Goal: Task Accomplishment & Management: Complete application form

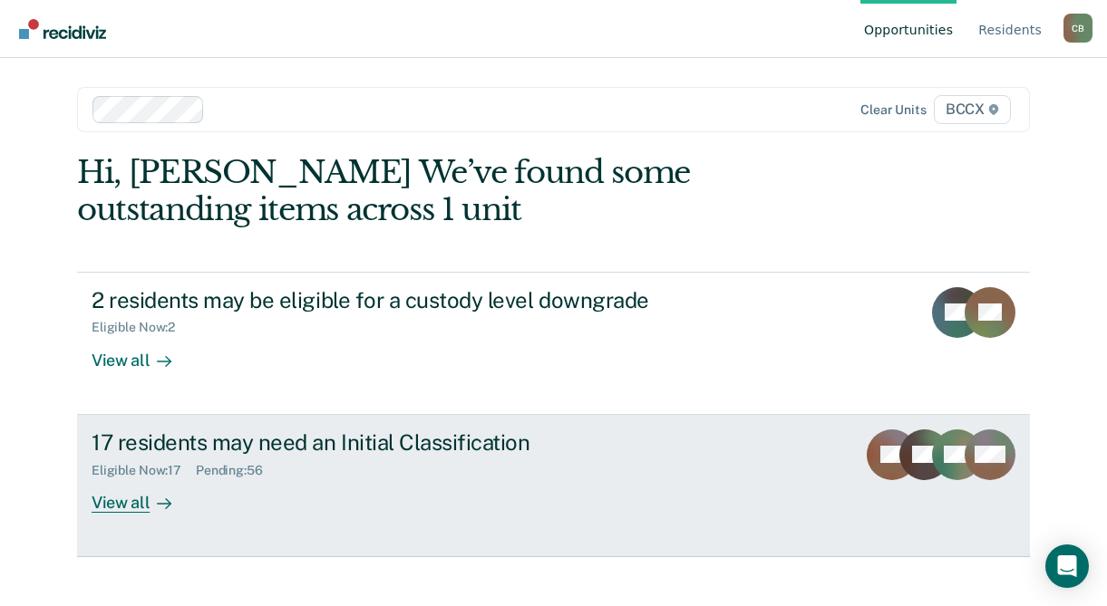
click at [142, 508] on div "View all" at bounding box center [143, 495] width 102 height 35
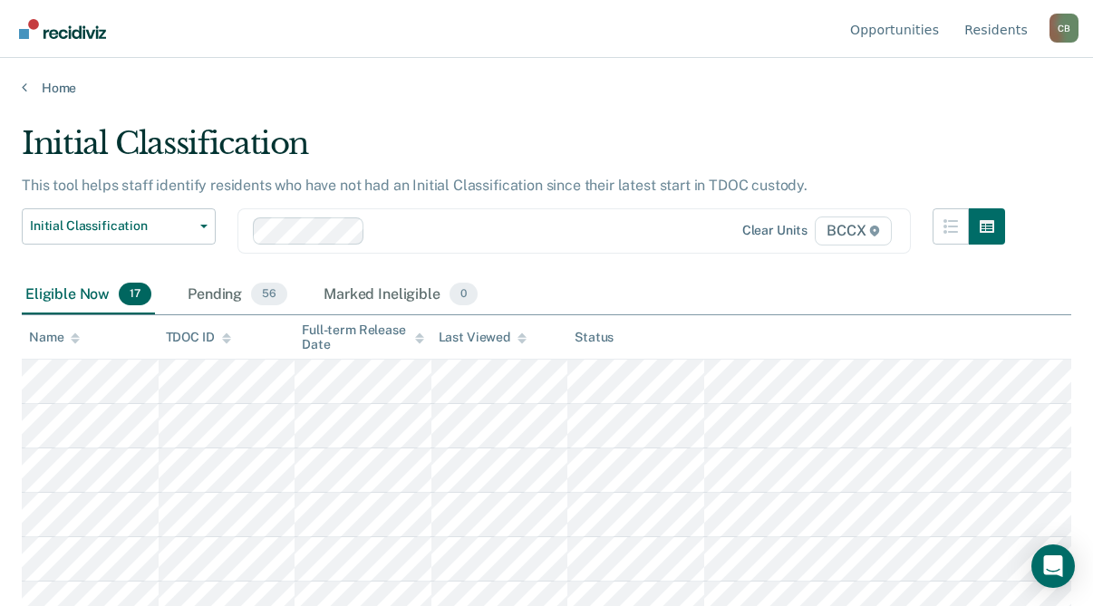
click at [899, 139] on div "Initial Classification" at bounding box center [513, 151] width 983 height 52
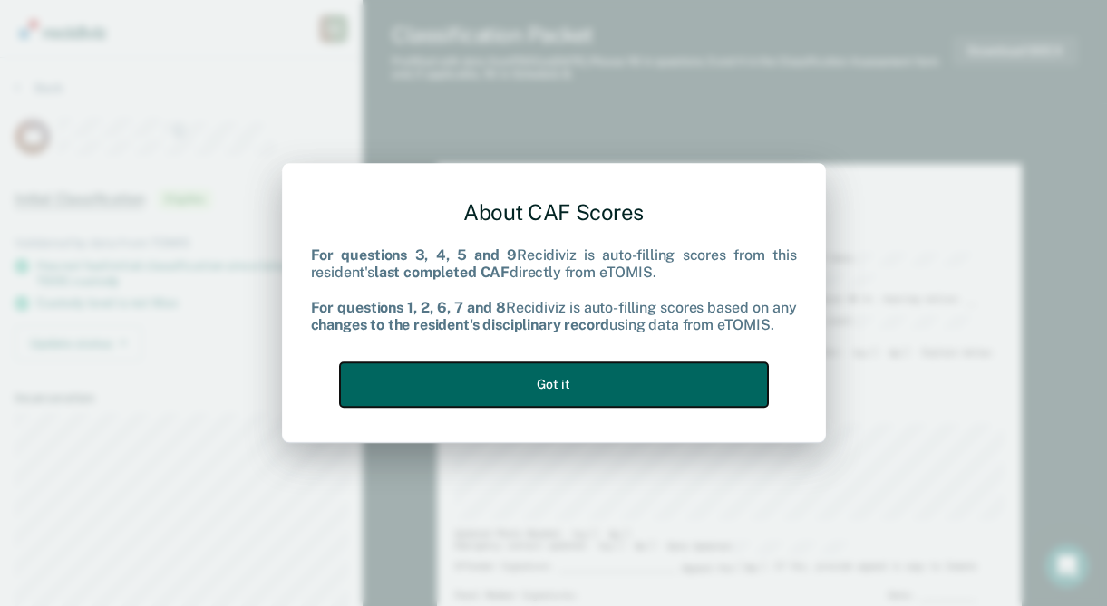
click at [611, 374] on button "Got it" at bounding box center [554, 385] width 428 height 44
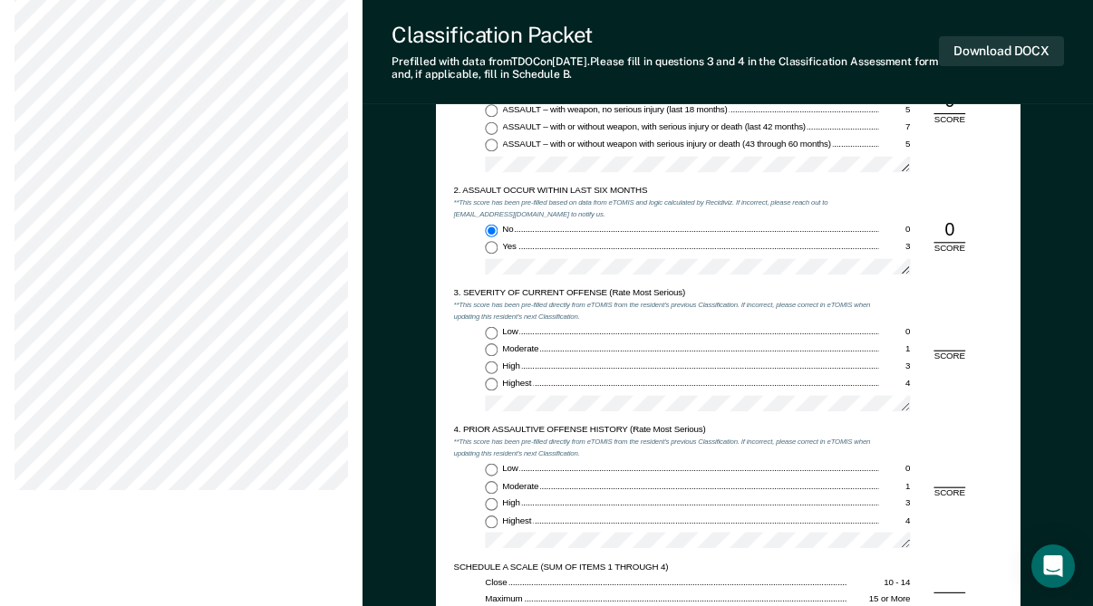
scroll to position [997, 0]
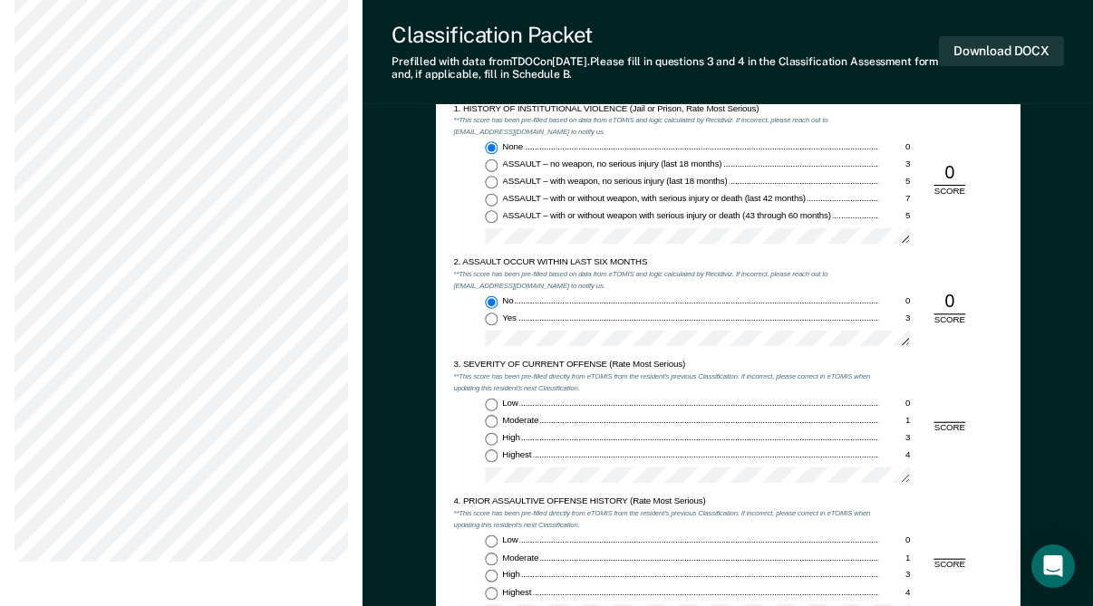
click at [493, 462] on input "Highest 4" at bounding box center [491, 456] width 13 height 13
type textarea "x"
radio input "true"
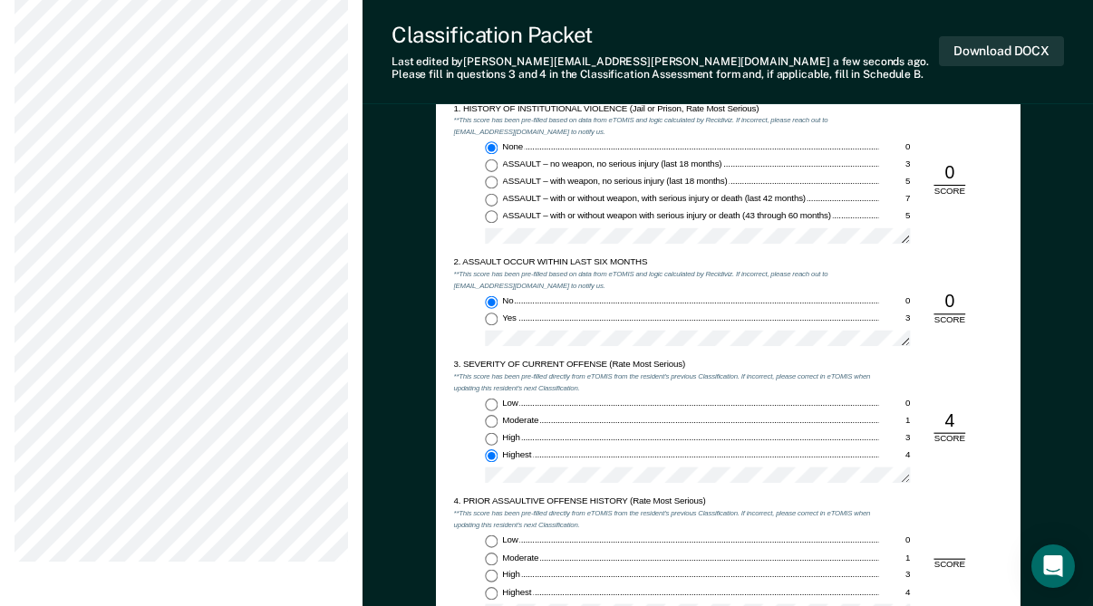
click at [494, 592] on input "Highest 4" at bounding box center [491, 592] width 13 height 13
type textarea "x"
radio input "true"
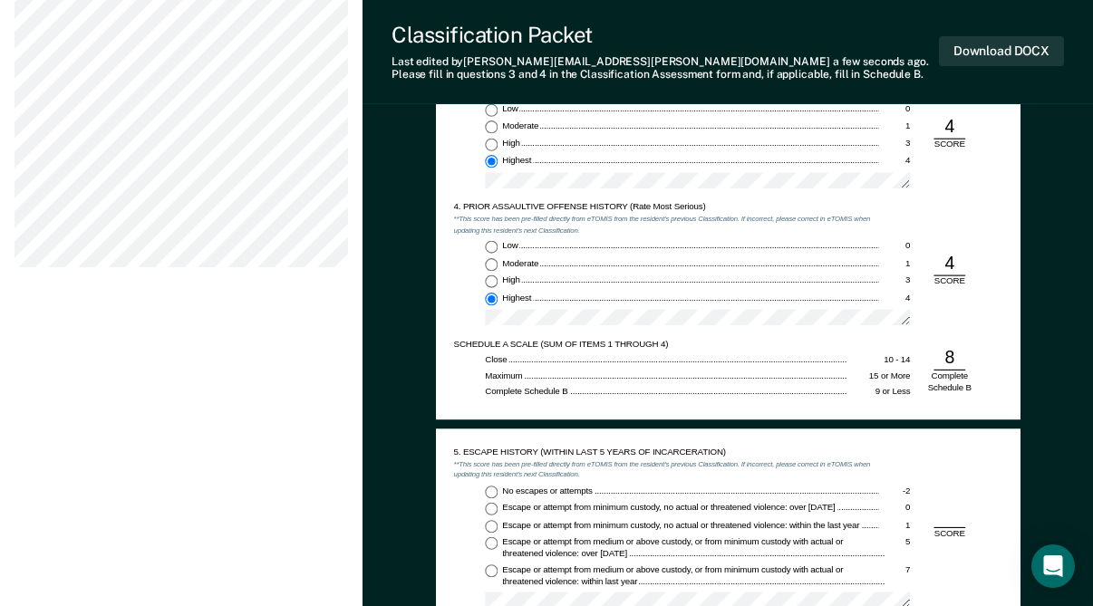
scroll to position [1450, 0]
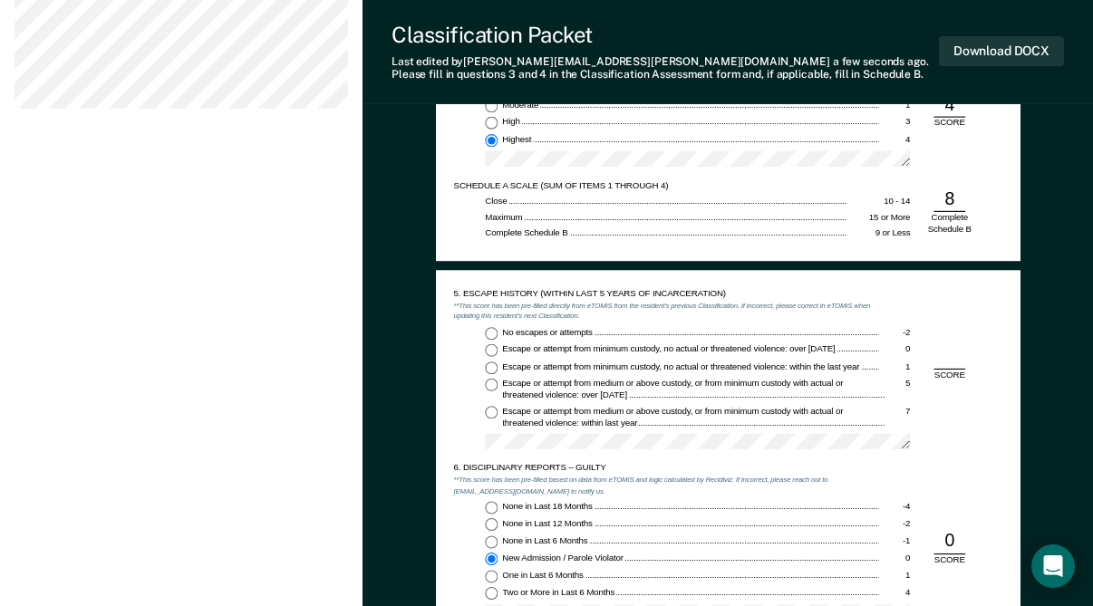
click at [489, 338] on input "No escapes or attempts -2" at bounding box center [491, 333] width 13 height 13
type textarea "x"
radio input "true"
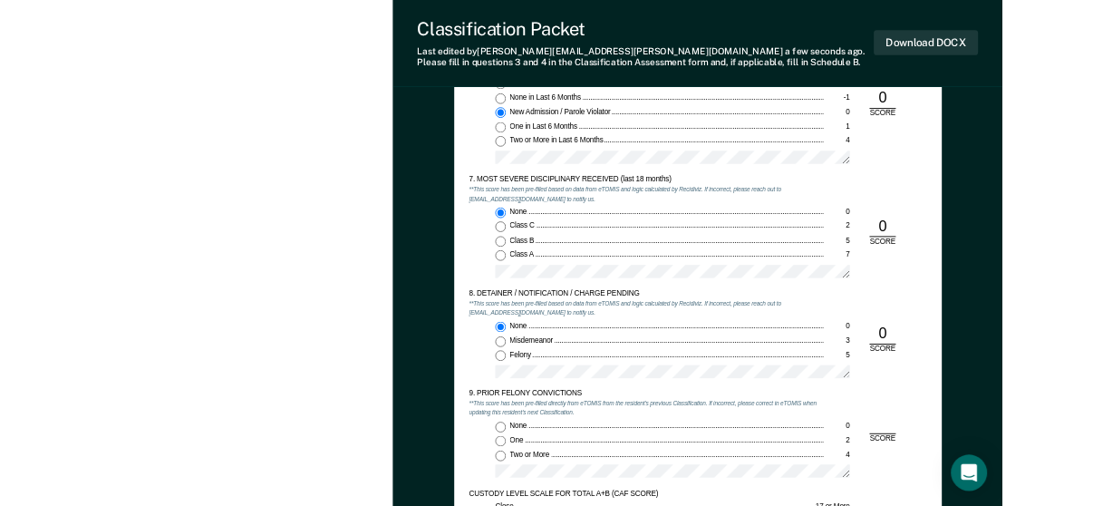
scroll to position [1994, 0]
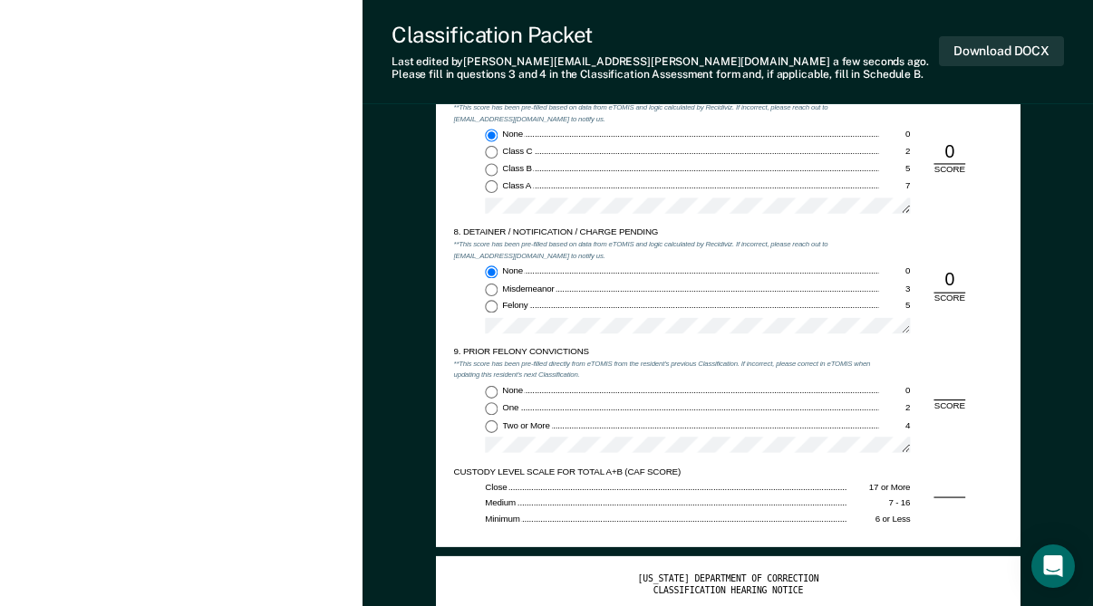
click at [492, 422] on input "Two or More 4" at bounding box center [491, 426] width 13 height 13
type textarea "x"
radio input "true"
click at [990, 47] on button "Download DOCX" at bounding box center [1001, 51] width 125 height 30
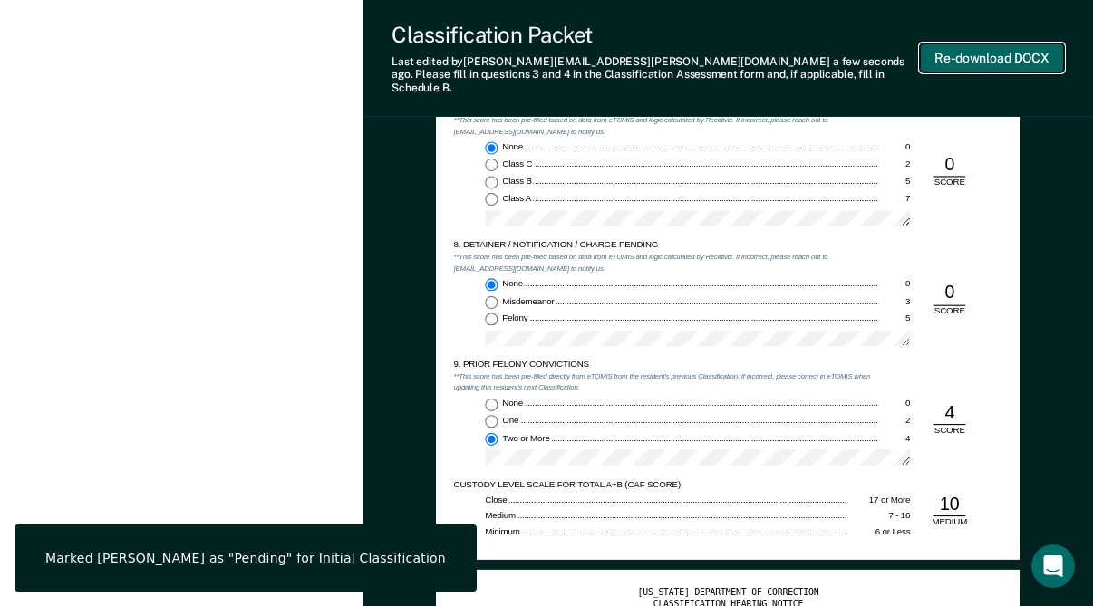
click at [958, 53] on button "Re-download DOCX" at bounding box center [992, 59] width 144 height 30
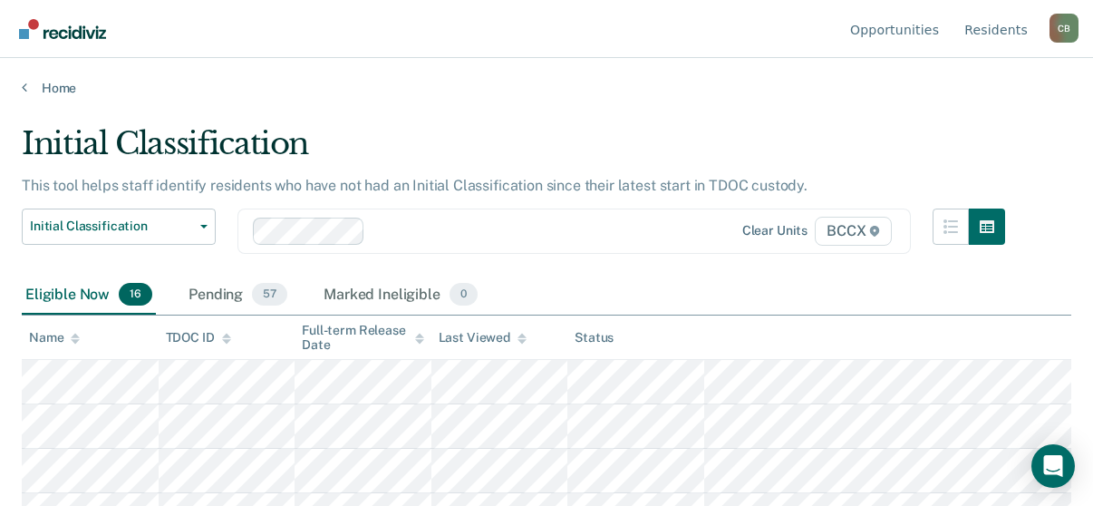
drag, startPoint x: 820, startPoint y: 110, endPoint x: 774, endPoint y: 127, distance: 49.3
click at [819, 111] on main "Initial Classification This tool helps staff identify residents who have not ha…" at bounding box center [546, 298] width 1093 height 404
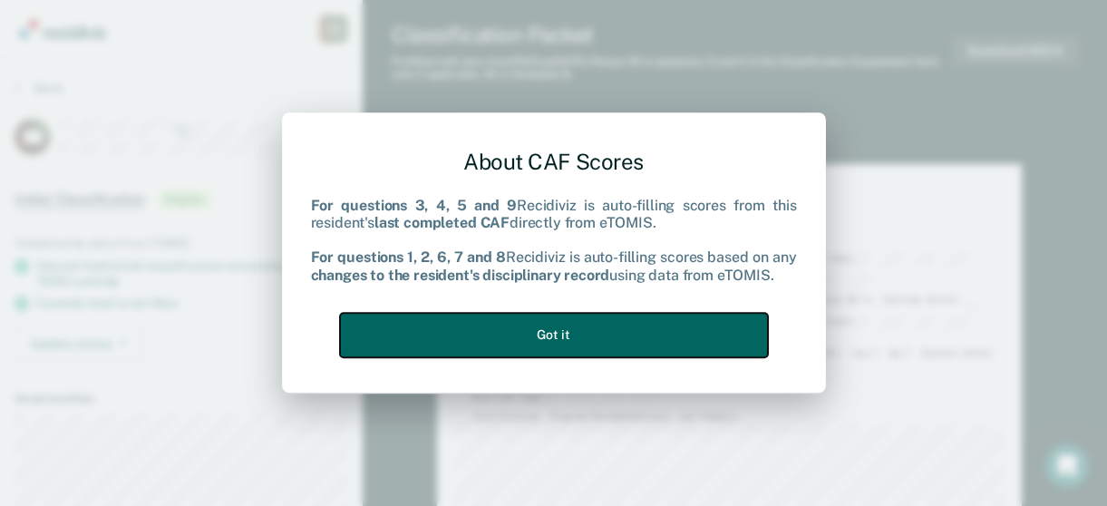
drag, startPoint x: 532, startPoint y: 330, endPoint x: 582, endPoint y: 330, distance: 49.8
click at [535, 330] on button "Got it" at bounding box center [554, 335] width 428 height 44
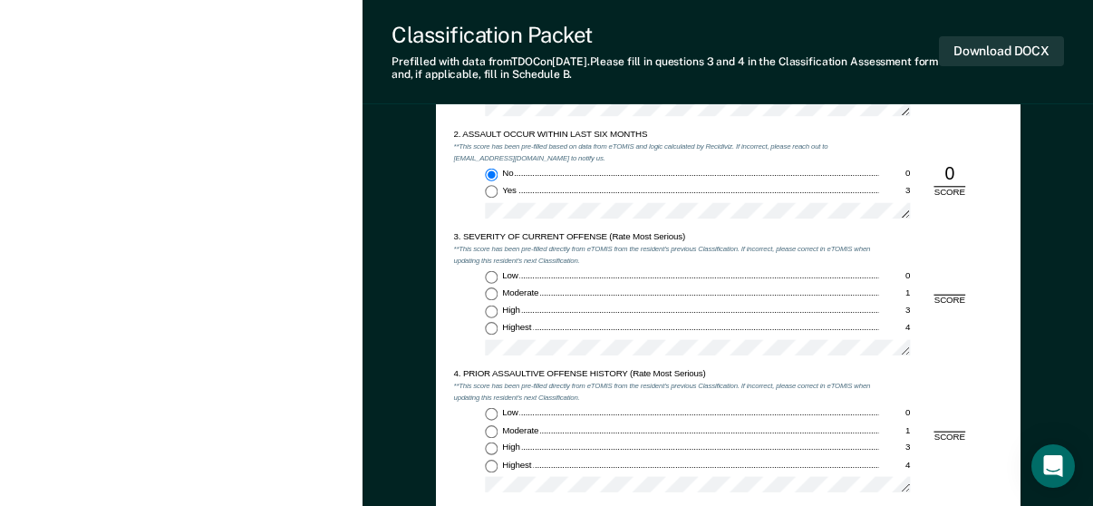
scroll to position [1178, 0]
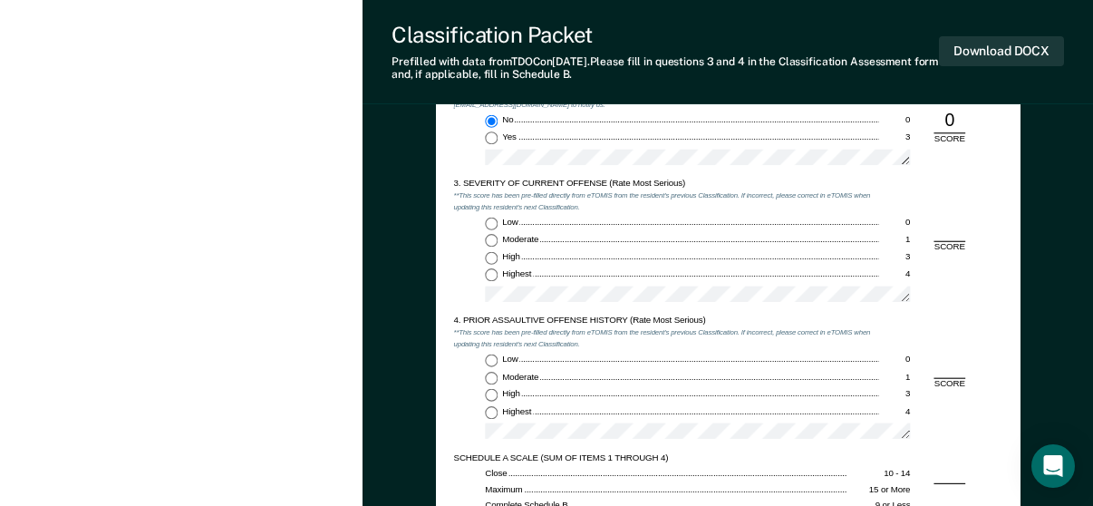
click at [493, 275] on input "Highest 4" at bounding box center [491, 274] width 13 height 13
type textarea "x"
radio input "true"
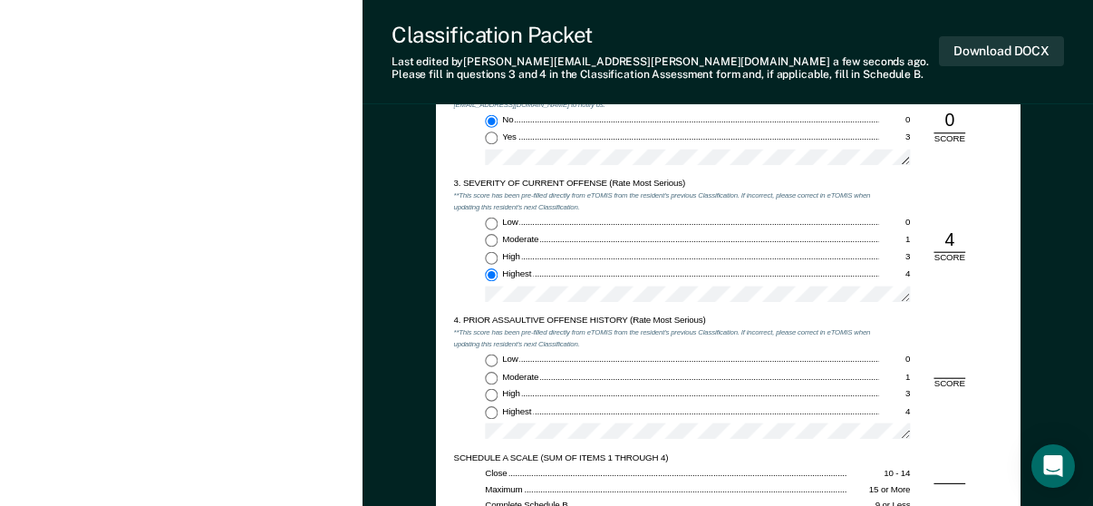
click at [489, 415] on input "Highest 4" at bounding box center [491, 411] width 13 height 13
type textarea "x"
radio input "true"
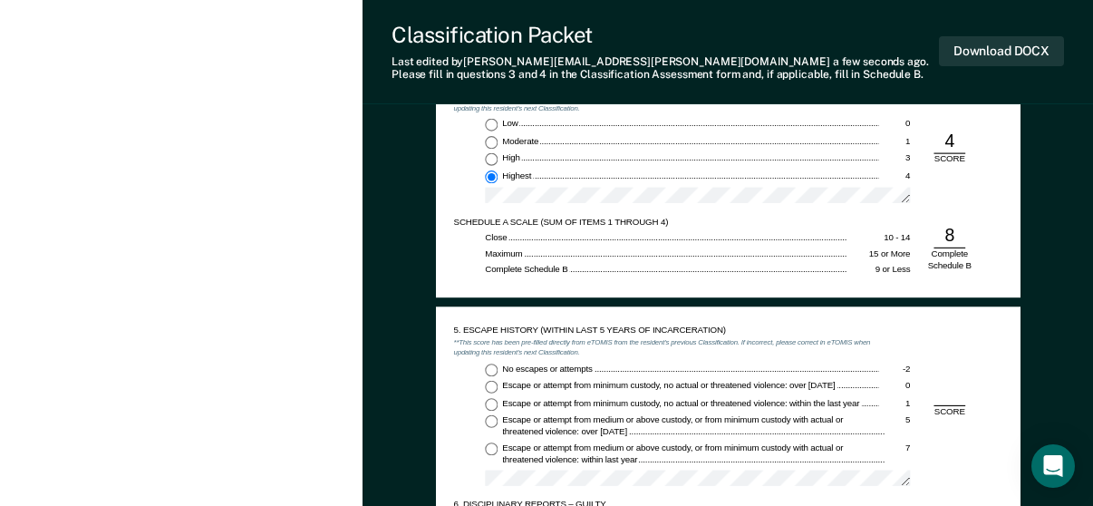
scroll to position [1450, 0]
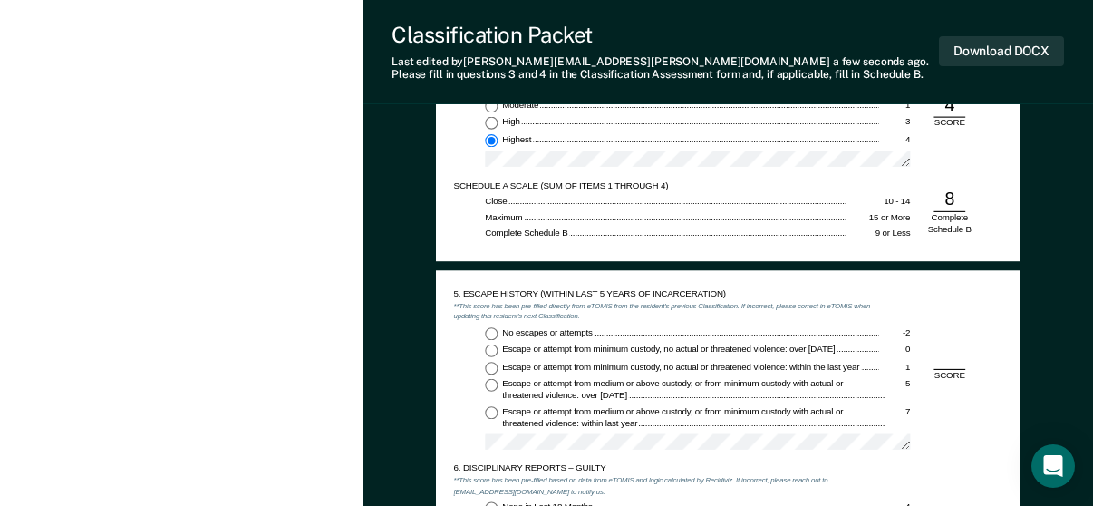
click at [488, 333] on input "No escapes or attempts -2" at bounding box center [491, 333] width 13 height 13
type textarea "x"
radio input "true"
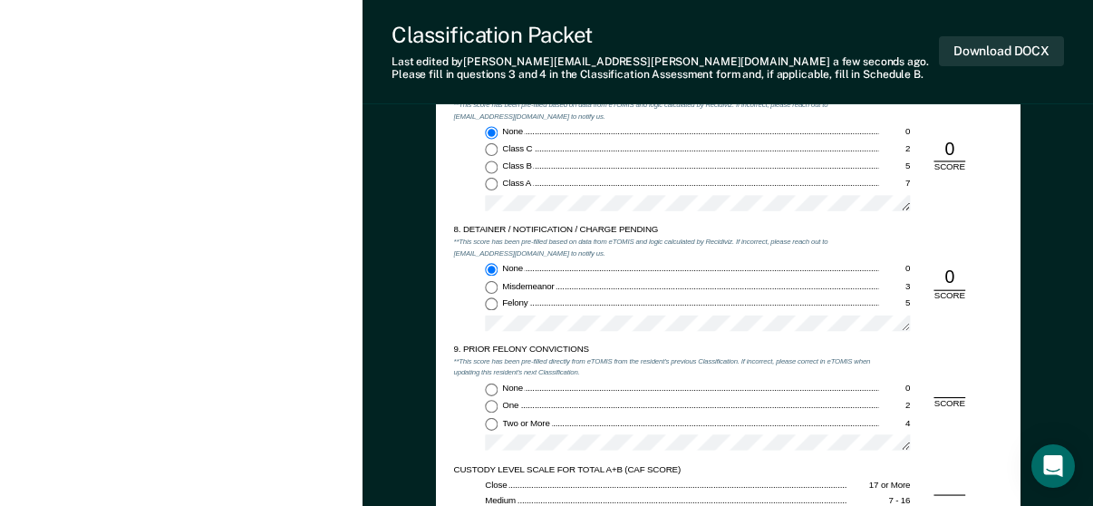
scroll to position [2084, 0]
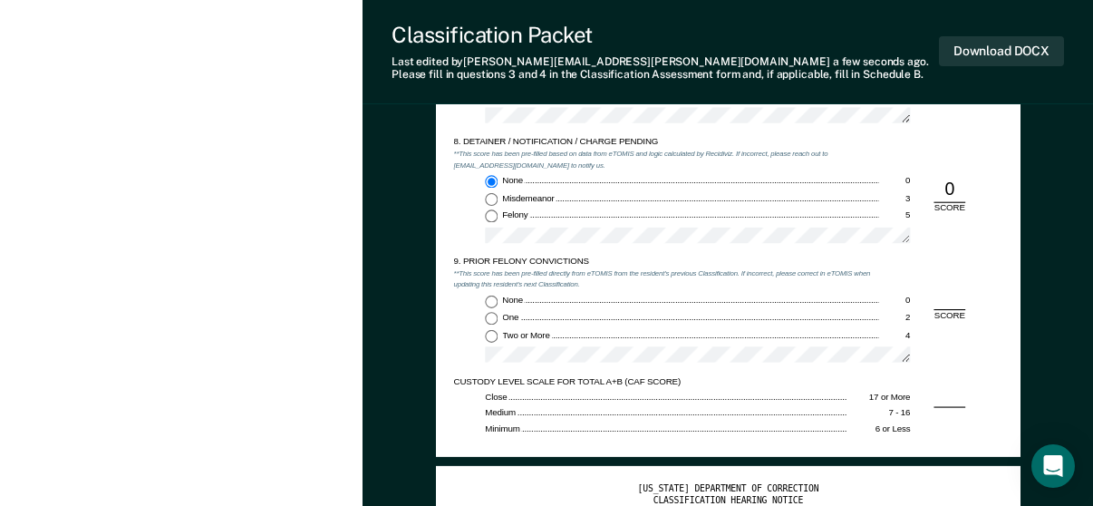
click at [495, 338] on input "Two or More 4" at bounding box center [491, 335] width 13 height 13
type textarea "x"
radio input "true"
drag, startPoint x: 993, startPoint y: 53, endPoint x: 951, endPoint y: 58, distance: 42.8
click at [993, 53] on button "Download DOCX" at bounding box center [1001, 51] width 125 height 30
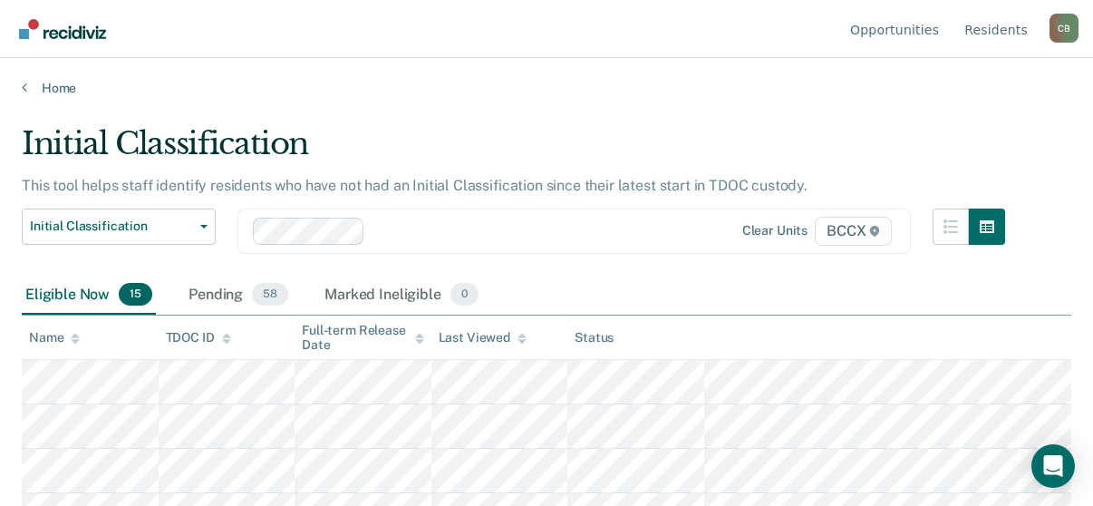
click at [750, 291] on div "Eligible Now 15 Pending 58 Marked Ineligible 0" at bounding box center [546, 296] width 1049 height 41
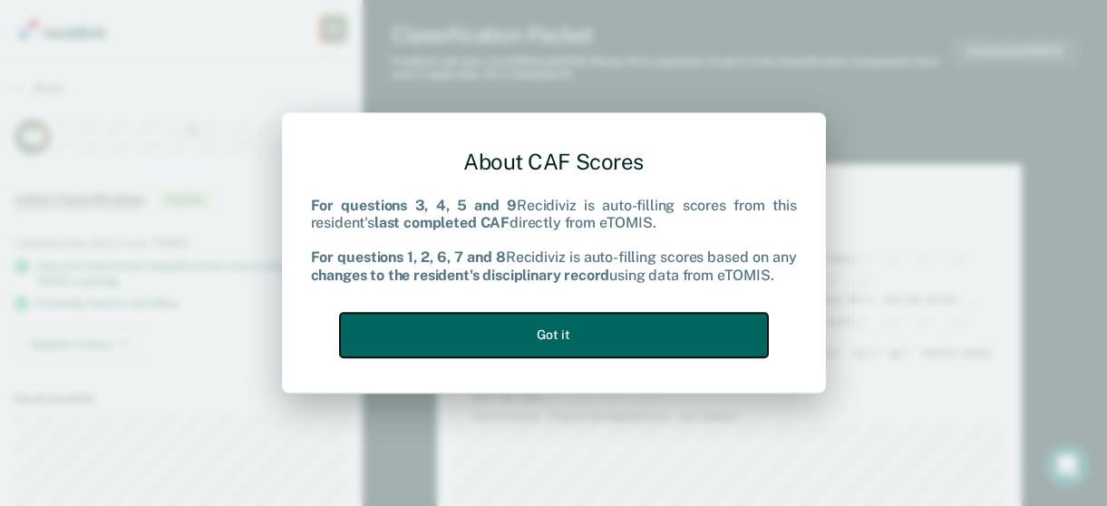
click at [545, 322] on button "Got it" at bounding box center [554, 335] width 428 height 44
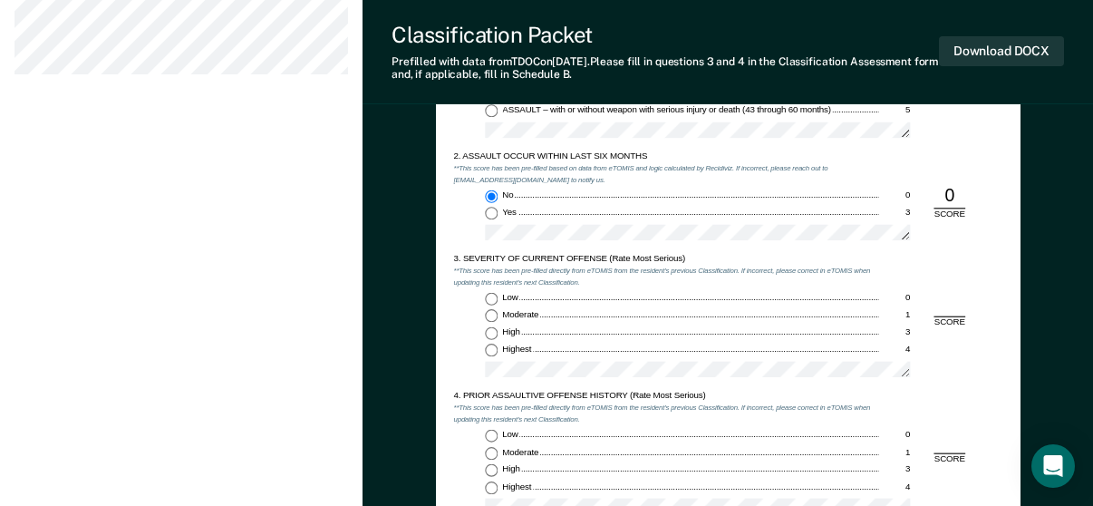
scroll to position [1088, 0]
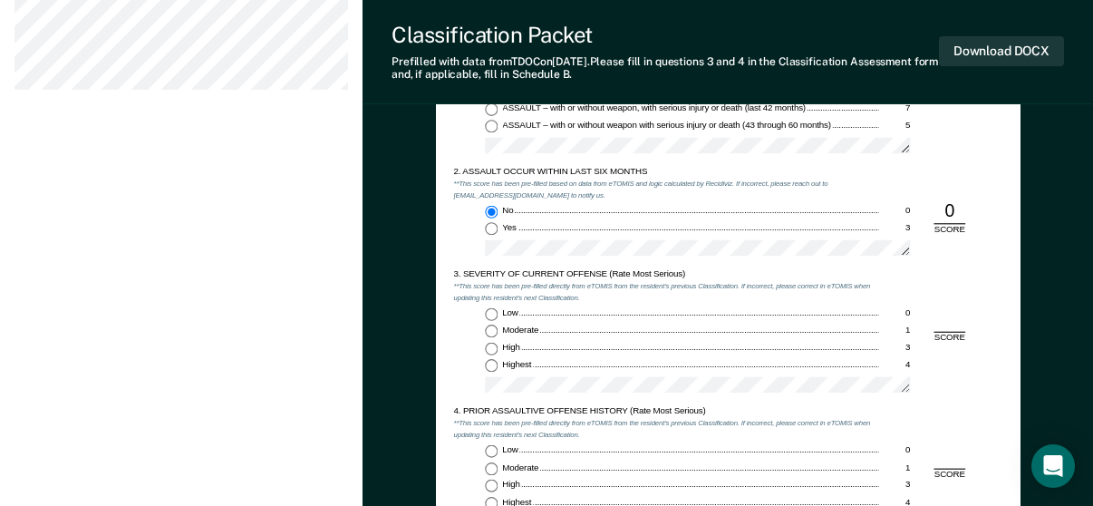
click at [488, 363] on input "Highest 4" at bounding box center [491, 365] width 13 height 13
type textarea "x"
radio input "true"
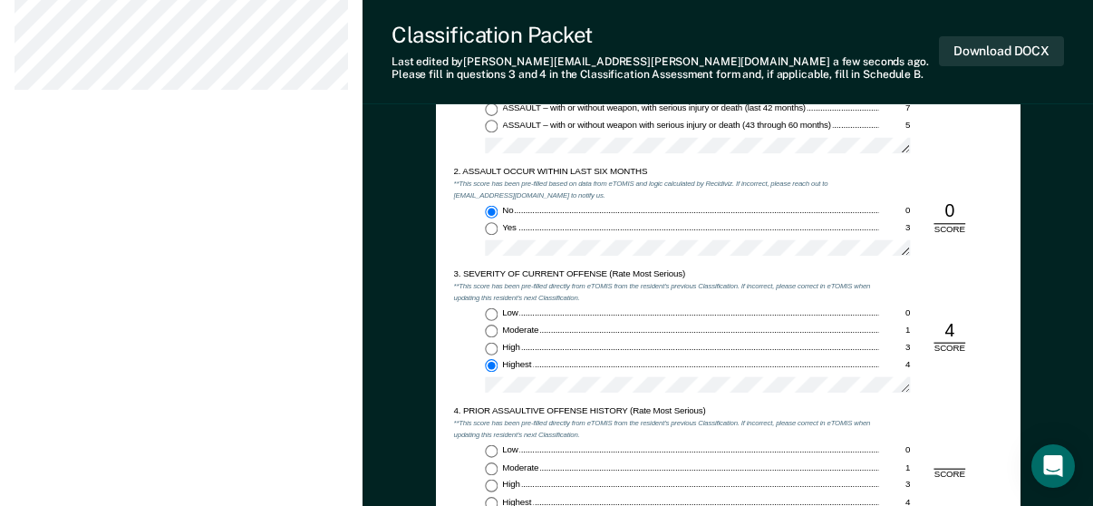
click at [492, 450] on input "Low 0" at bounding box center [491, 450] width 13 height 13
type textarea "x"
radio input "true"
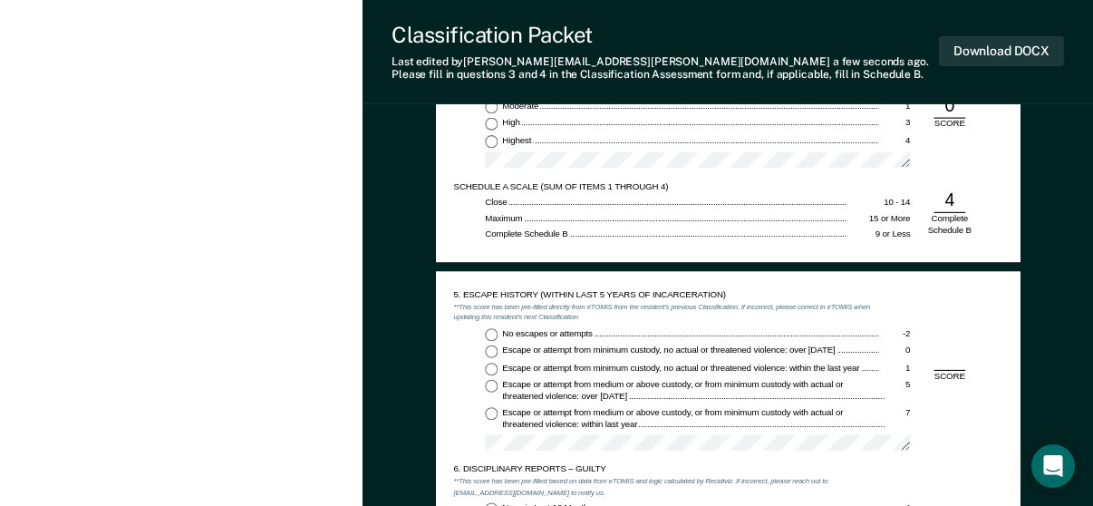
scroll to position [1450, 0]
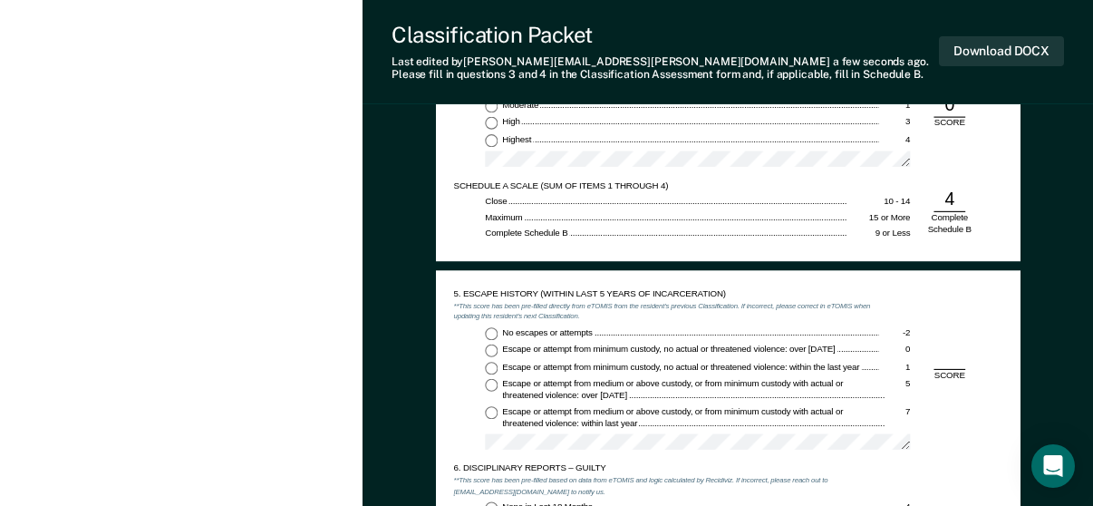
click at [496, 332] on input "No escapes or attempts -2" at bounding box center [491, 333] width 13 height 13
type textarea "x"
radio input "true"
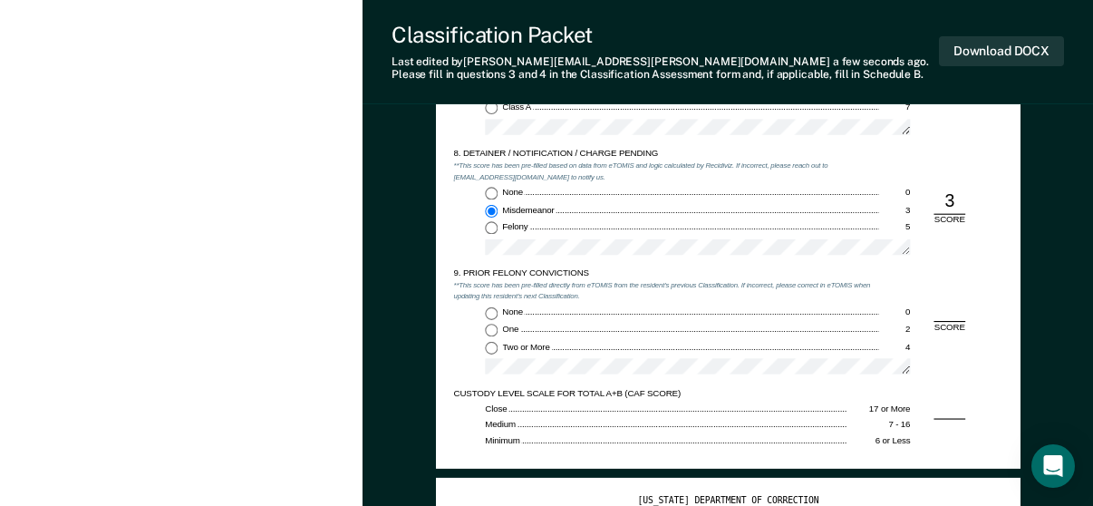
scroll to position [2084, 0]
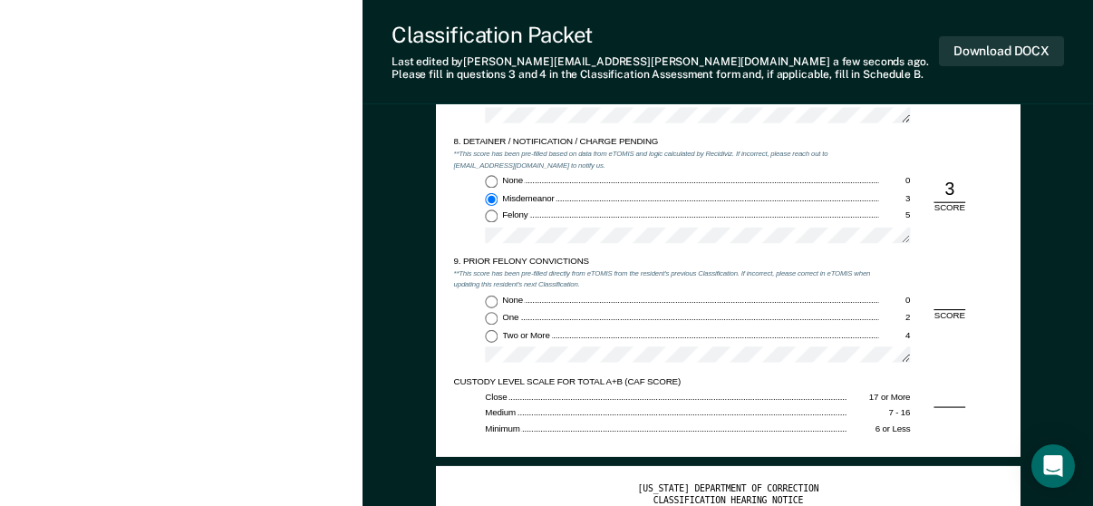
click at [491, 218] on input "Felony 5" at bounding box center [491, 215] width 13 height 13
type textarea "x"
radio input "false"
radio input "true"
click at [488, 301] on input "None 0" at bounding box center [491, 301] width 13 height 13
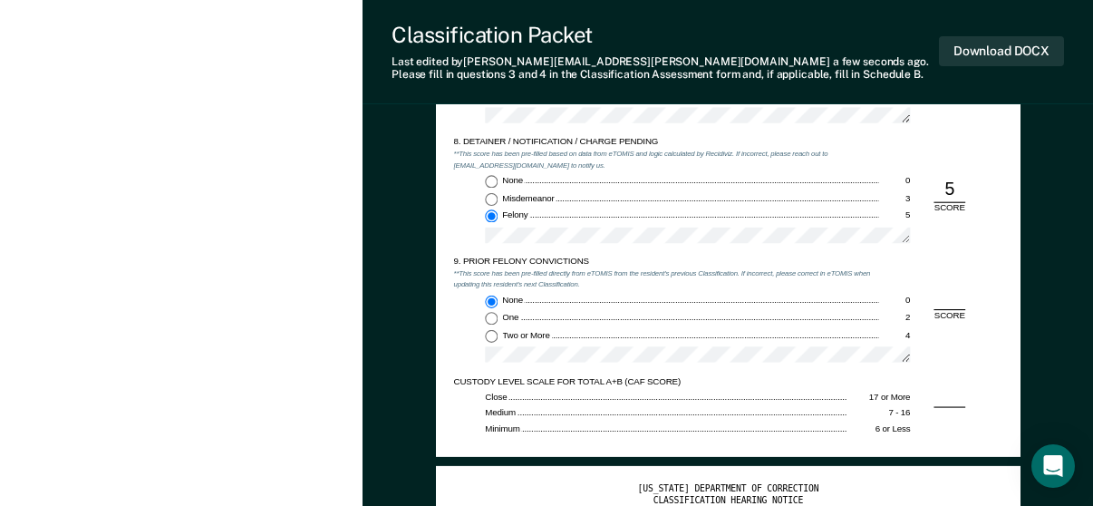
type textarea "x"
radio input "true"
click at [979, 49] on button "Download DOCX" at bounding box center [1001, 51] width 125 height 30
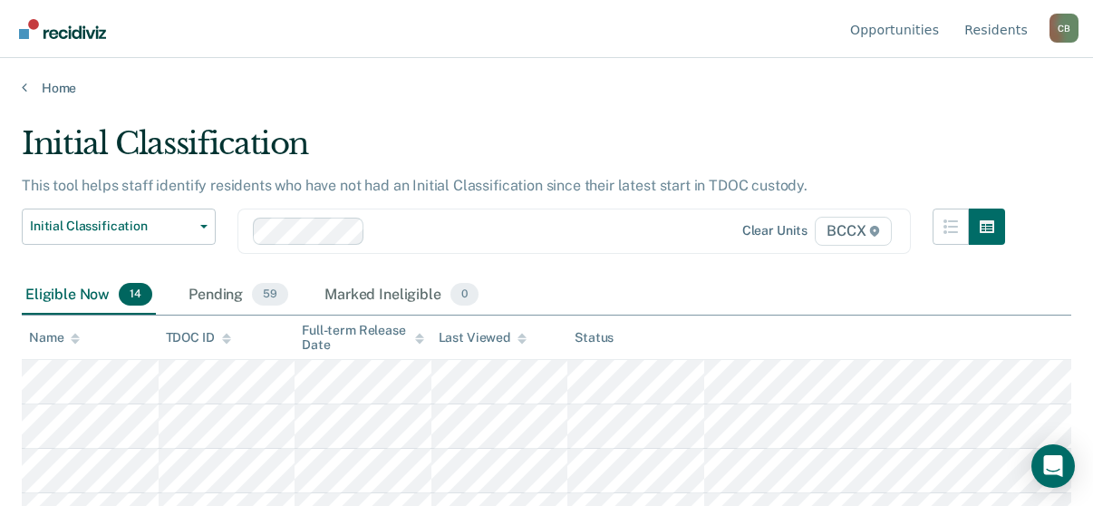
click at [743, 119] on main "Initial Classification This tool helps staff identify residents who have not ha…" at bounding box center [546, 298] width 1093 height 404
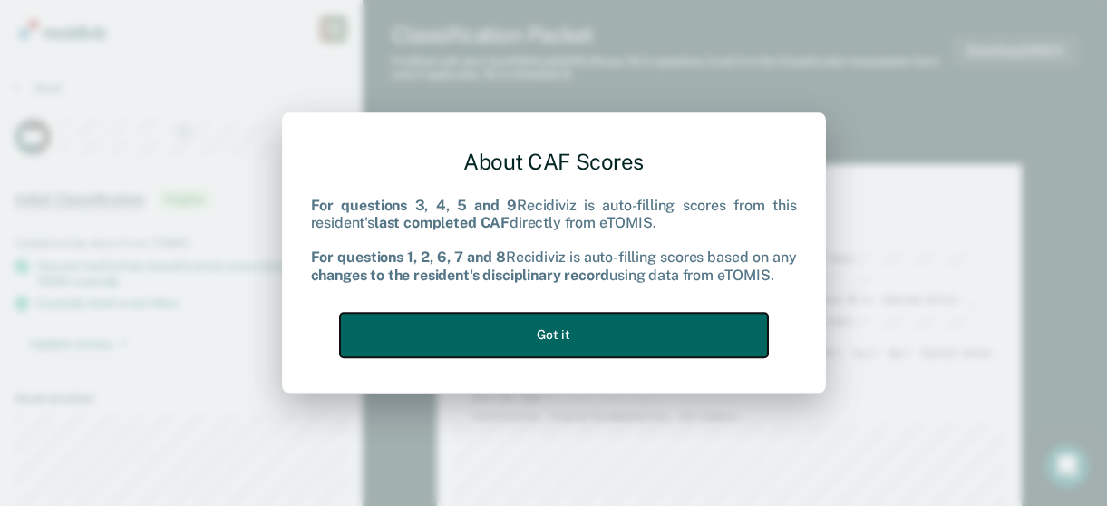
click at [580, 335] on button "Got it" at bounding box center [554, 335] width 428 height 44
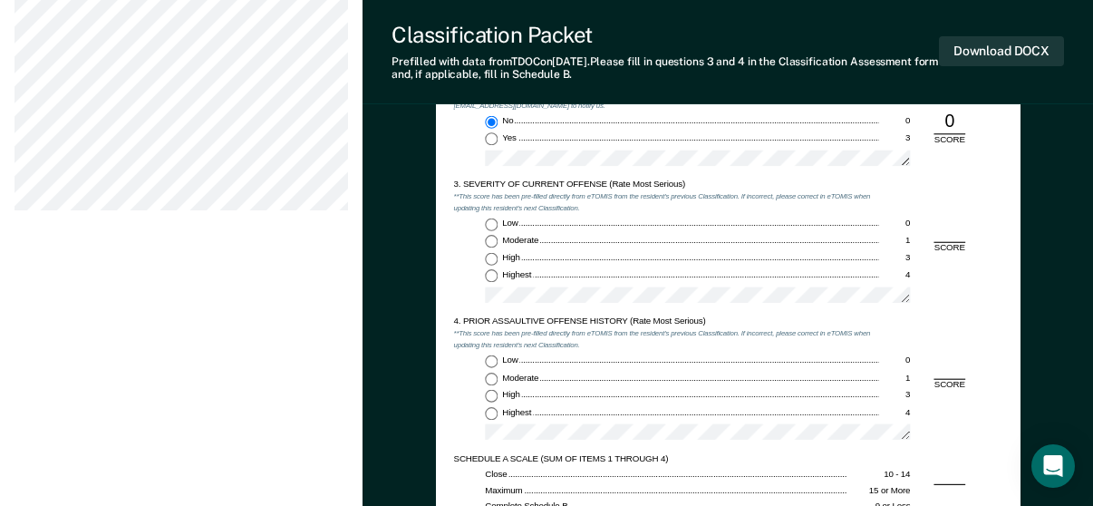
scroll to position [1178, 0]
click at [492, 221] on input "Low 0" at bounding box center [491, 223] width 13 height 13
type textarea "x"
radio input "true"
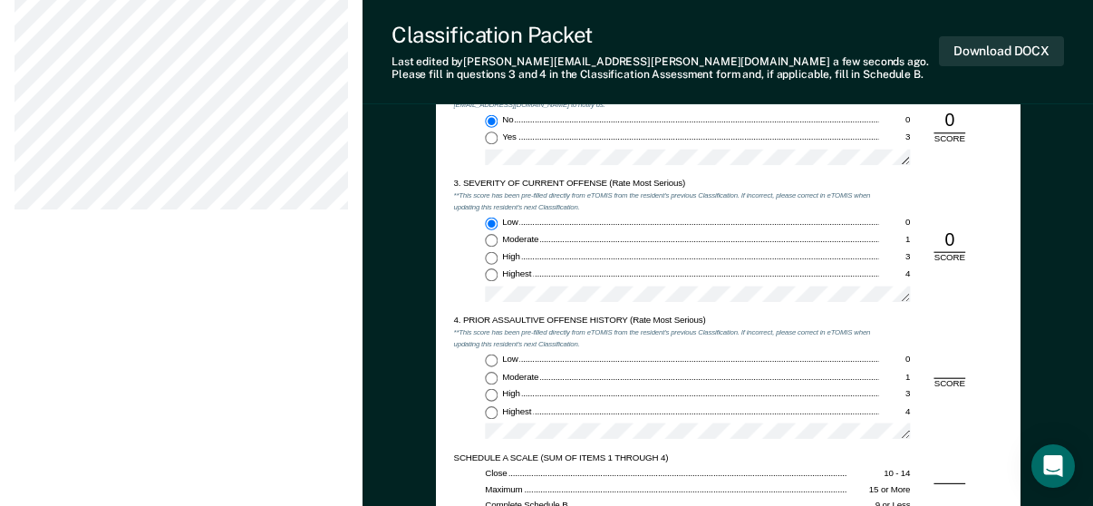
click at [492, 397] on input "High 3" at bounding box center [491, 394] width 13 height 13
type textarea "x"
radio input "true"
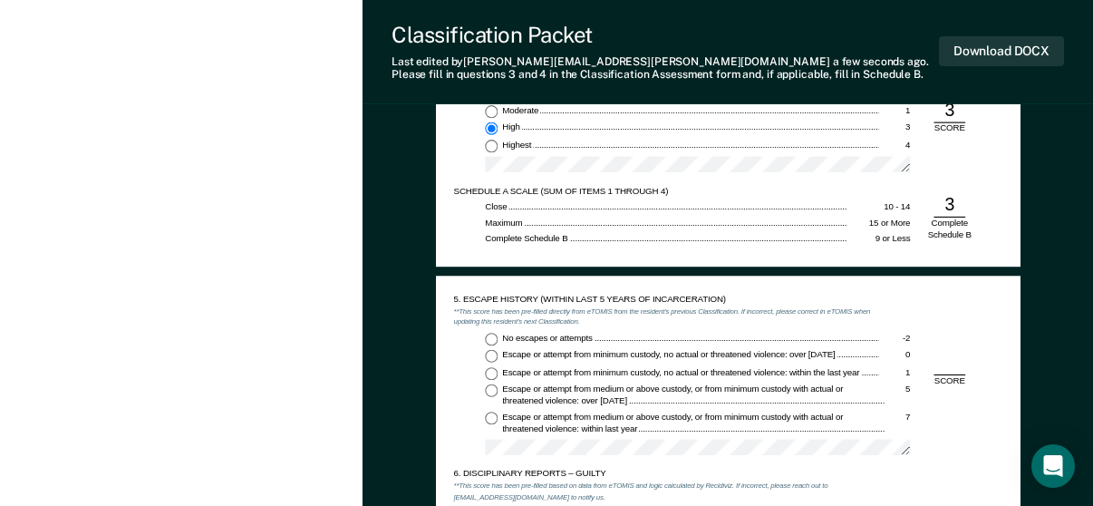
scroll to position [1450, 0]
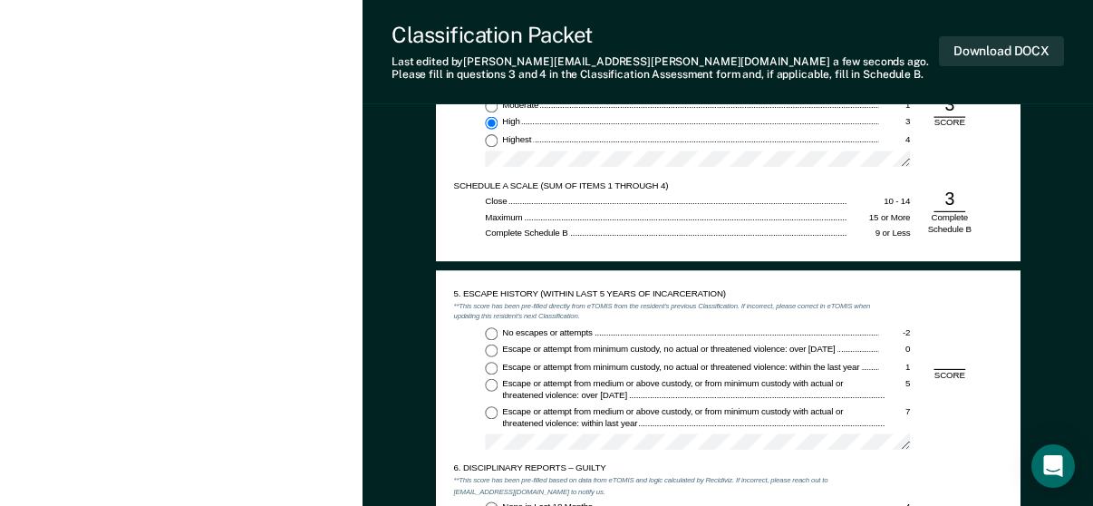
click at [494, 334] on input "No escapes or attempts -2" at bounding box center [491, 333] width 13 height 13
type textarea "x"
radio input "true"
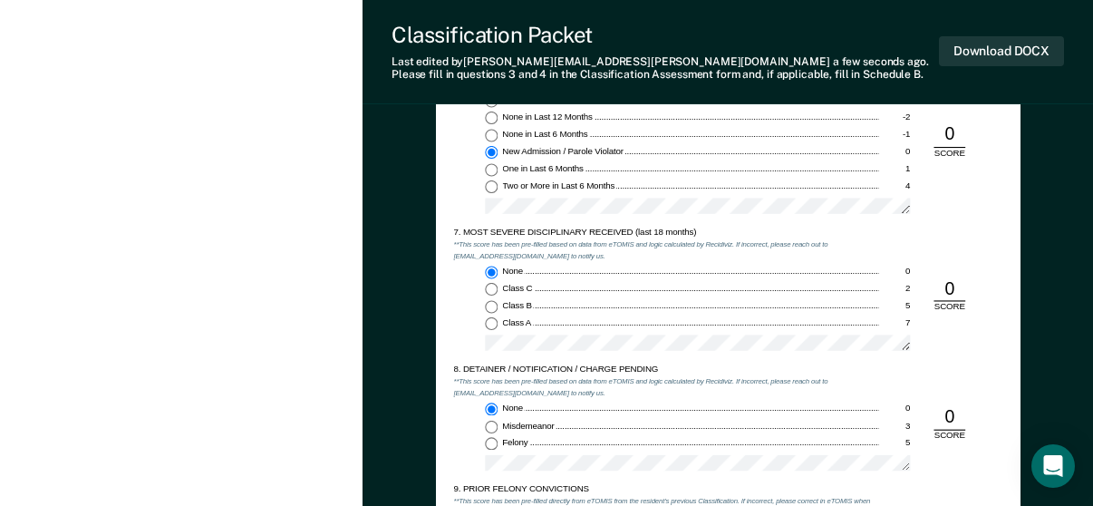
scroll to position [2084, 0]
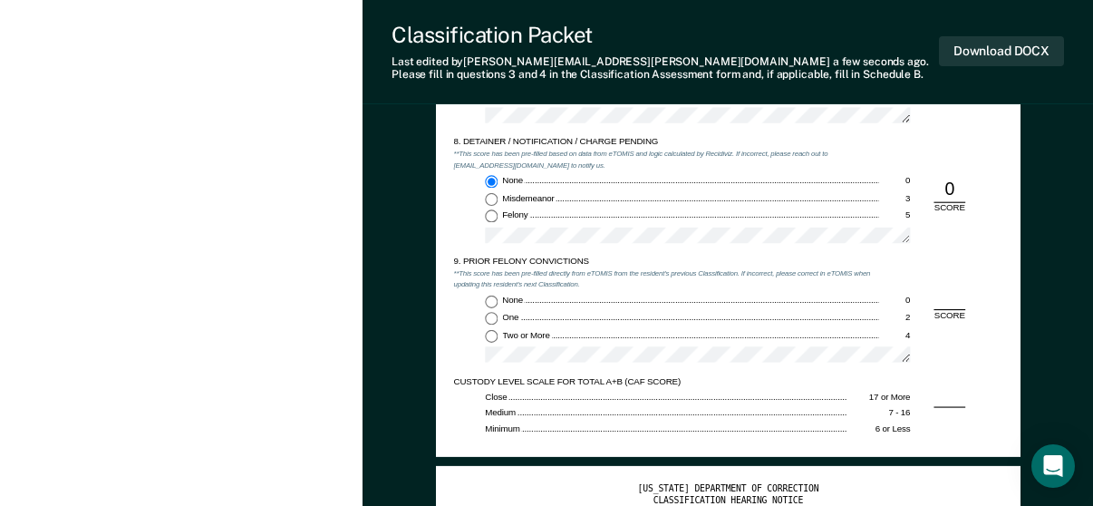
click at [495, 339] on input "Two or More 4" at bounding box center [491, 335] width 13 height 13
type textarea "x"
radio input "true"
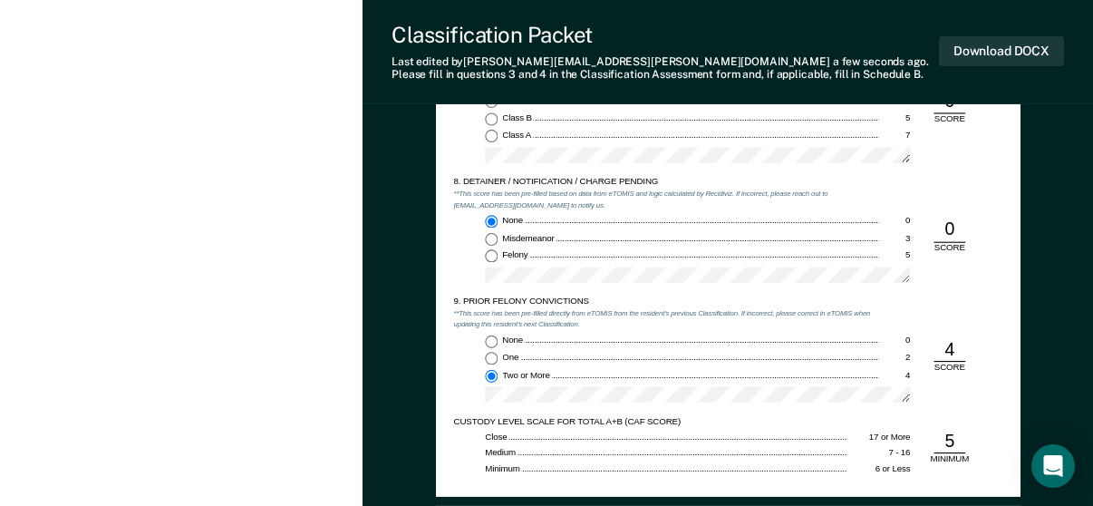
scroll to position [1994, 0]
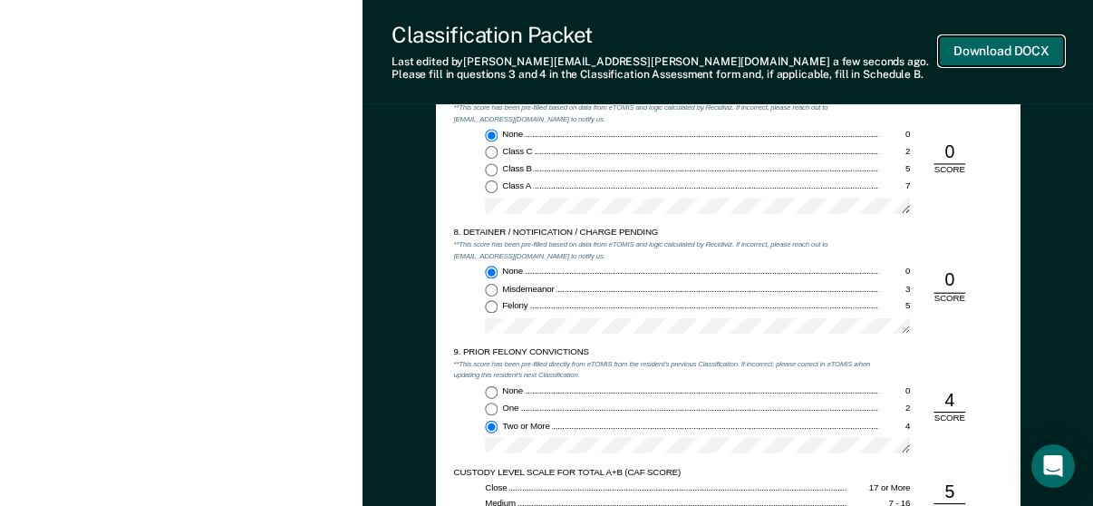
click at [1000, 53] on button "Download DOCX" at bounding box center [1001, 51] width 125 height 30
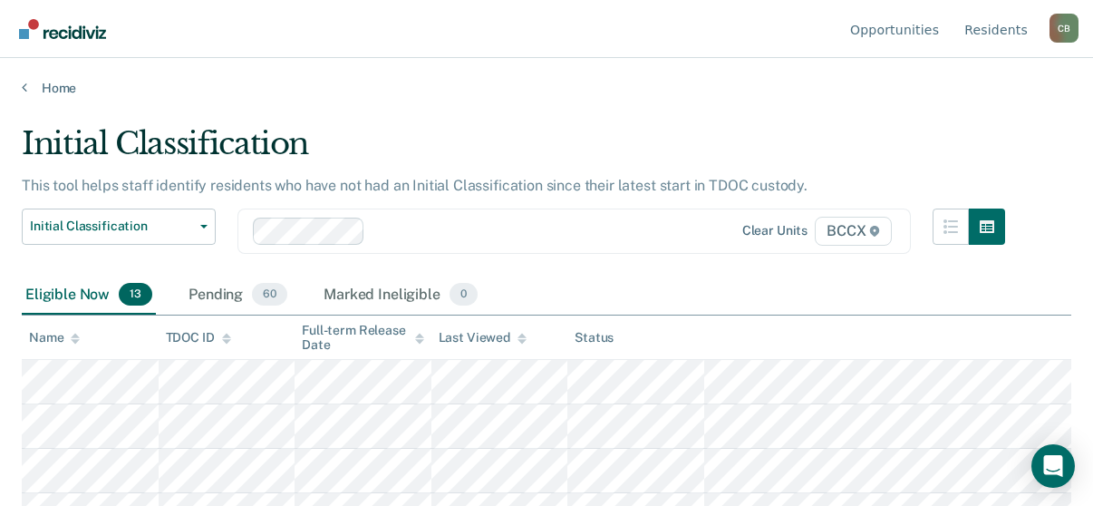
click at [755, 138] on div "Initial Classification" at bounding box center [513, 151] width 983 height 52
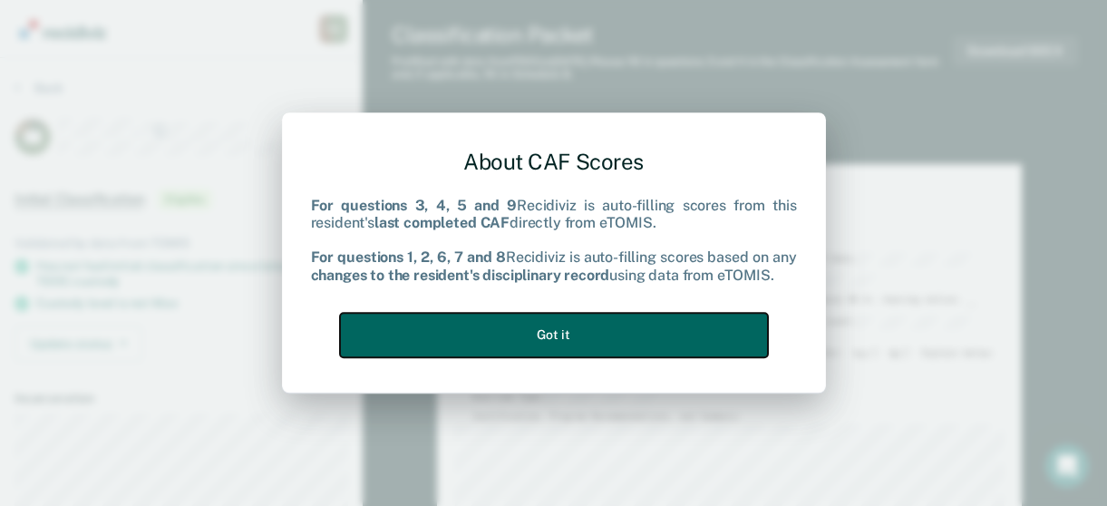
click at [682, 333] on button "Got it" at bounding box center [554, 335] width 428 height 44
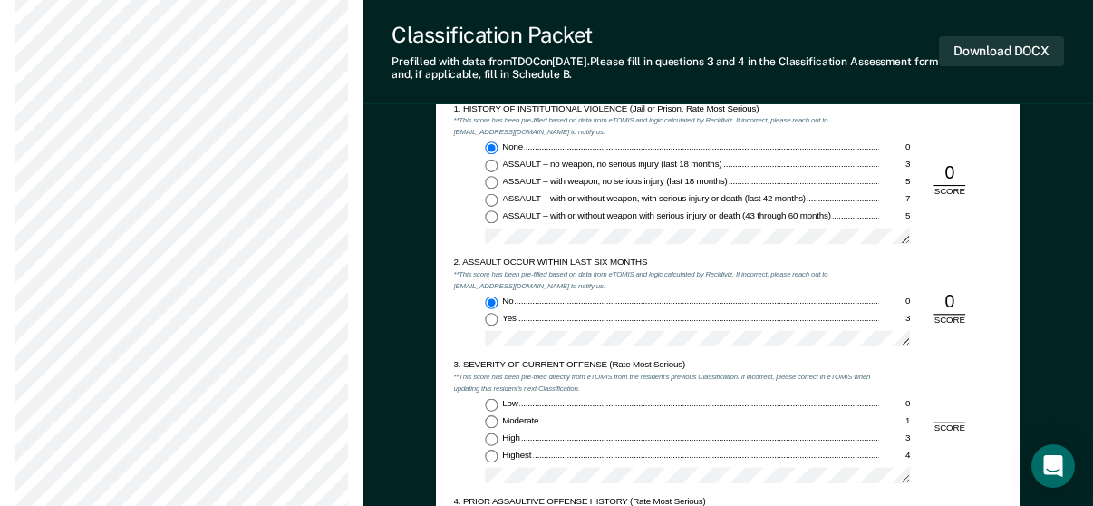
scroll to position [1178, 0]
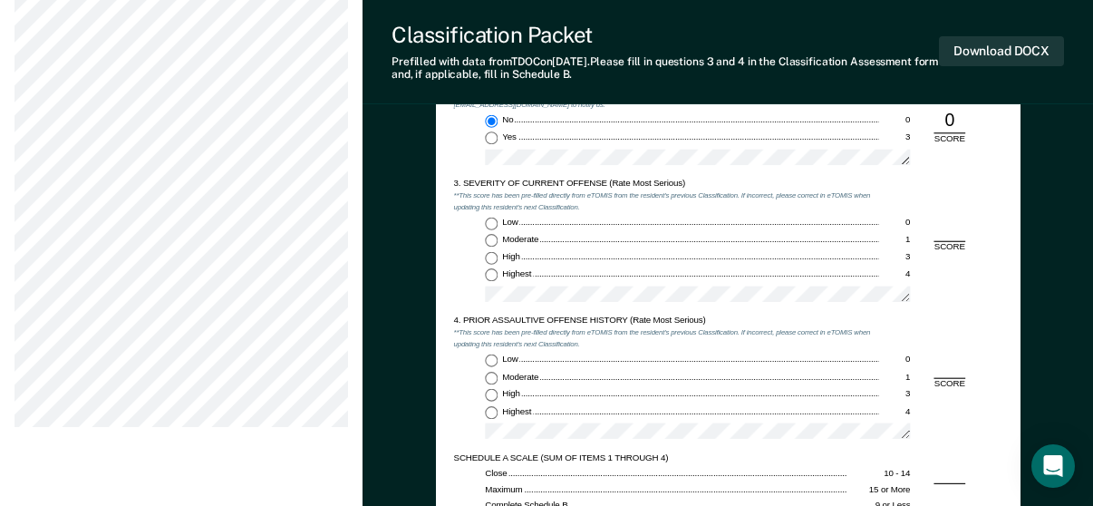
click at [493, 235] on input "Moderate 1" at bounding box center [491, 240] width 13 height 13
type textarea "x"
radio input "true"
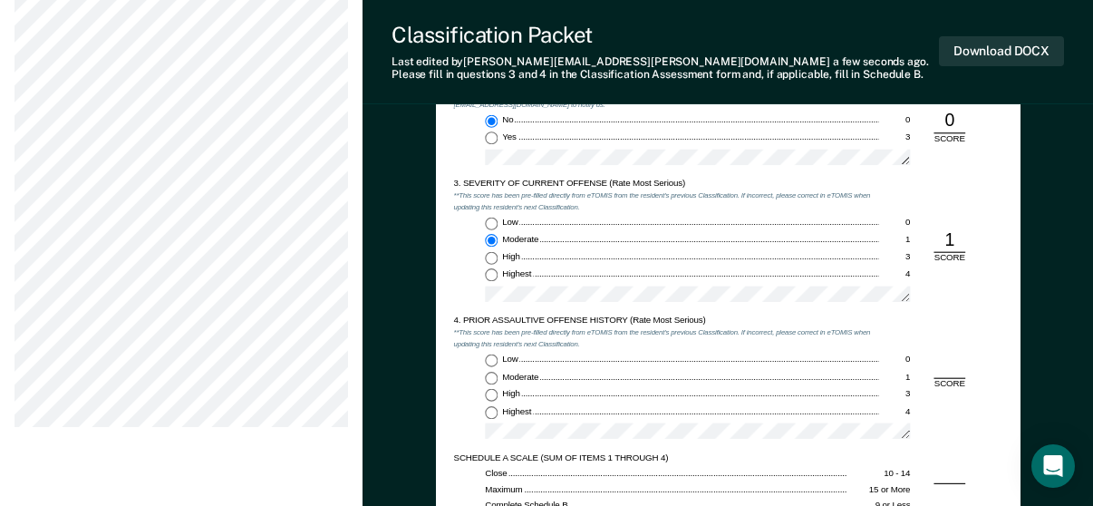
click at [490, 367] on div "Low 0 Moderate 1 High 3 Highest 4" at bounding box center [665, 399] width 425 height 93
drag, startPoint x: 490, startPoint y: 367, endPoint x: 498, endPoint y: 358, distance: 12.2
click at [491, 358] on input "Low 0" at bounding box center [491, 359] width 13 height 13
type textarea "x"
radio input "true"
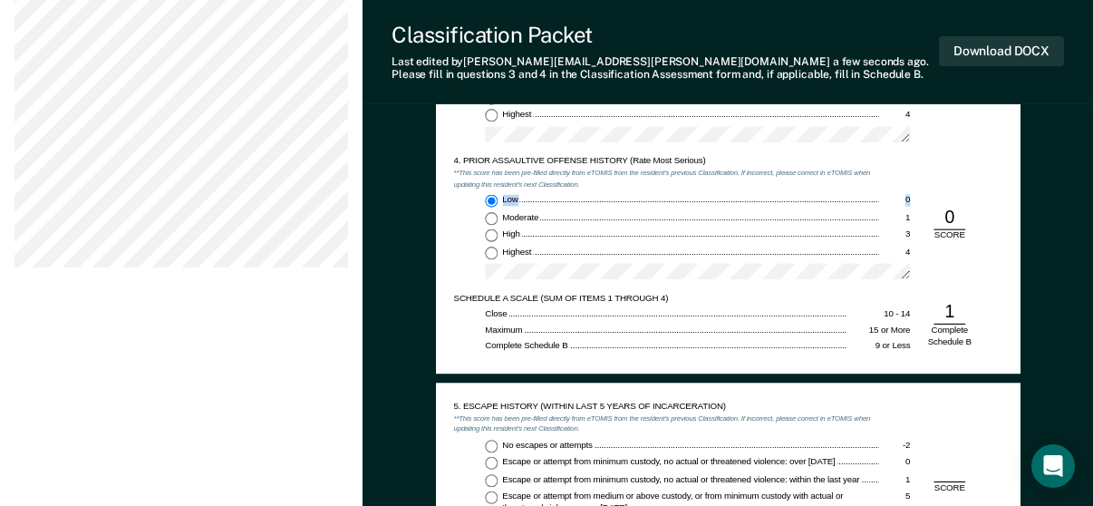
scroll to position [1631, 0]
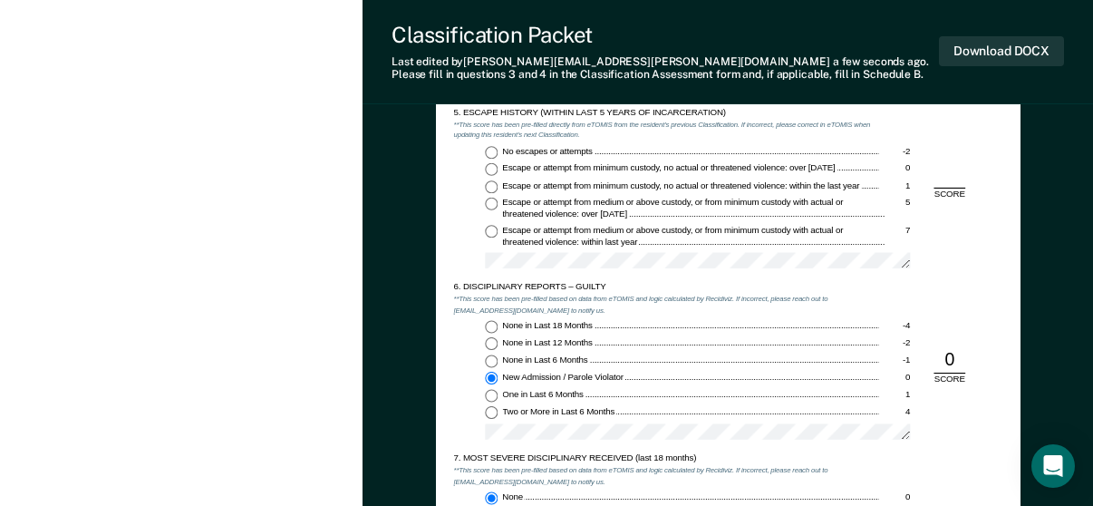
click at [493, 148] on input "No escapes or attempts -2" at bounding box center [491, 152] width 13 height 13
type textarea "x"
radio input "true"
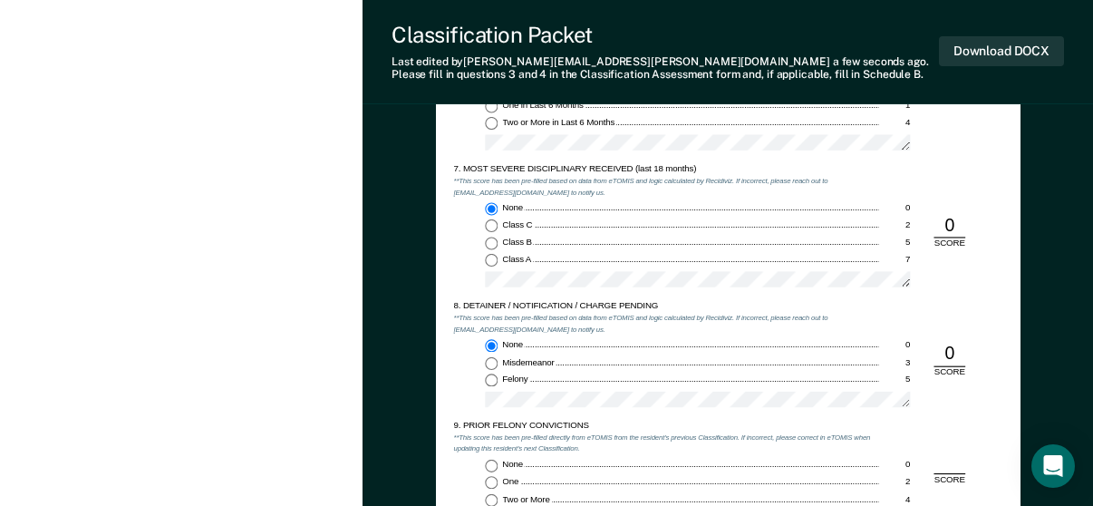
scroll to position [1994, 0]
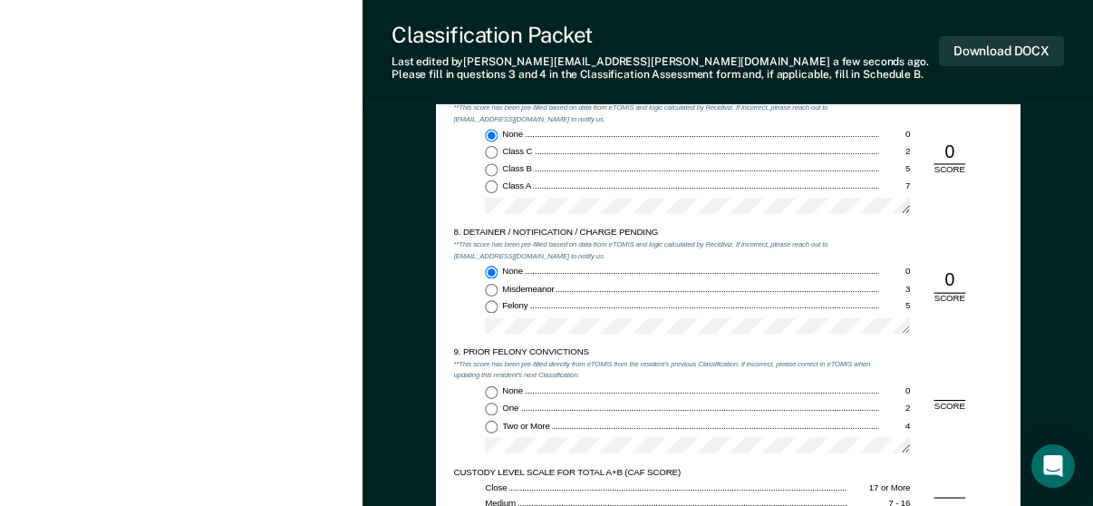
click at [490, 425] on input "Two or More 4" at bounding box center [491, 426] width 13 height 13
type textarea "x"
radio input "true"
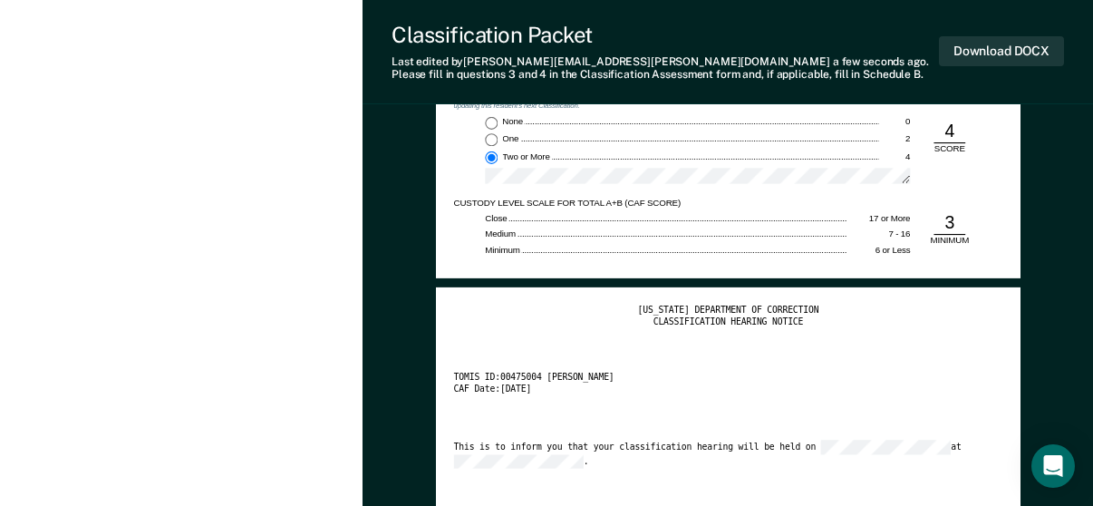
scroll to position [2266, 0]
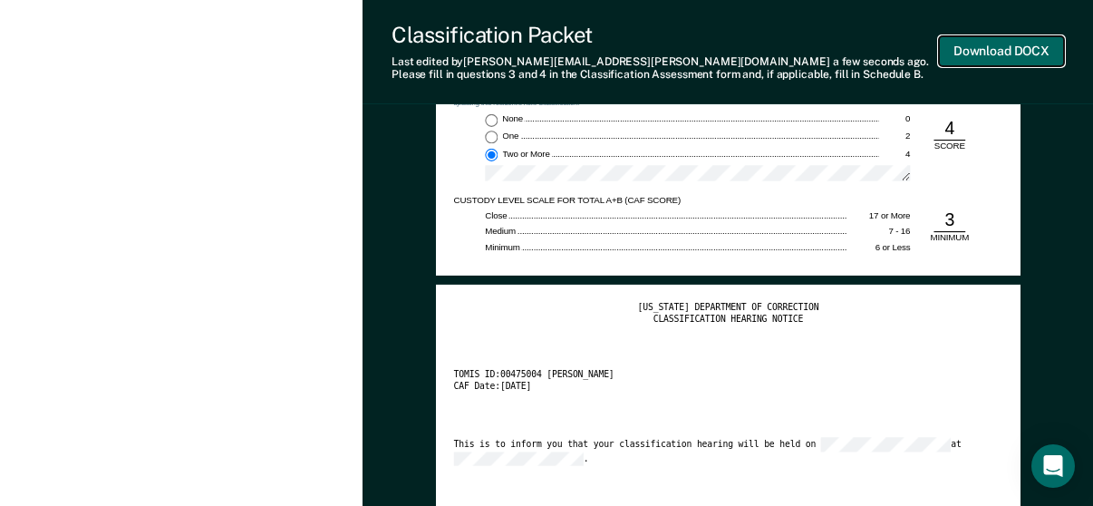
click at [997, 55] on button "Download DOCX" at bounding box center [1001, 51] width 125 height 30
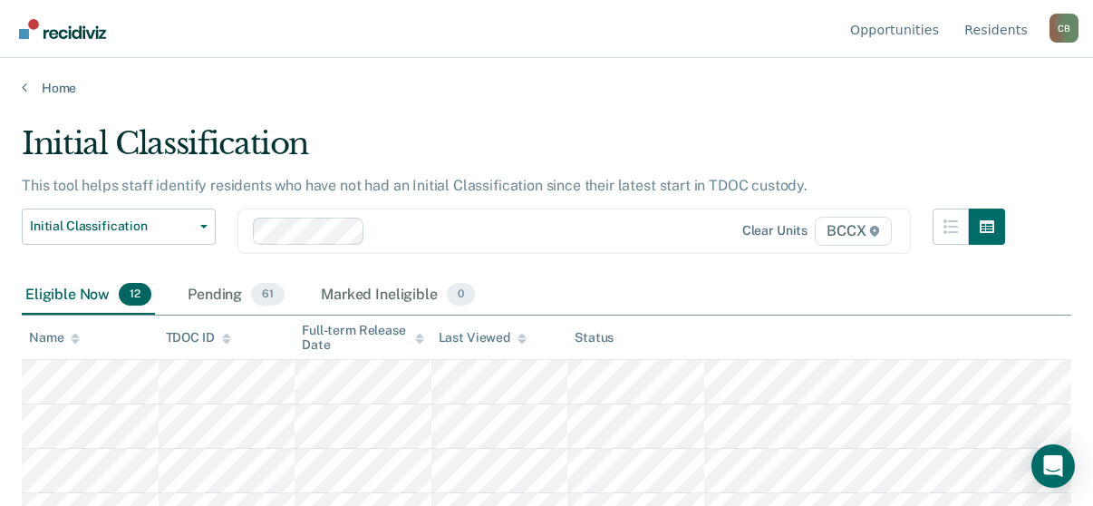
drag, startPoint x: 743, startPoint y: 97, endPoint x: 742, endPoint y: 111, distance: 13.6
click at [743, 98] on main "Initial Classification This tool helps staff identify residents who have not ha…" at bounding box center [546, 298] width 1093 height 404
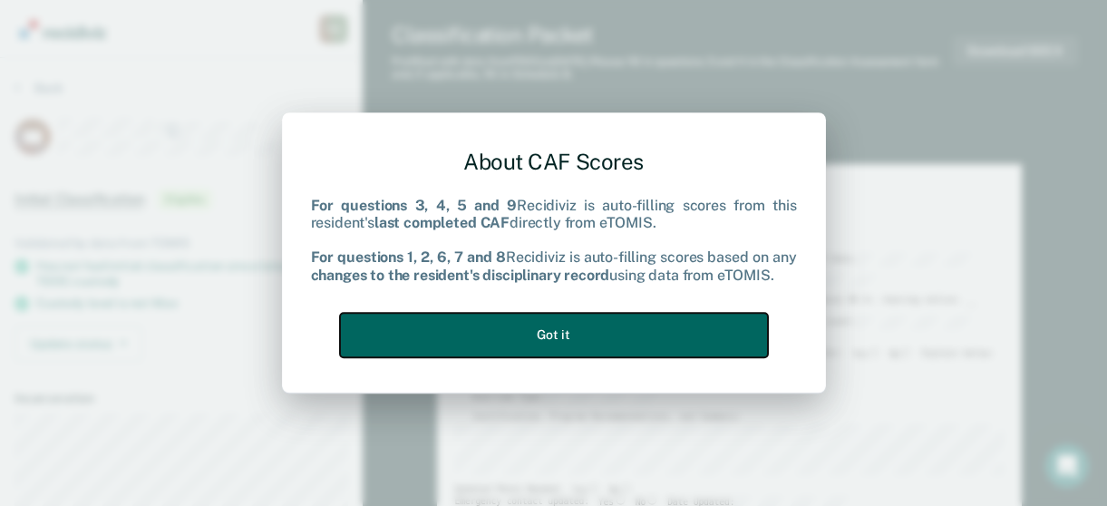
click at [641, 352] on button "Got it" at bounding box center [554, 335] width 428 height 44
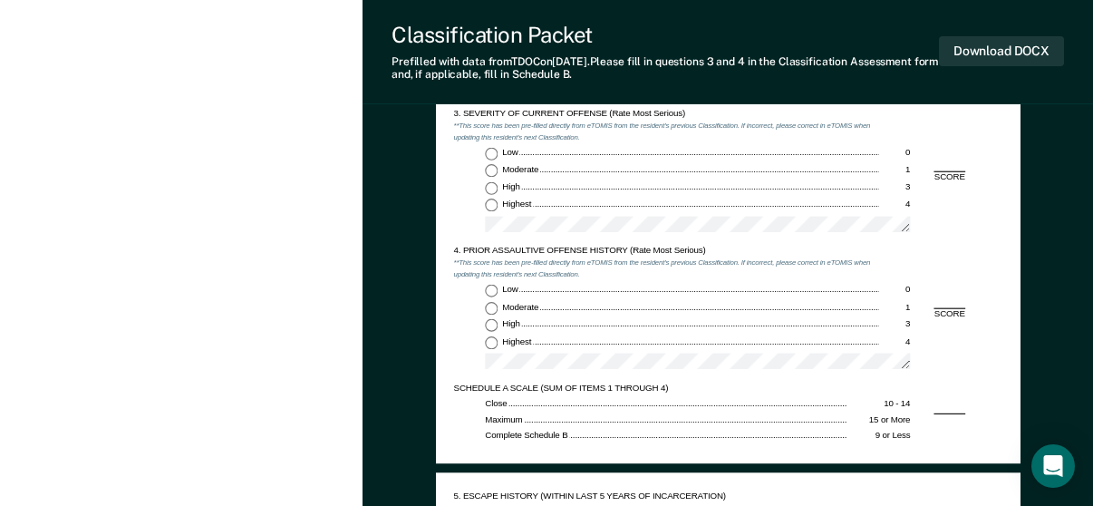
scroll to position [1269, 0]
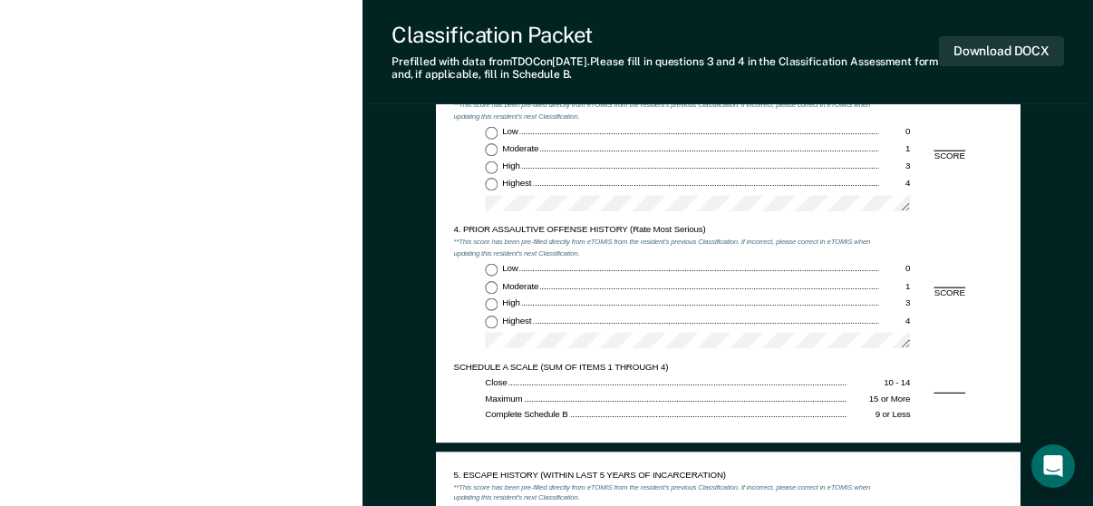
click at [489, 163] on input "High 3" at bounding box center [491, 166] width 13 height 13
type textarea "x"
radio input "true"
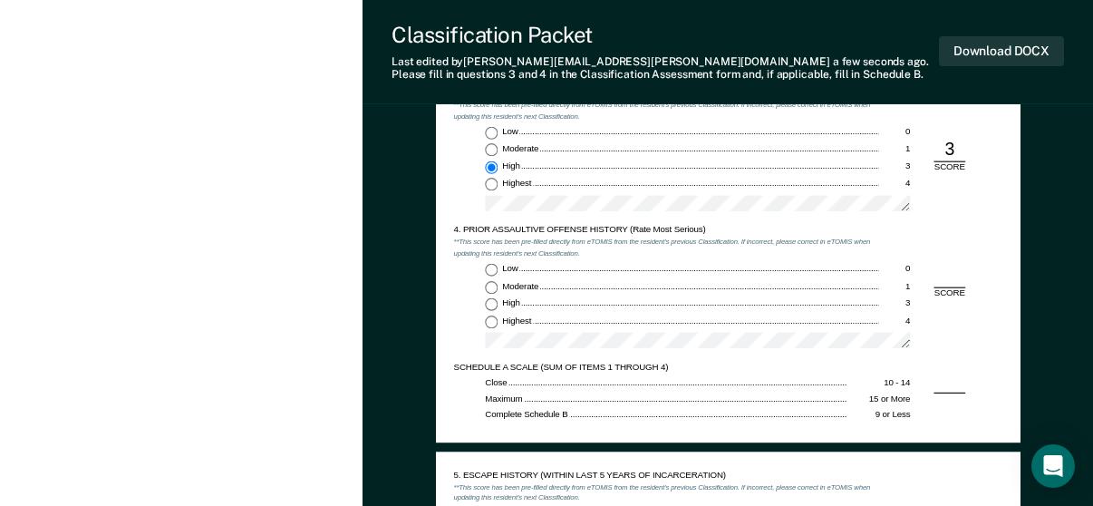
click at [491, 269] on input "Low 0" at bounding box center [491, 269] width 13 height 13
type textarea "x"
radio input "true"
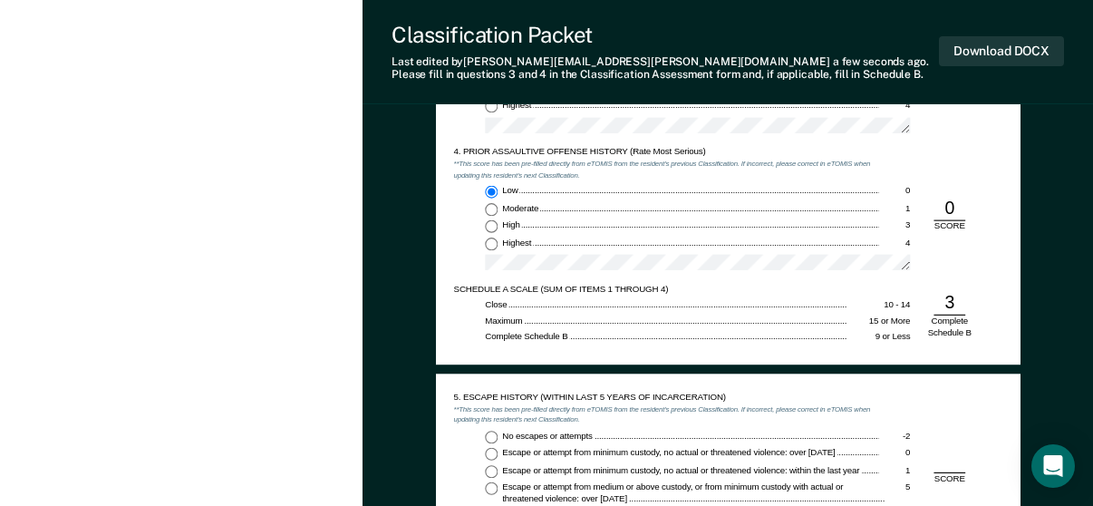
scroll to position [1541, 0]
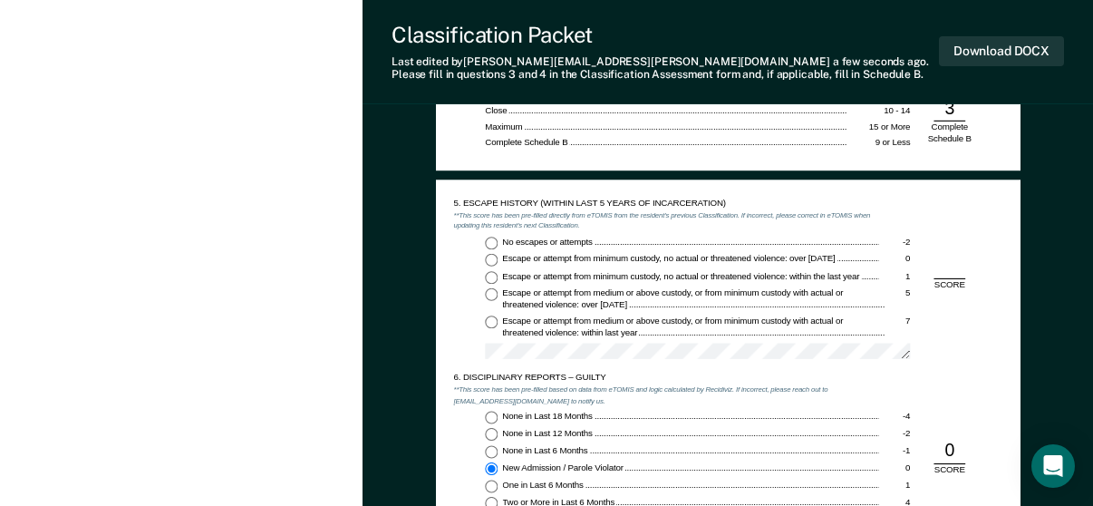
click at [489, 239] on input "No escapes or attempts -2" at bounding box center [491, 243] width 13 height 13
type textarea "x"
radio input "true"
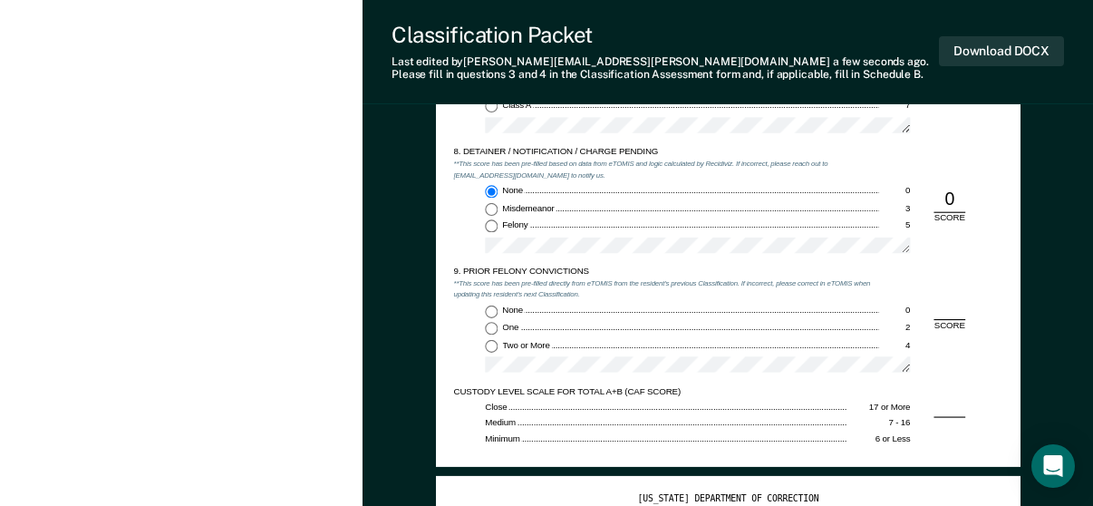
scroll to position [2084, 0]
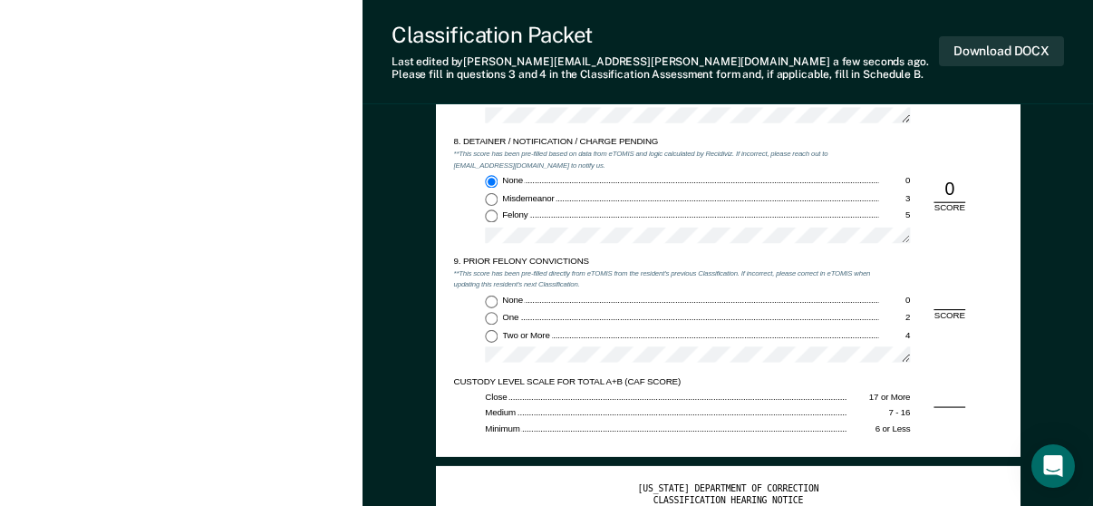
click at [491, 336] on input "Two or More 4" at bounding box center [491, 335] width 13 height 13
type textarea "x"
radio input "true"
click at [1010, 49] on button "Download DOCX" at bounding box center [1001, 51] width 125 height 30
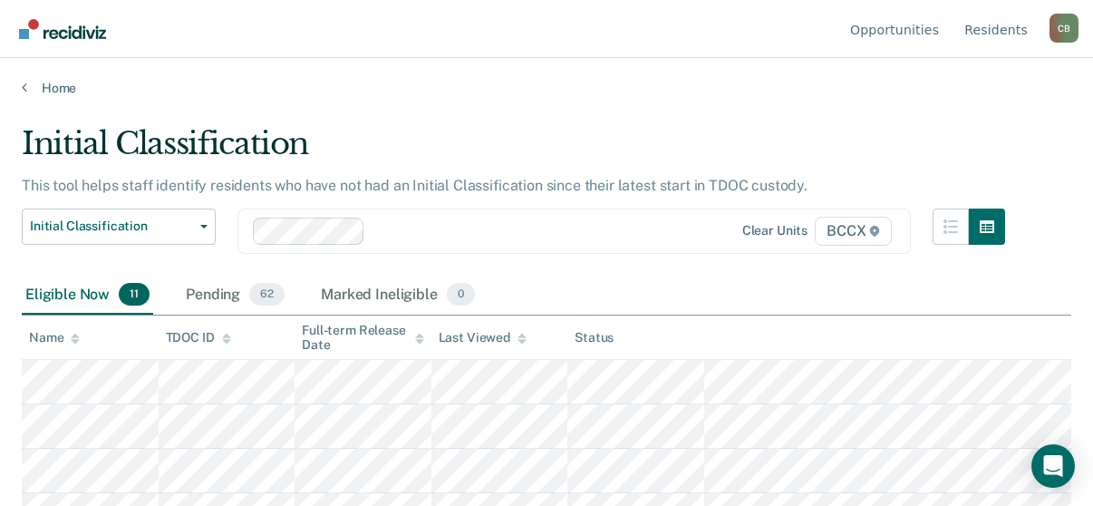
click at [730, 111] on main "Initial Classification This tool helps staff identify residents who have not ha…" at bounding box center [546, 298] width 1093 height 404
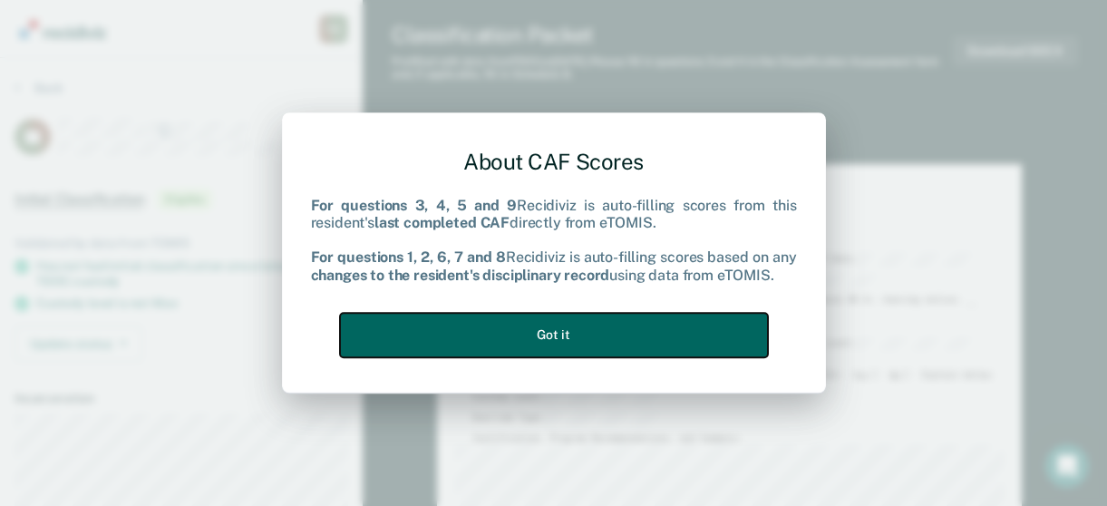
click at [570, 336] on button "Got it" at bounding box center [554, 335] width 428 height 44
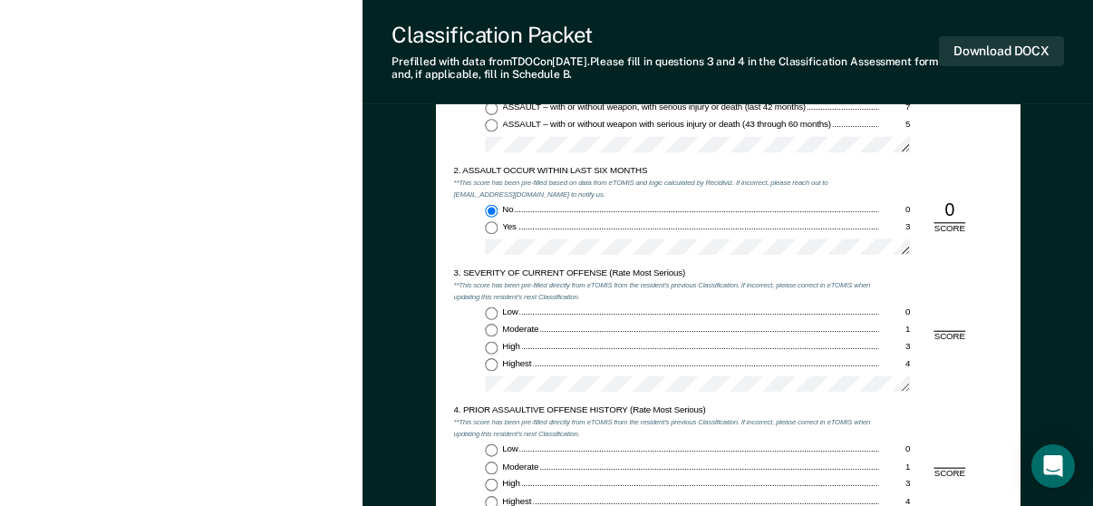
scroll to position [1088, 0]
click at [492, 364] on input "Highest 4" at bounding box center [491, 365] width 13 height 13
type textarea "x"
radio input "true"
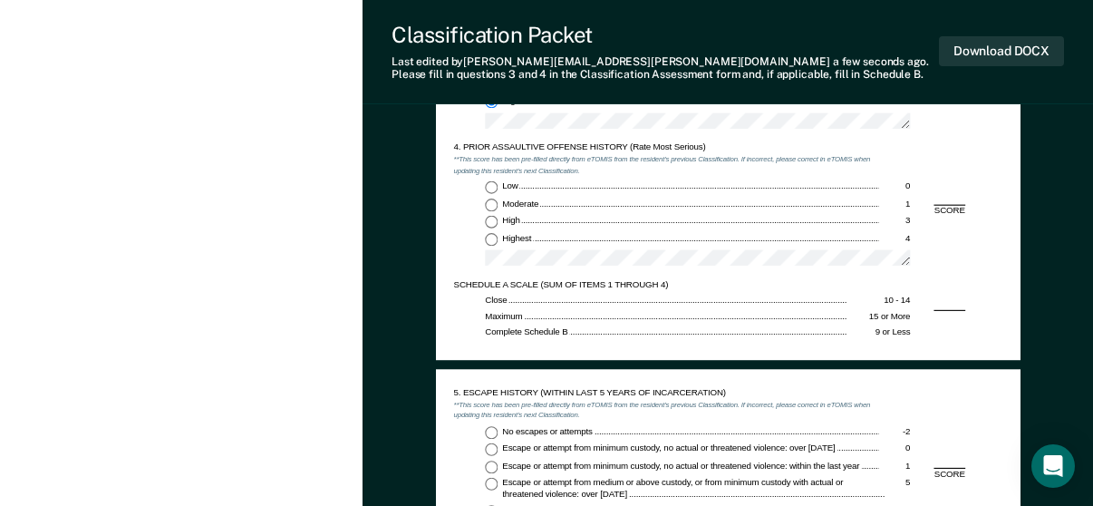
scroll to position [1359, 0]
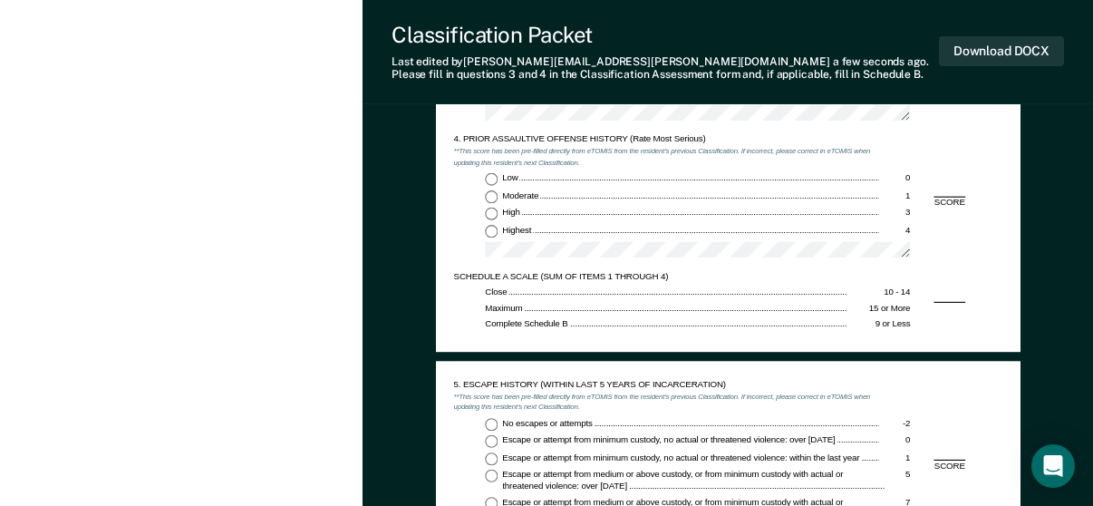
click at [490, 227] on input "Highest 4" at bounding box center [491, 230] width 13 height 13
type textarea "x"
radio input "true"
click at [497, 422] on input "No escapes or attempts -2" at bounding box center [491, 424] width 13 height 13
type textarea "x"
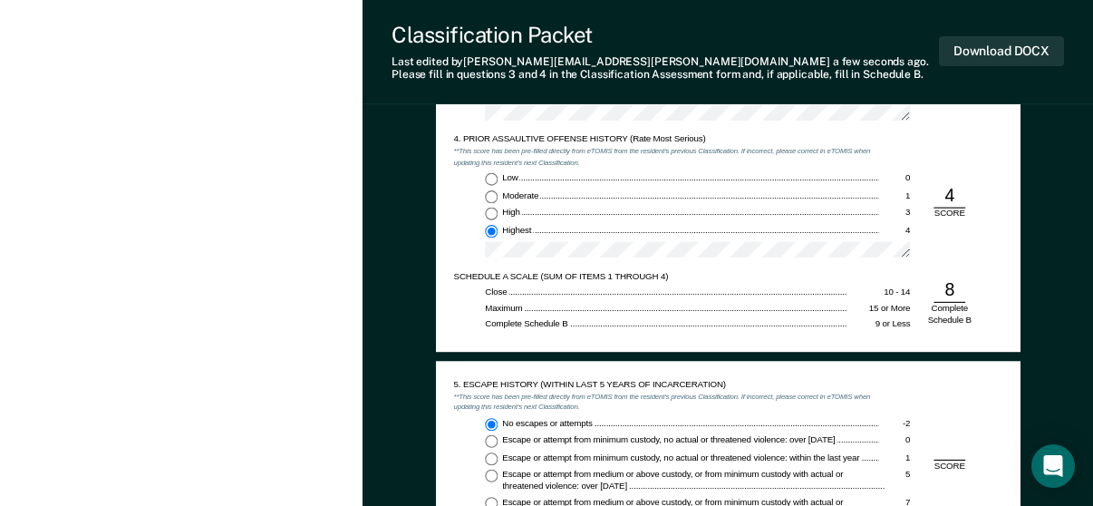
radio input "true"
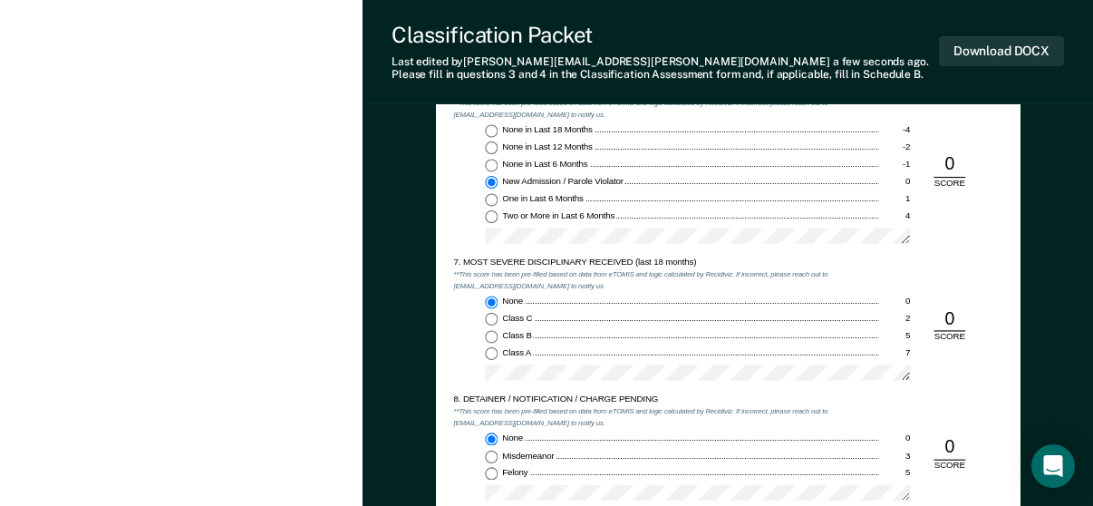
scroll to position [1994, 0]
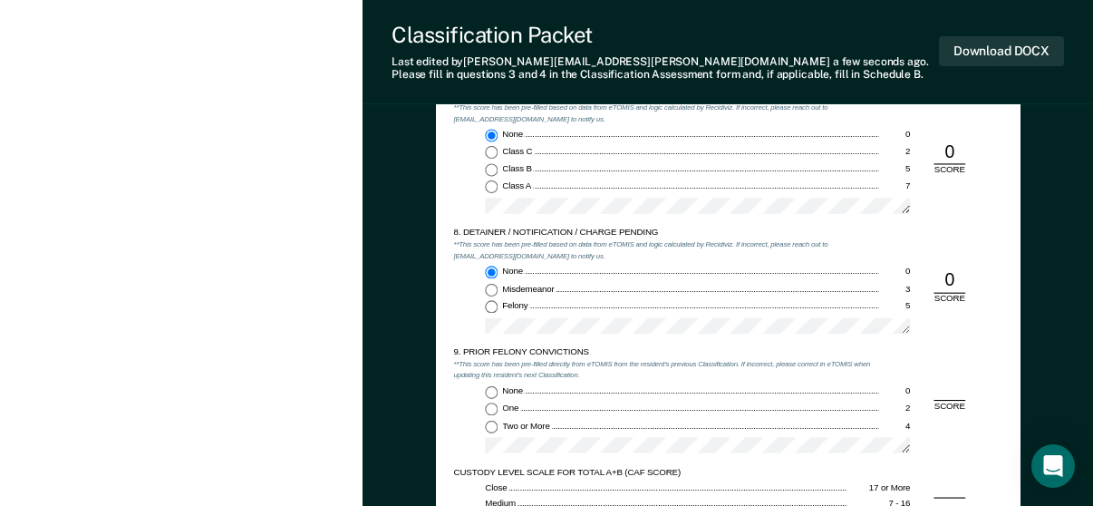
click at [491, 430] on input "Two or More 4" at bounding box center [491, 426] width 13 height 13
type textarea "x"
radio input "true"
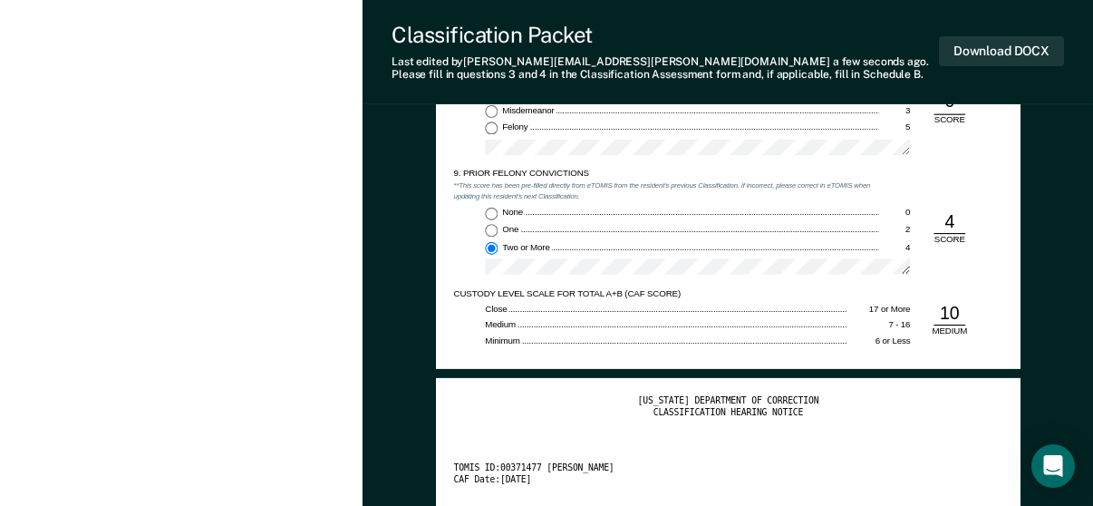
scroll to position [2175, 0]
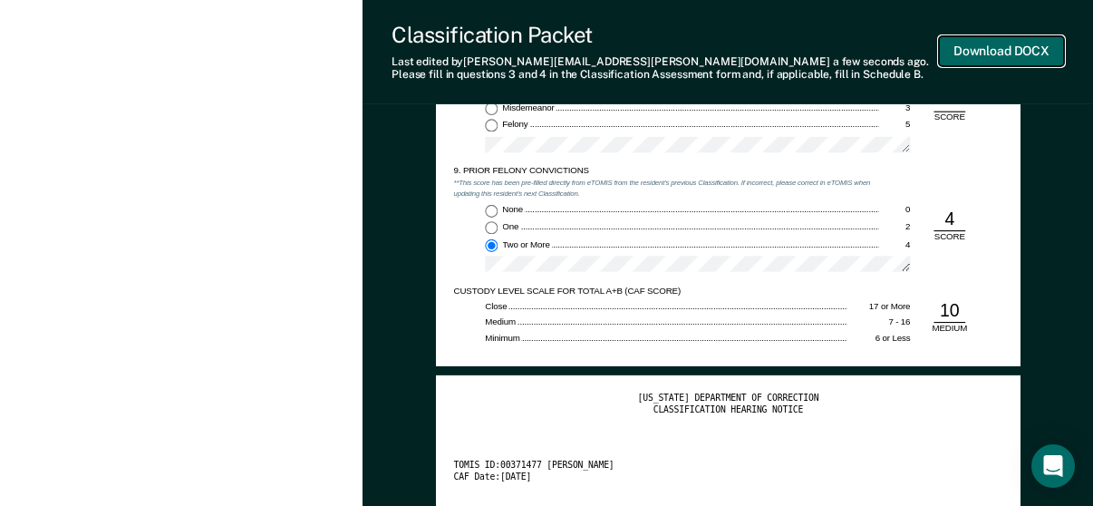
click at [983, 47] on button "Download DOCX" at bounding box center [1001, 51] width 125 height 30
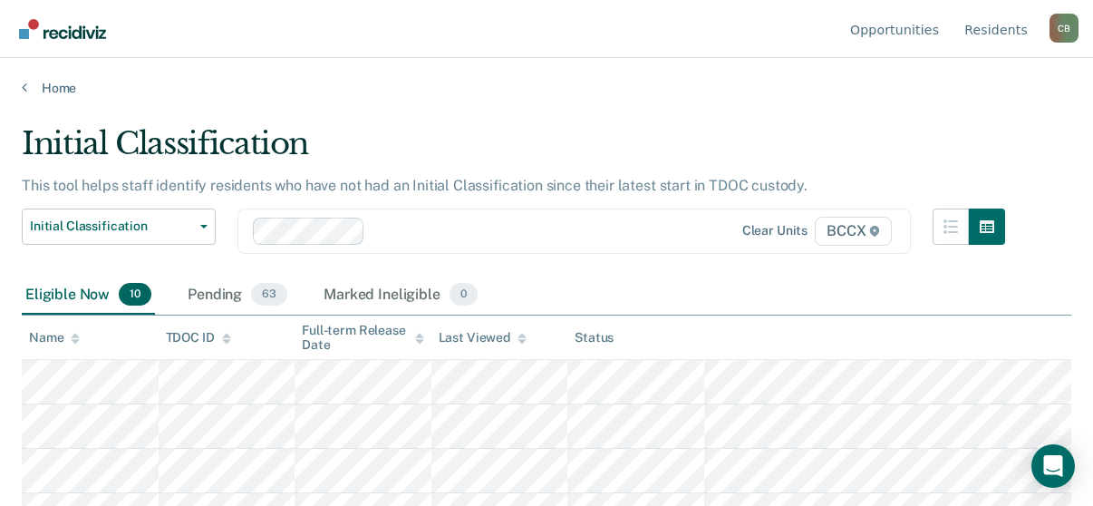
click at [691, 96] on main "Initial Classification This tool helps staff identify residents who have not ha…" at bounding box center [546, 298] width 1093 height 404
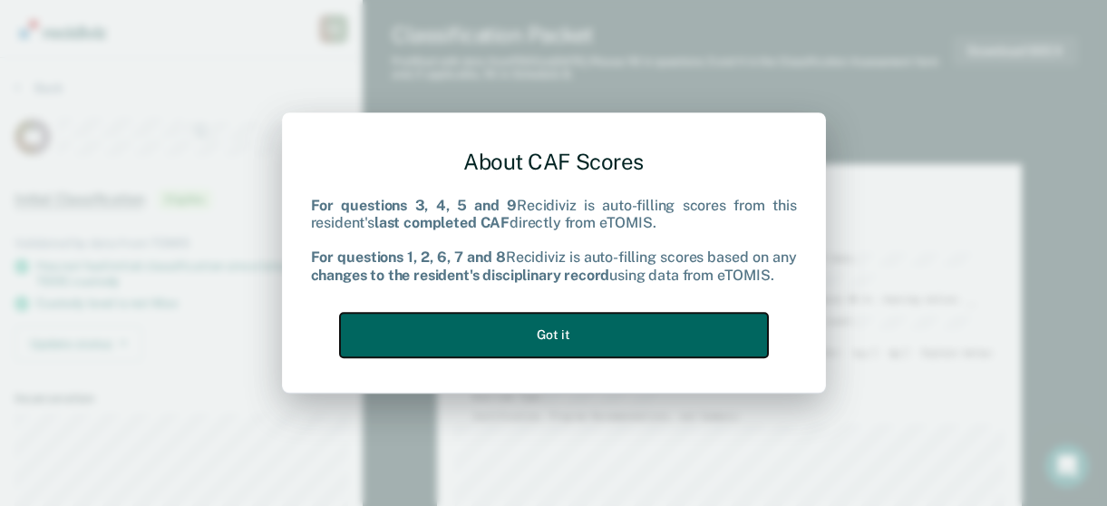
click at [568, 331] on button "Got it" at bounding box center [554, 335] width 428 height 44
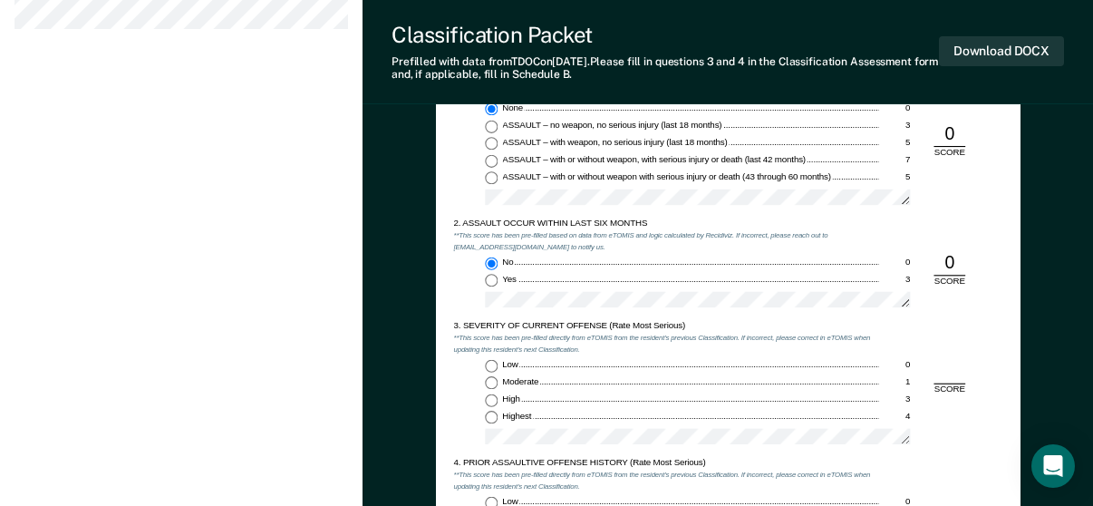
scroll to position [1178, 0]
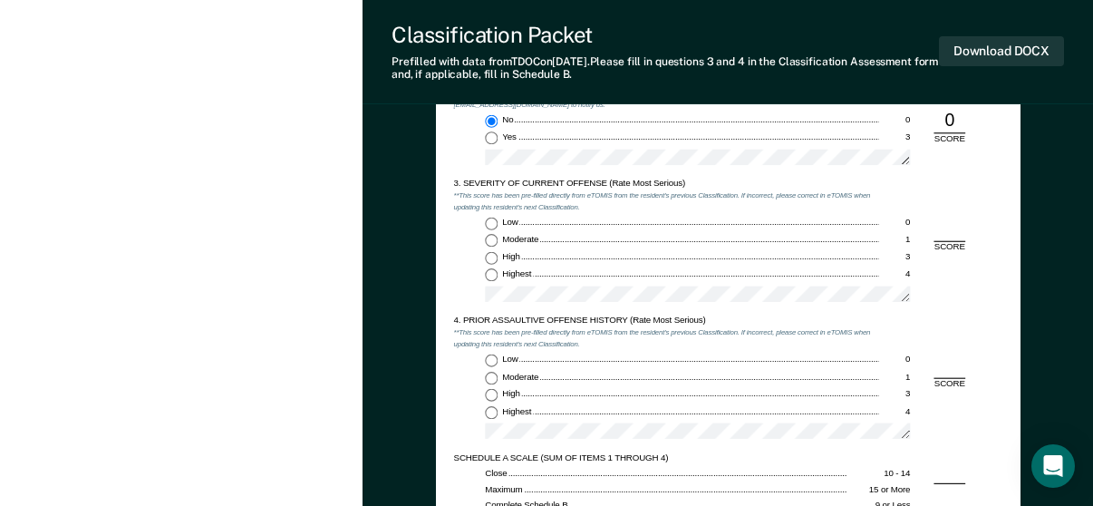
click at [491, 261] on input "High 3" at bounding box center [491, 257] width 13 height 13
type textarea "x"
radio input "true"
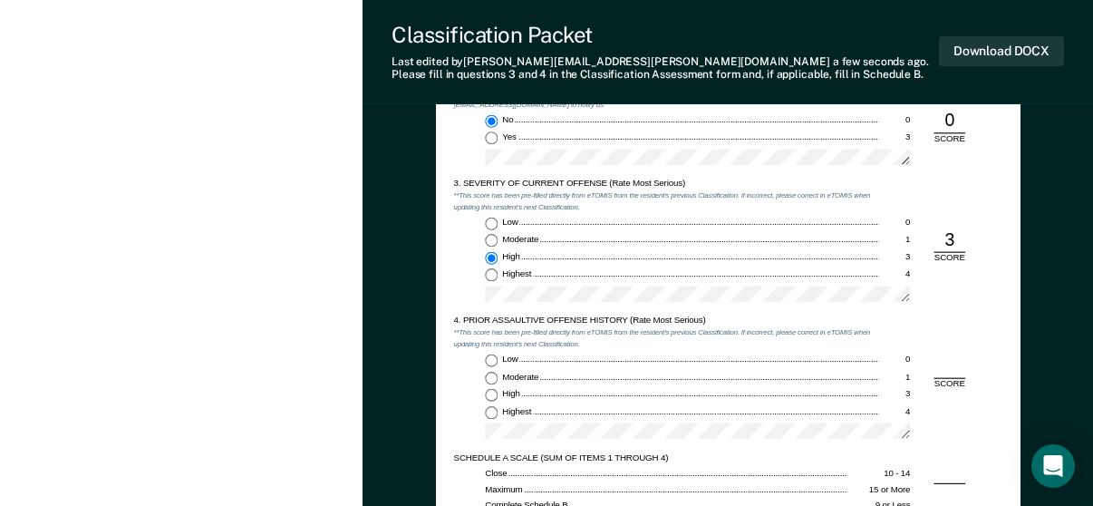
click at [493, 358] on input "Low 0" at bounding box center [491, 359] width 13 height 13
type textarea "x"
radio input "true"
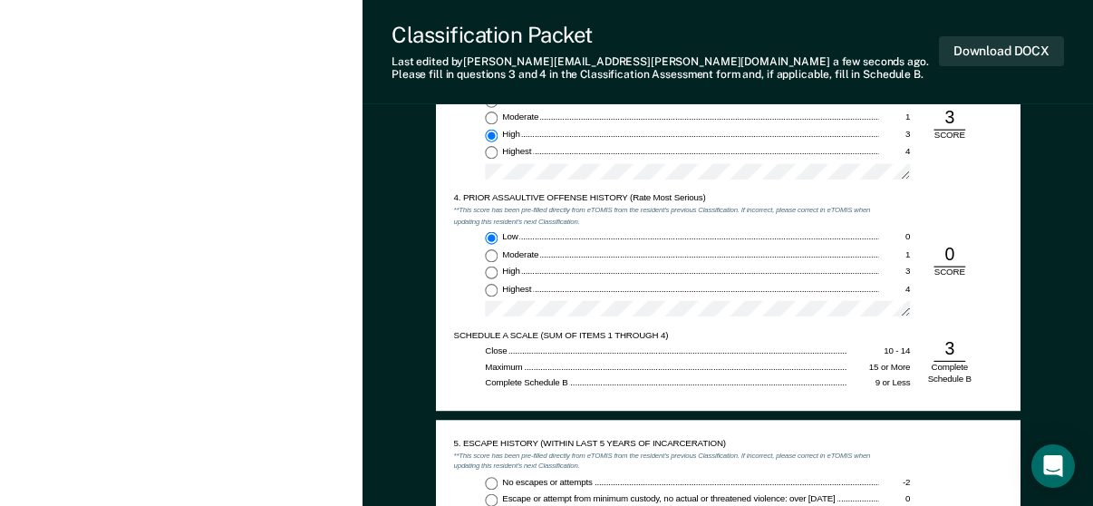
scroll to position [1450, 0]
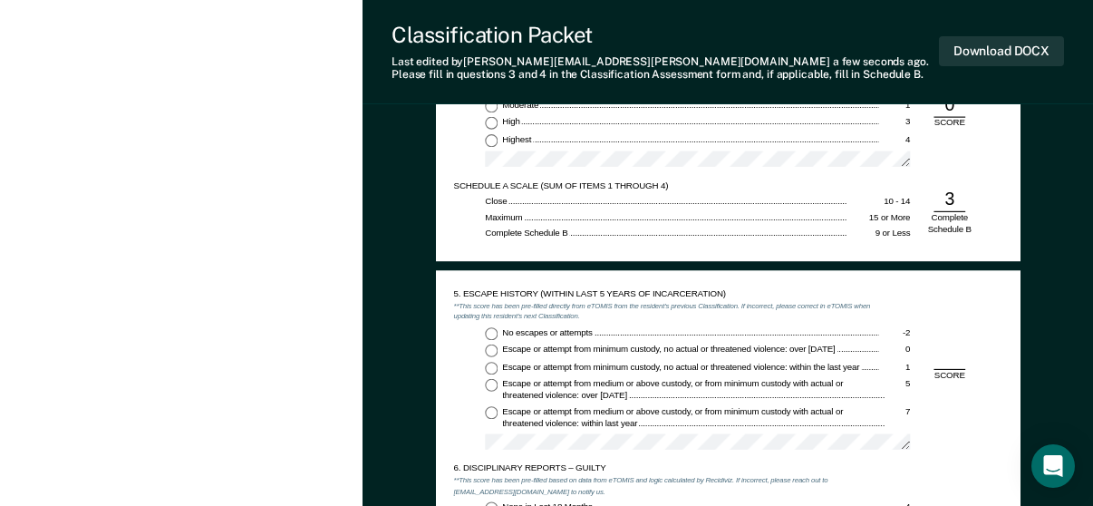
click at [488, 333] on input "No escapes or attempts -2" at bounding box center [491, 333] width 13 height 13
type textarea "x"
radio input "true"
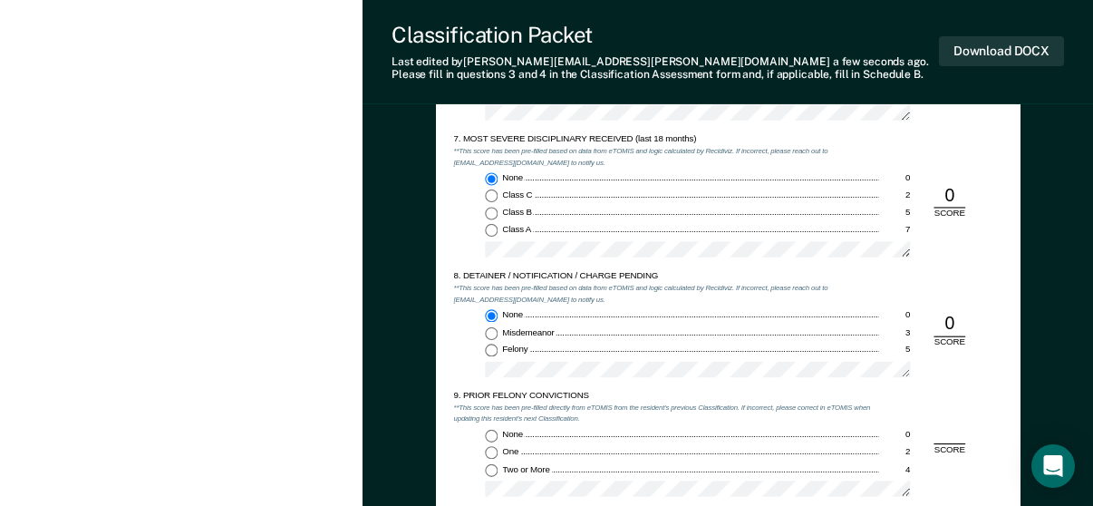
scroll to position [1994, 0]
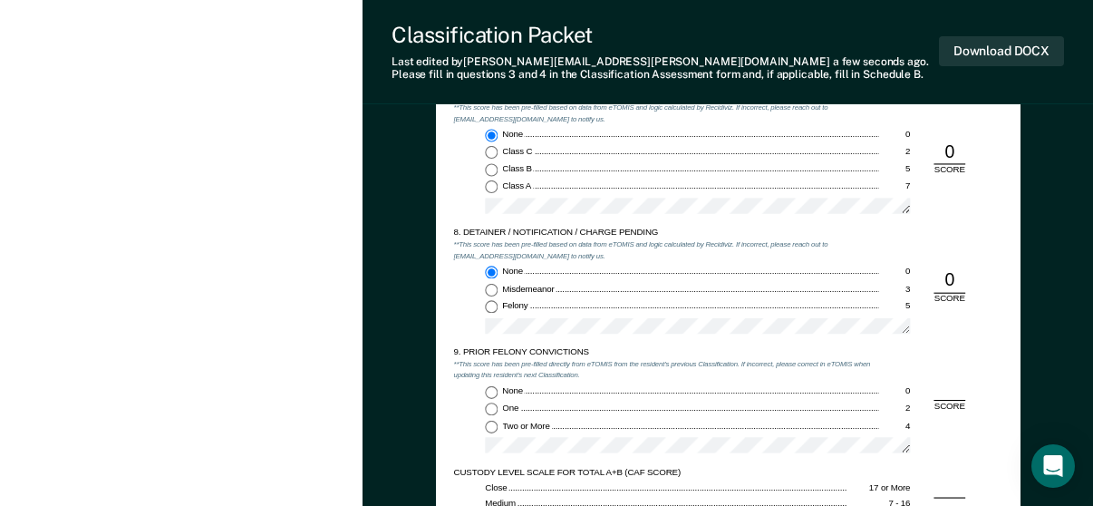
click at [495, 426] on input "Two or More 4" at bounding box center [491, 426] width 13 height 13
type textarea "x"
radio input "true"
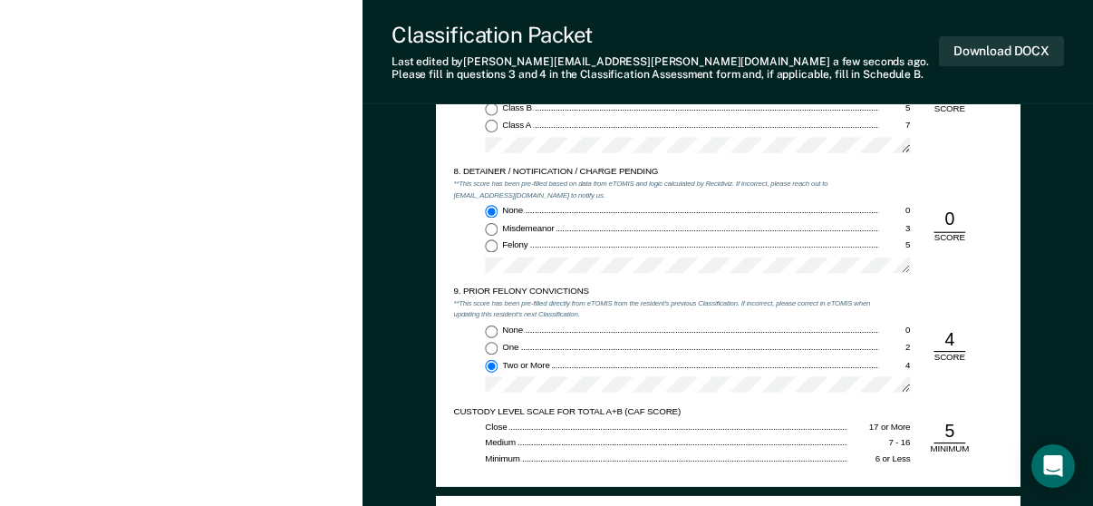
scroll to position [2084, 0]
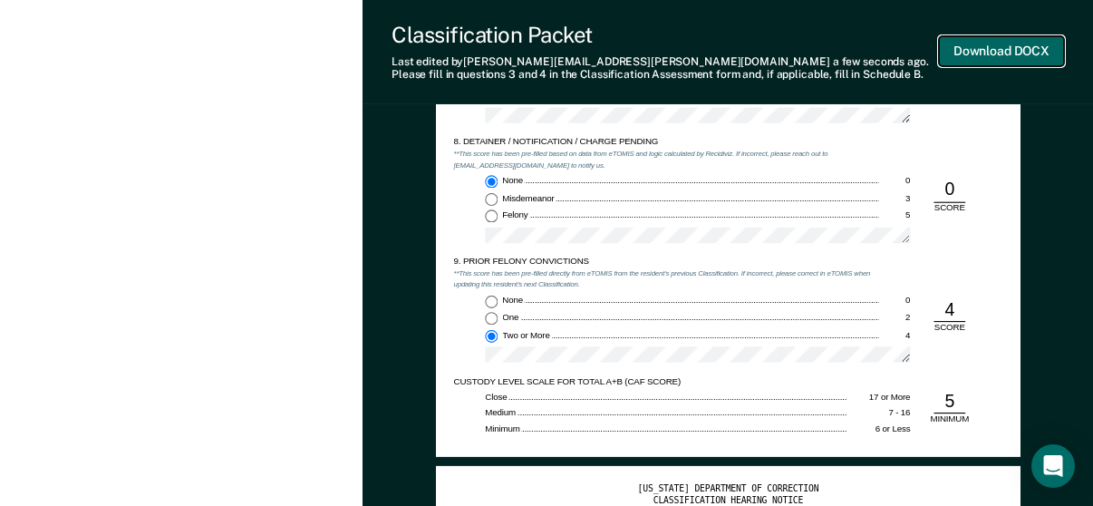
click at [992, 51] on button "Download DOCX" at bounding box center [1001, 51] width 125 height 30
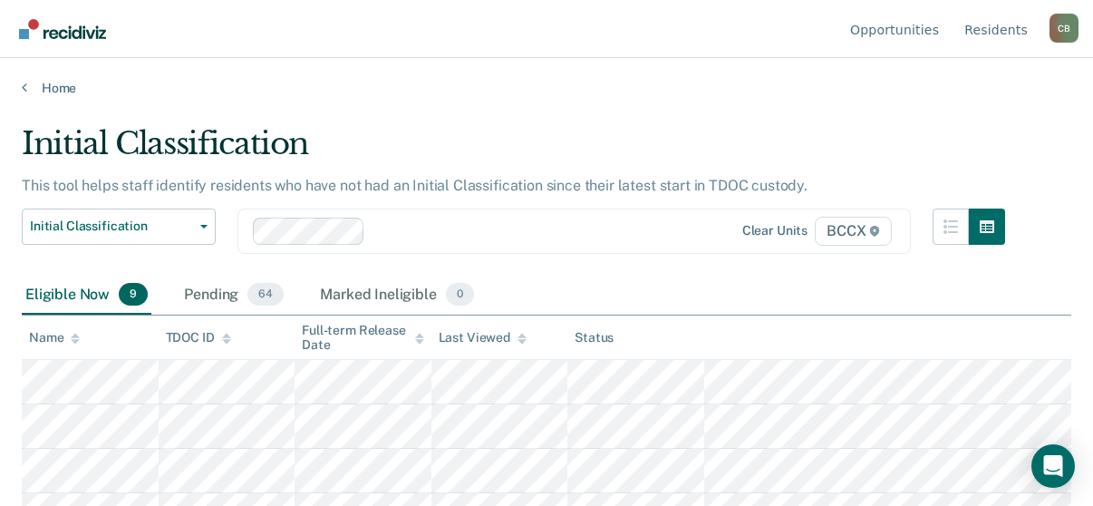
click at [710, 119] on main "Initial Classification This tool helps staff identify residents who have not ha…" at bounding box center [546, 298] width 1093 height 404
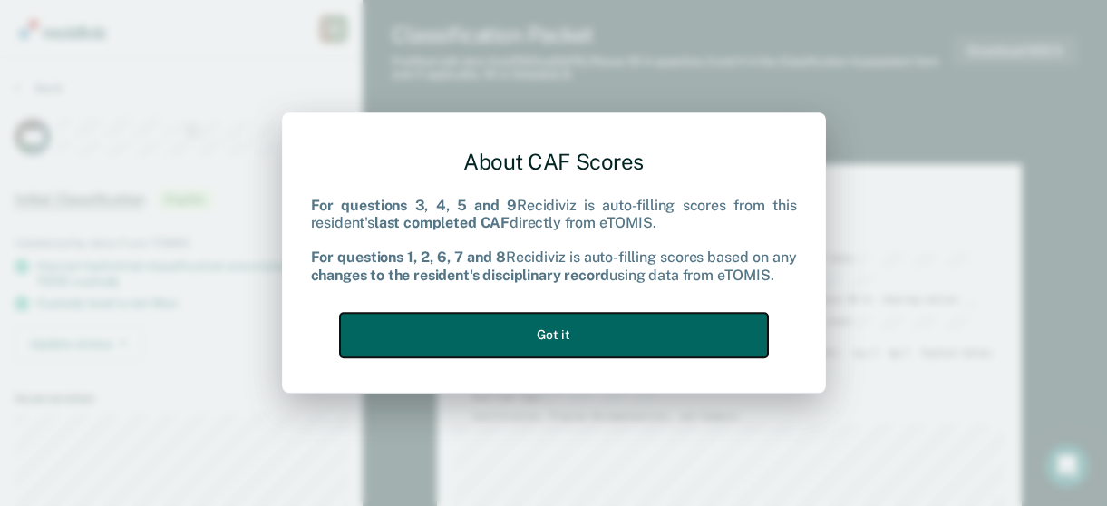
click at [612, 336] on button "Got it" at bounding box center [554, 335] width 428 height 44
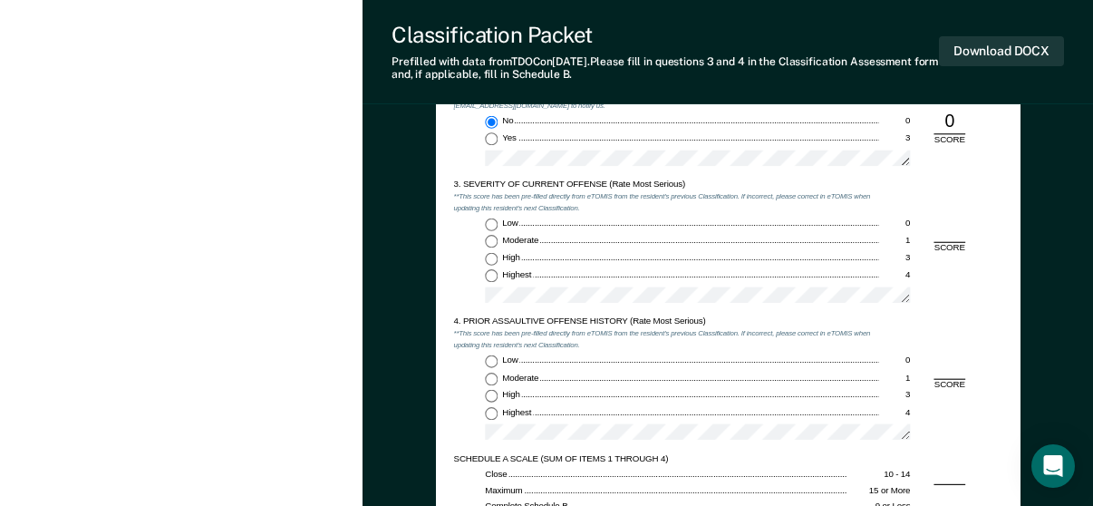
scroll to position [1178, 0]
click at [492, 225] on input "Low 0" at bounding box center [491, 223] width 13 height 13
type textarea "x"
radio input "true"
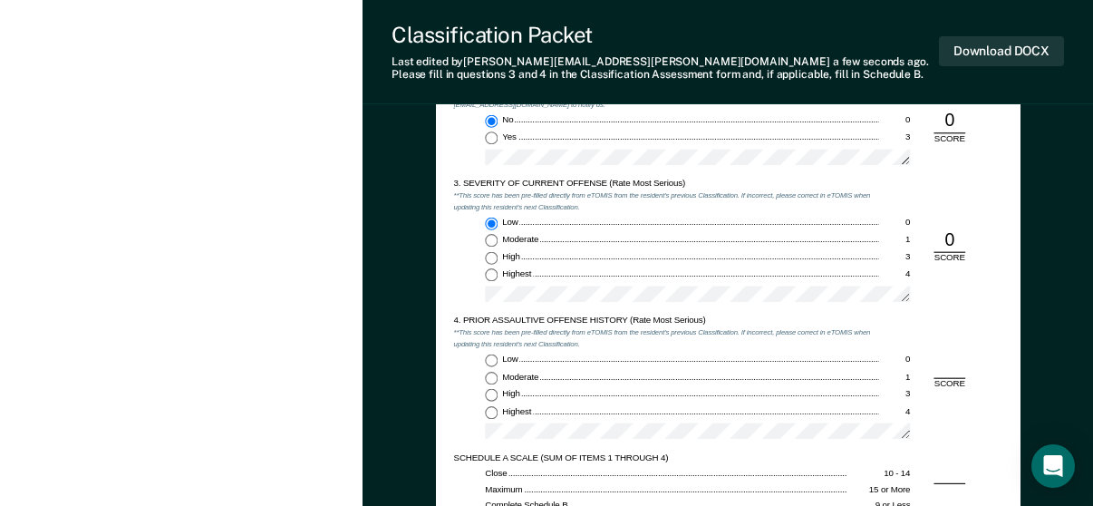
click at [488, 414] on input "Highest 4" at bounding box center [491, 411] width 13 height 13
type textarea "x"
radio input "true"
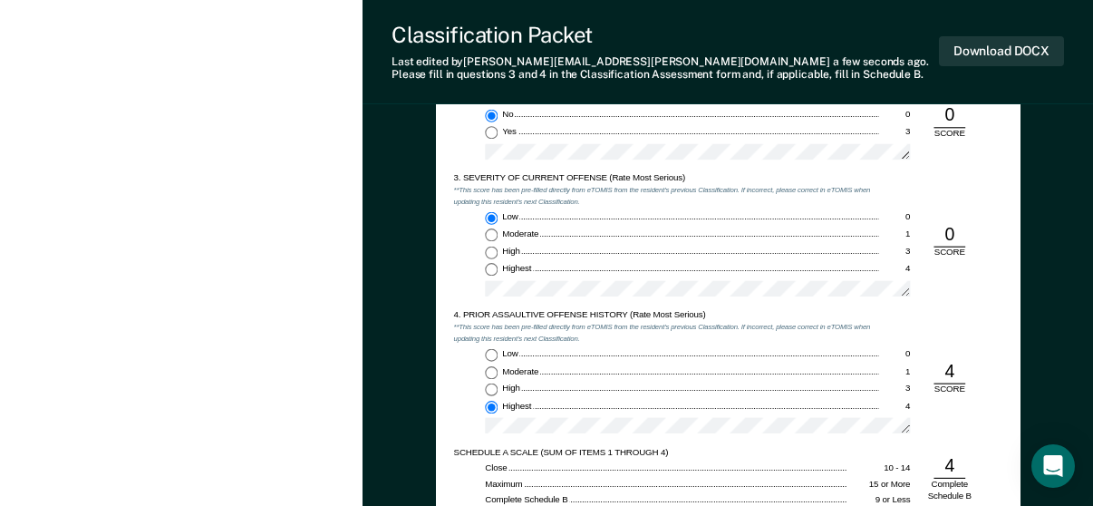
scroll to position [1450, 0]
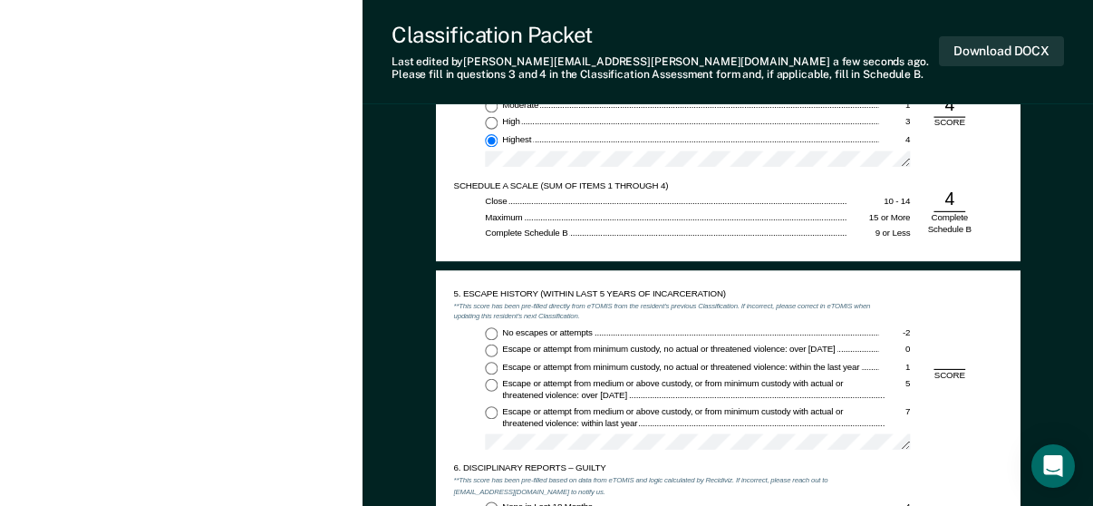
click at [498, 338] on label "No escapes or attempts -2" at bounding box center [697, 333] width 425 height 13
click at [498, 338] on input "No escapes or attempts -2" at bounding box center [491, 333] width 13 height 13
type textarea "x"
radio input "true"
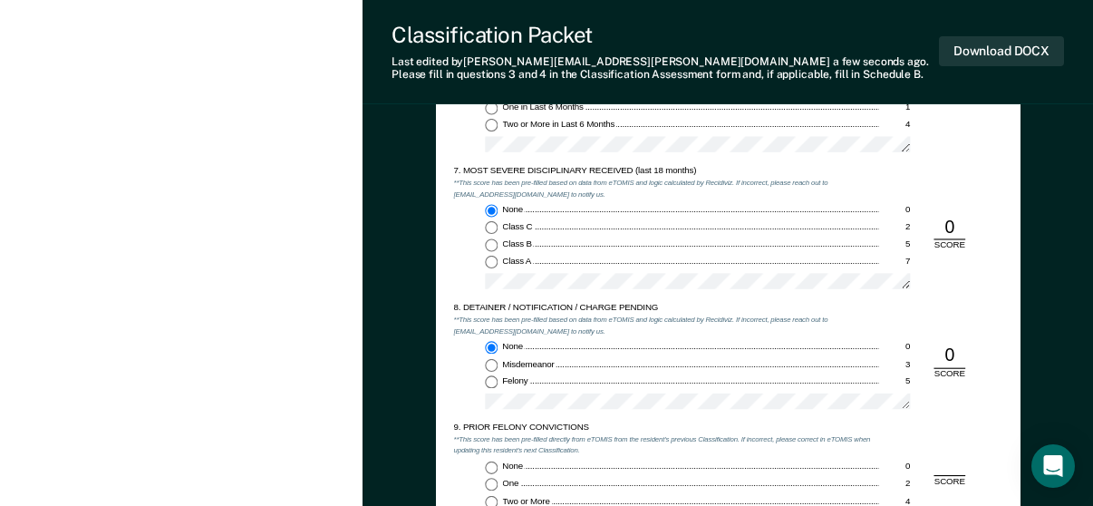
scroll to position [2084, 0]
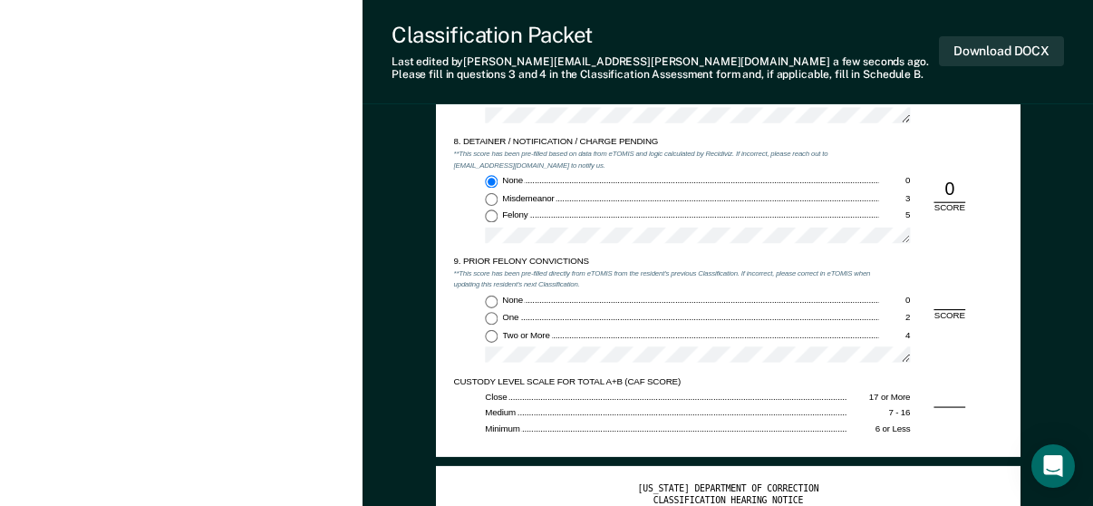
click at [491, 339] on input "Two or More 4" at bounding box center [491, 335] width 13 height 13
type textarea "x"
radio input "true"
click at [996, 51] on button "Download DOCX" at bounding box center [1001, 51] width 125 height 30
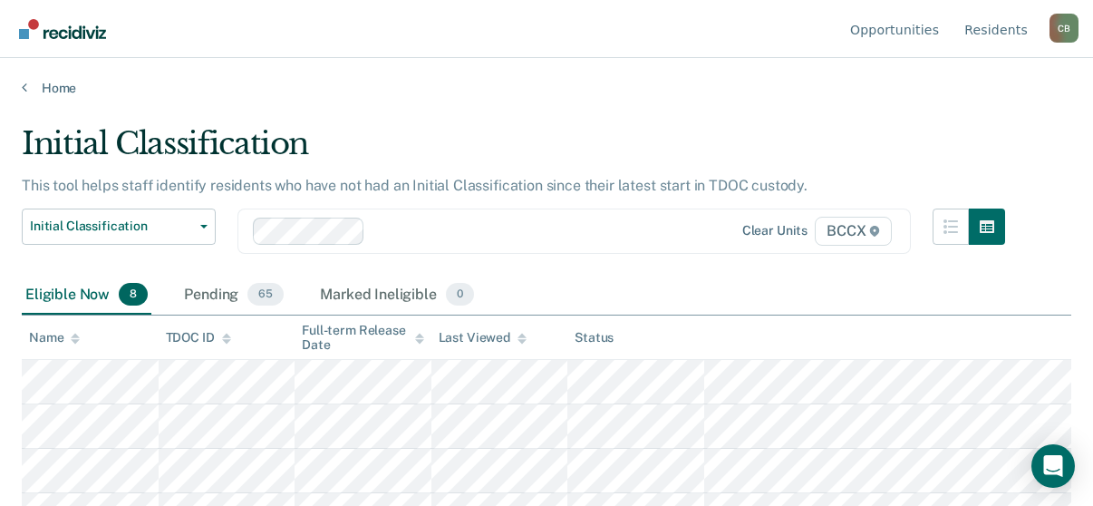
drag, startPoint x: 643, startPoint y: 95, endPoint x: 648, endPoint y: 105, distance: 11.4
click at [643, 96] on main "Initial Classification This tool helps staff identify residents who have not ha…" at bounding box center [546, 298] width 1093 height 404
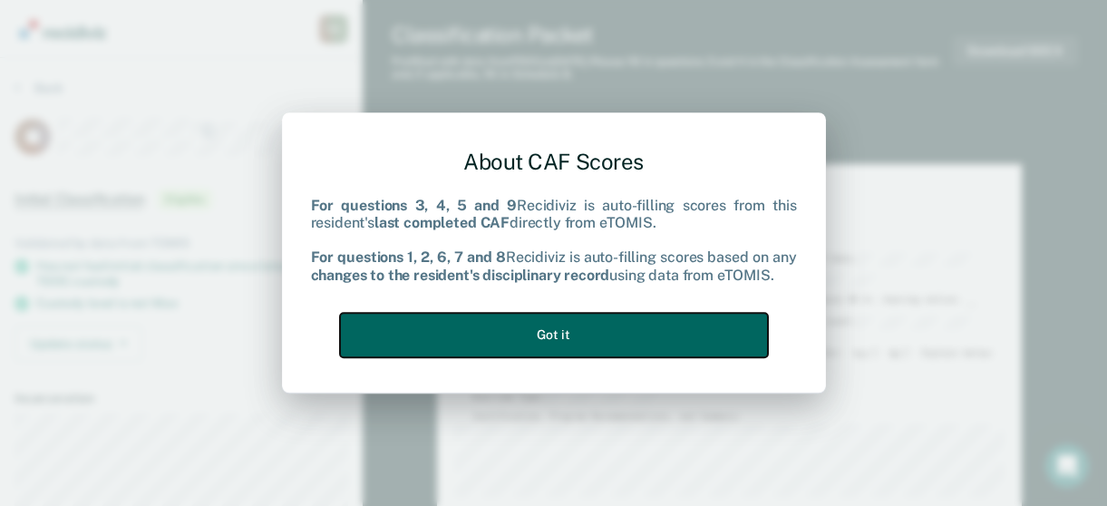
click at [526, 333] on button "Got it" at bounding box center [554, 335] width 428 height 44
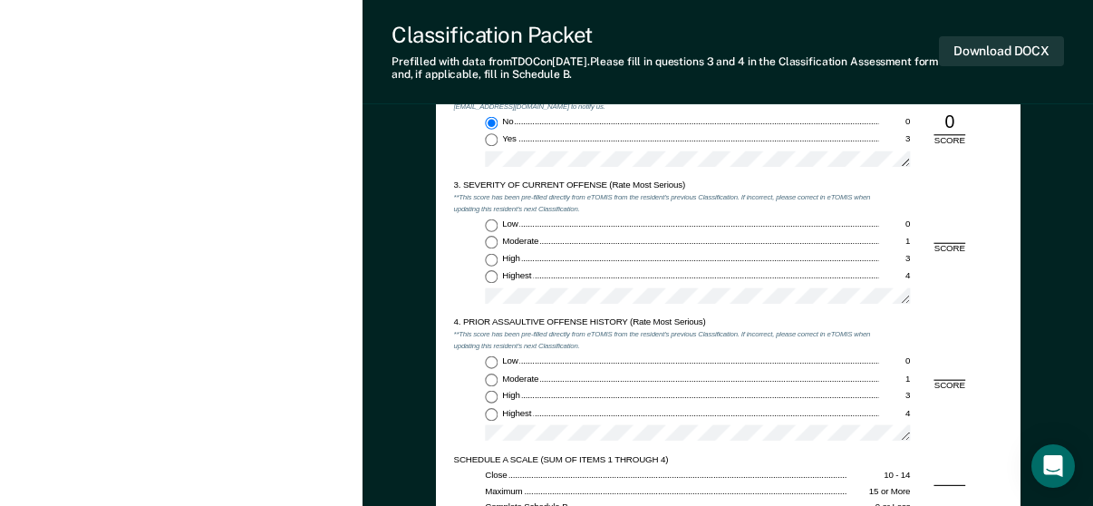
scroll to position [1178, 0]
click at [488, 273] on input "Highest 4" at bounding box center [491, 274] width 13 height 13
type textarea "x"
radio input "true"
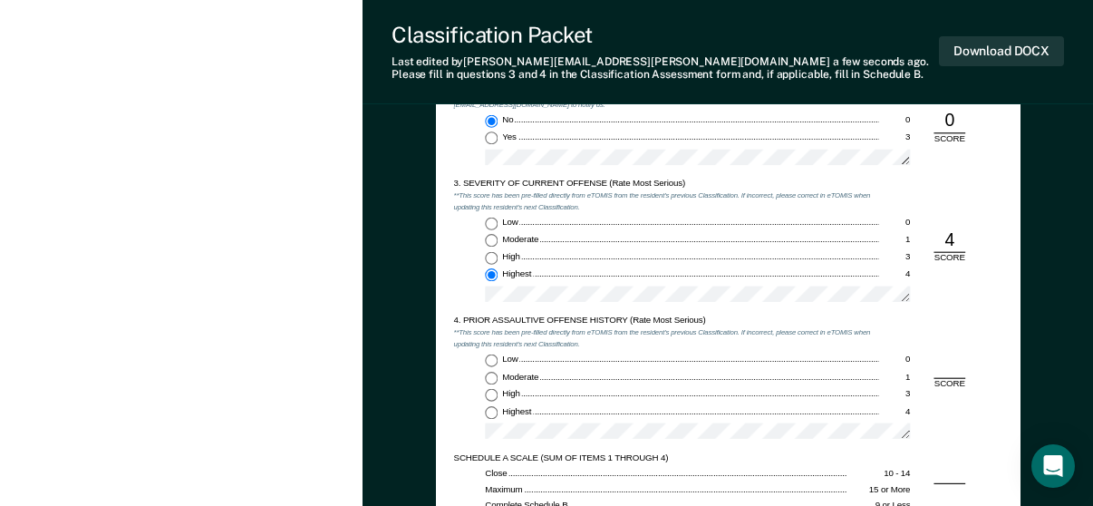
click at [492, 363] on input "Low 0" at bounding box center [491, 359] width 13 height 13
type textarea "x"
radio input "true"
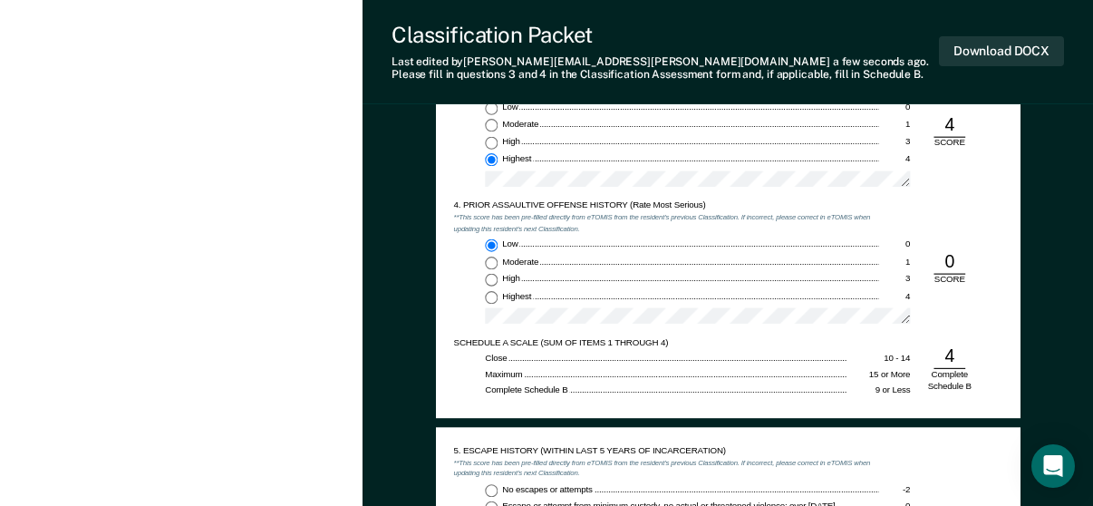
scroll to position [1541, 0]
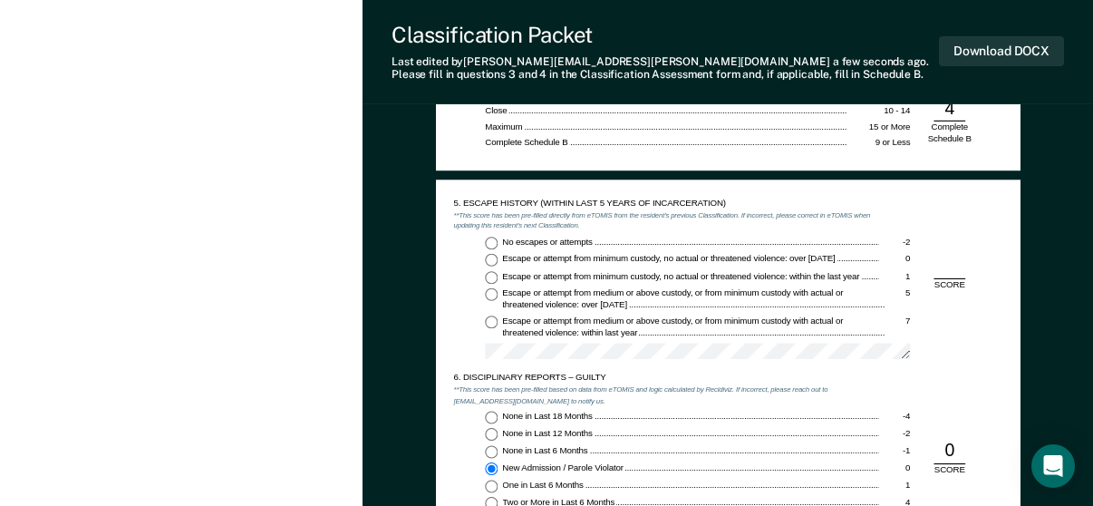
click at [488, 242] on input "No escapes or attempts -2" at bounding box center [491, 243] width 13 height 13
type textarea "x"
radio input "true"
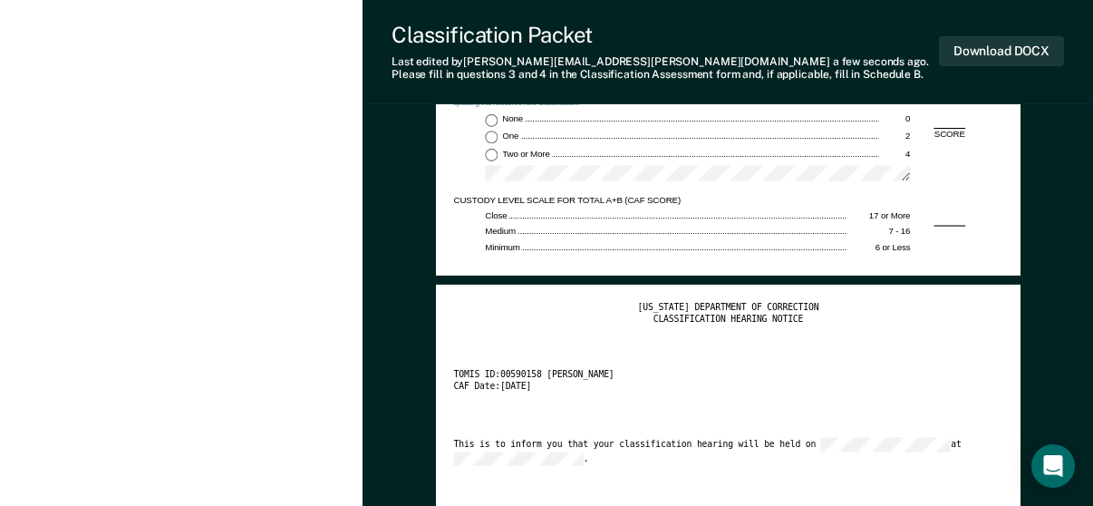
scroll to position [2084, 0]
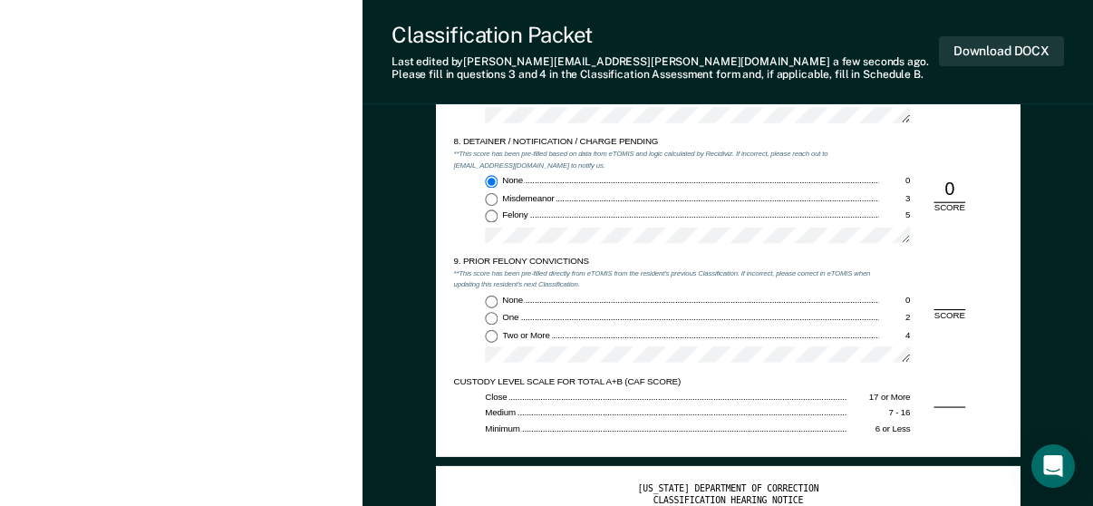
click at [489, 302] on input "None 0" at bounding box center [491, 301] width 13 height 13
type textarea "x"
radio input "true"
click at [977, 53] on button "Download DOCX" at bounding box center [1001, 51] width 125 height 30
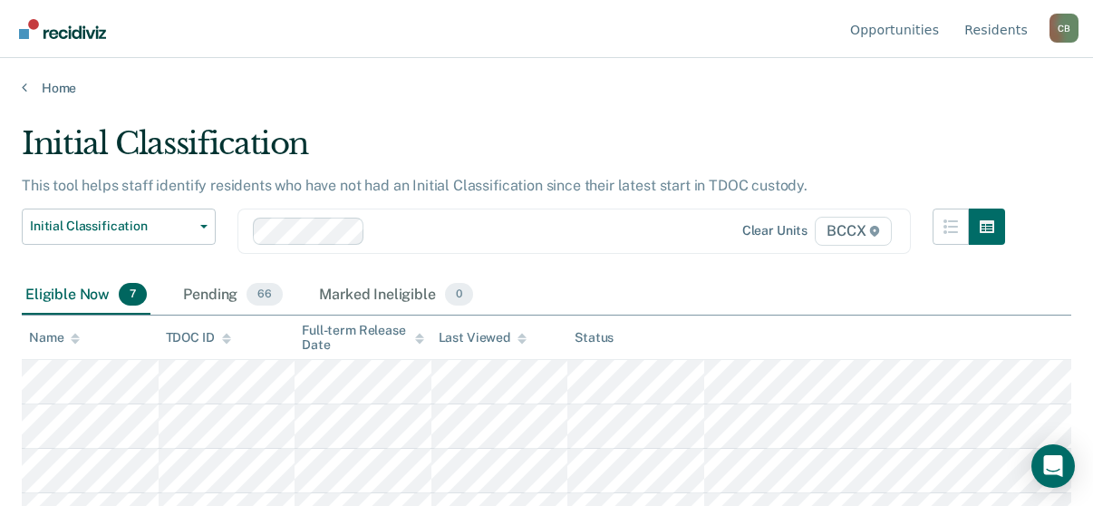
click at [685, 120] on main "Initial Classification This tool helps staff identify residents who have not ha…" at bounding box center [546, 298] width 1093 height 404
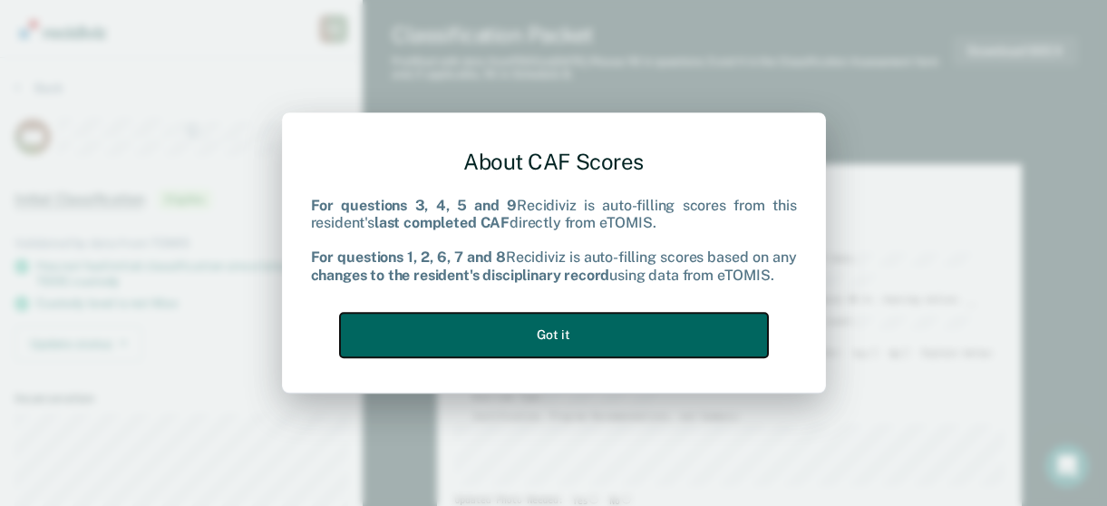
click at [615, 351] on button "Got it" at bounding box center [554, 335] width 428 height 44
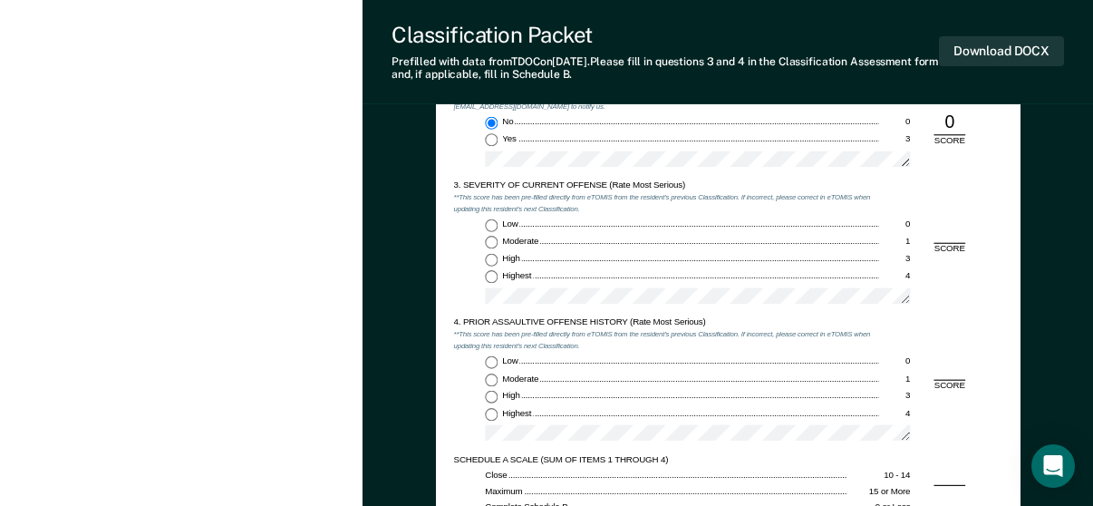
scroll to position [1088, 0]
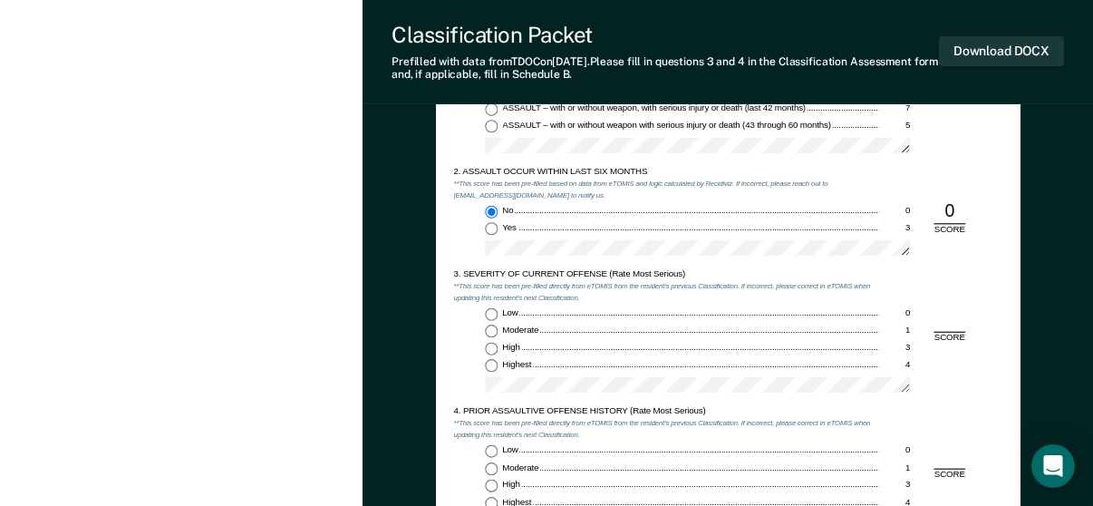
click at [491, 365] on input "Highest 4" at bounding box center [491, 365] width 13 height 13
type textarea "x"
radio input "true"
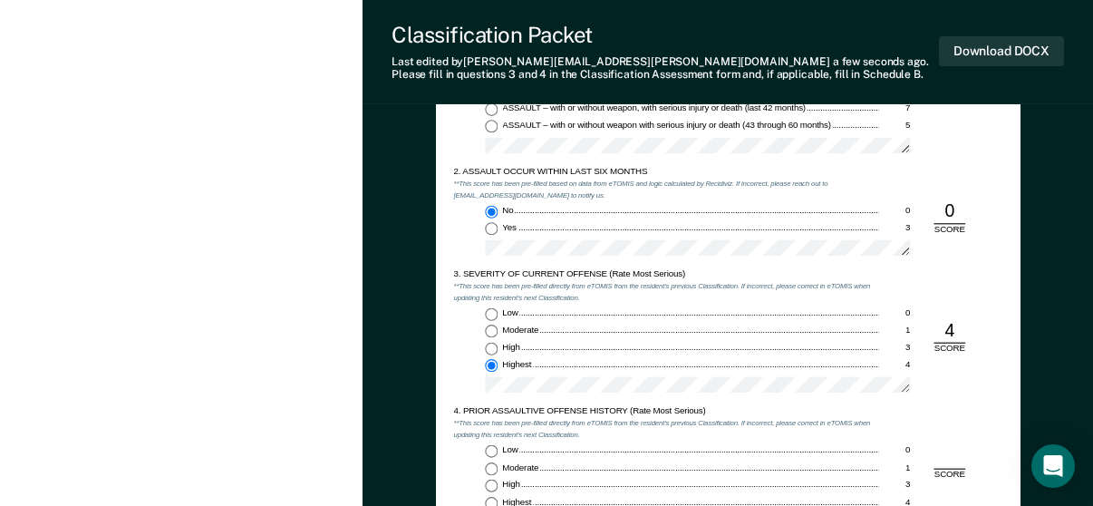
click at [490, 451] on input "Low 0" at bounding box center [491, 450] width 13 height 13
type textarea "x"
radio input "true"
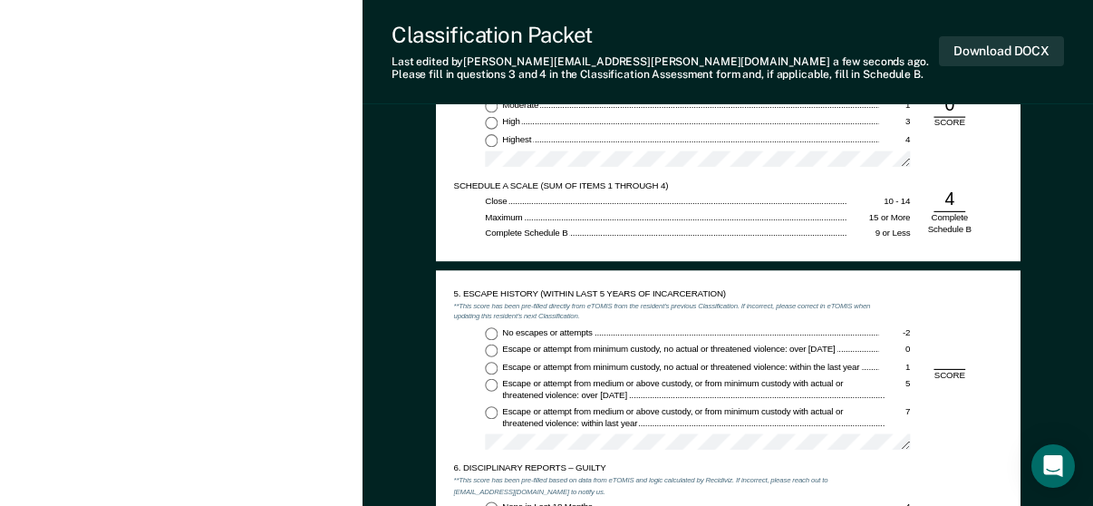
click at [496, 329] on input "No escapes or attempts -2" at bounding box center [491, 333] width 13 height 13
type textarea "x"
radio input "true"
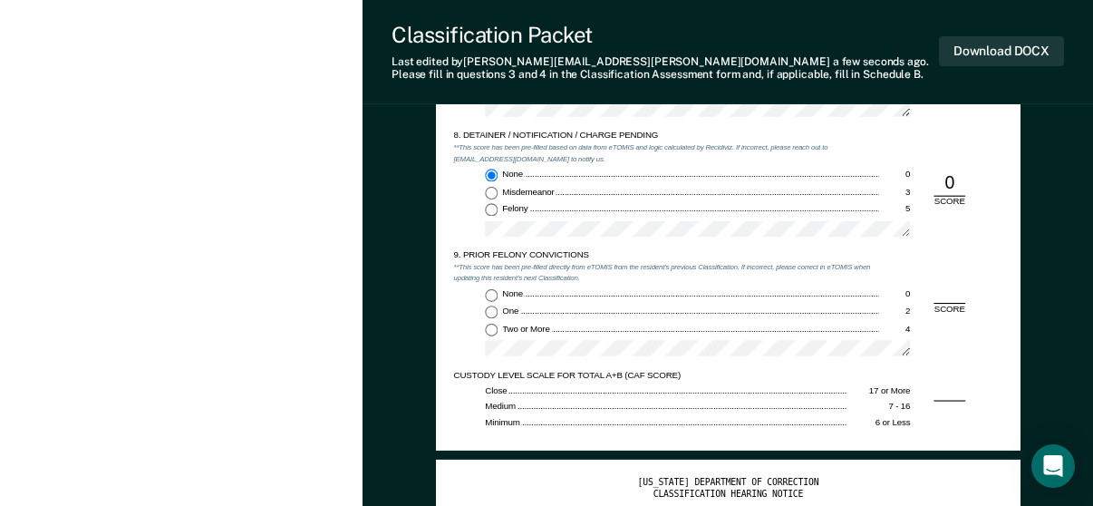
scroll to position [2175, 0]
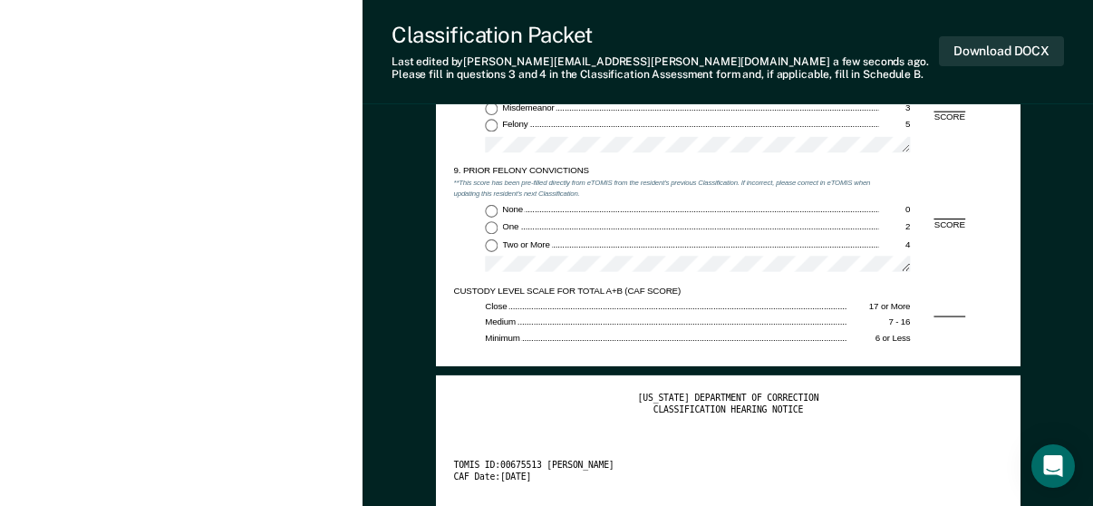
click at [492, 204] on input "None 0" at bounding box center [491, 210] width 13 height 13
type textarea "x"
radio input "true"
click at [988, 48] on button "Download DOCX" at bounding box center [1001, 51] width 125 height 30
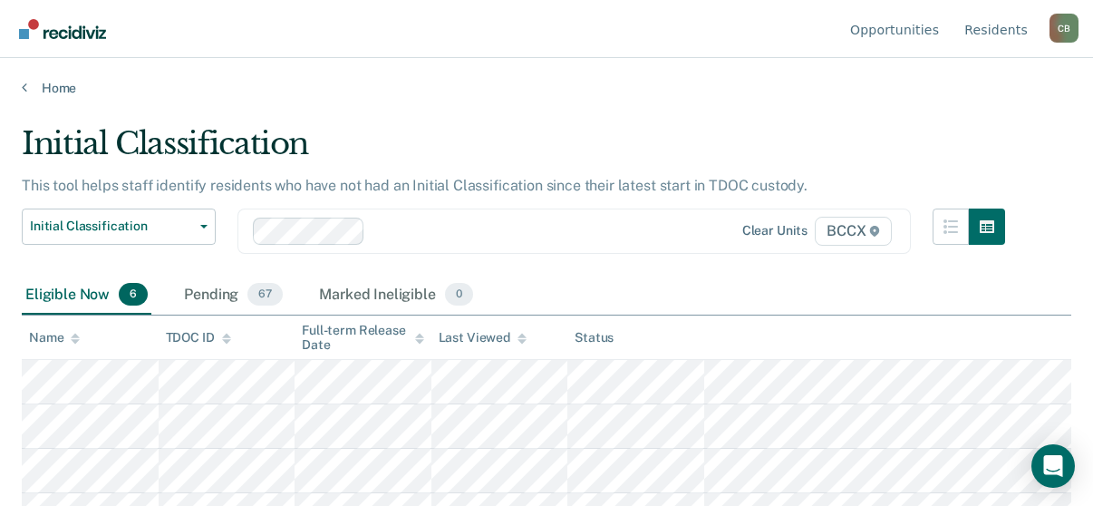
click at [642, 108] on main "Initial Classification This tool helps staff identify residents who have not ha…" at bounding box center [546, 298] width 1093 height 404
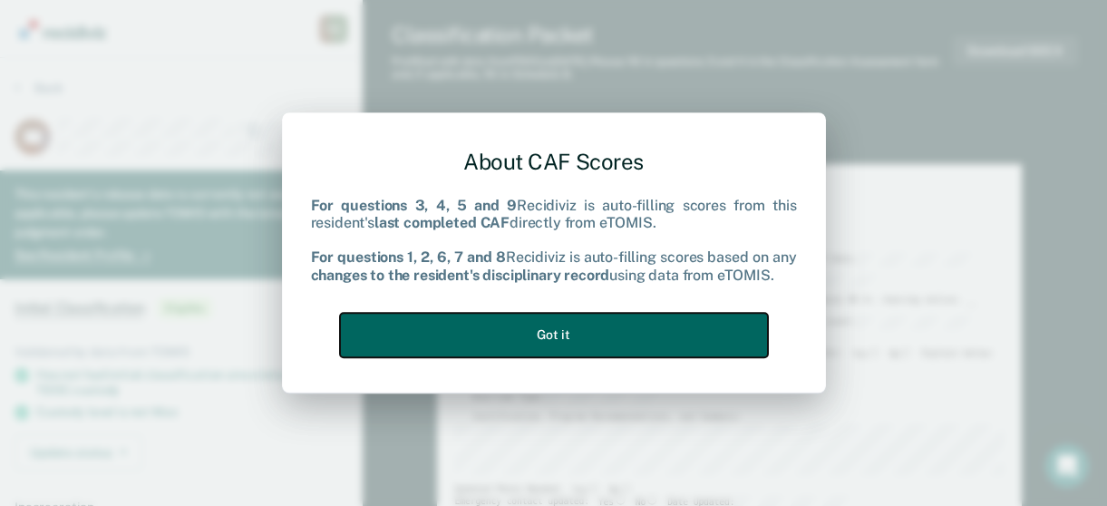
click at [535, 334] on button "Got it" at bounding box center [554, 335] width 428 height 44
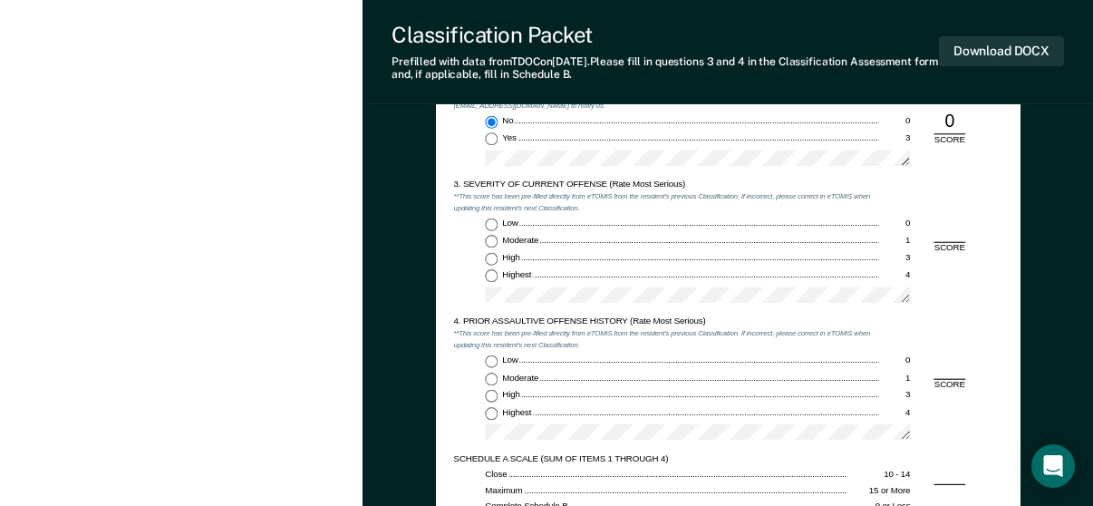
scroll to position [1178, 0]
click at [491, 273] on input "Highest 4" at bounding box center [491, 274] width 13 height 13
type textarea "x"
radio input "true"
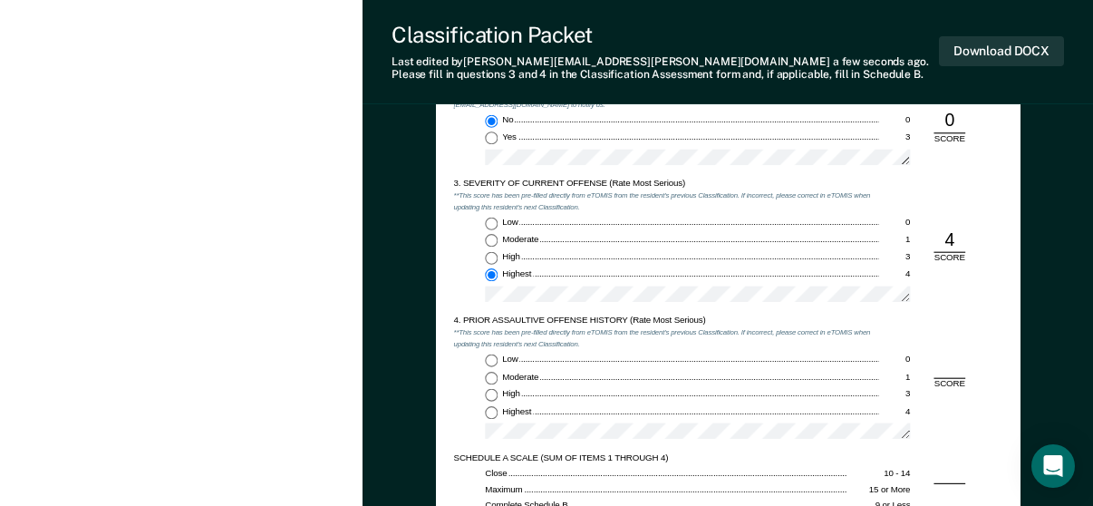
click at [489, 353] on input "Low 0" at bounding box center [491, 359] width 13 height 13
type textarea "x"
radio input "true"
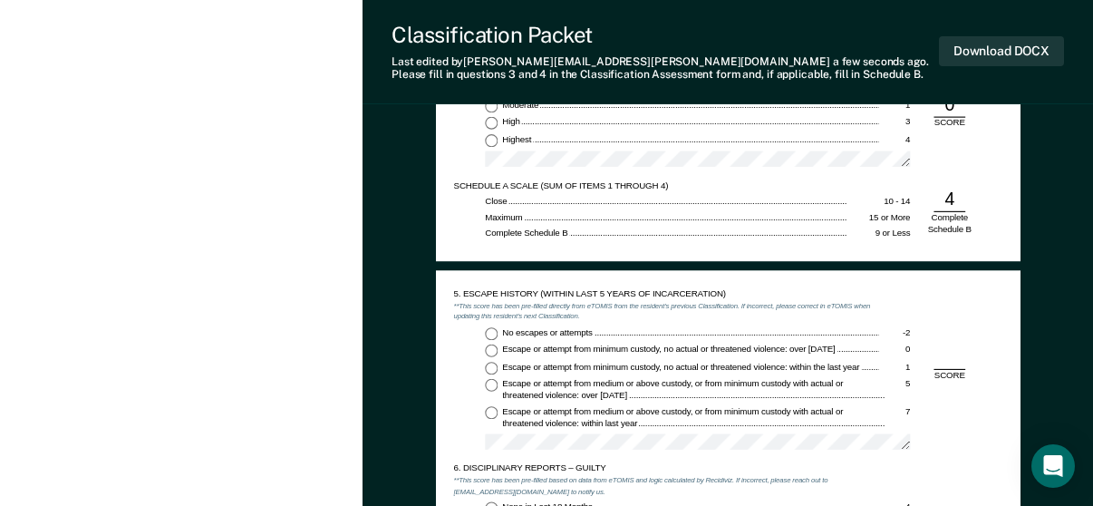
click at [489, 335] on input "No escapes or attempts -2" at bounding box center [491, 333] width 13 height 13
type textarea "x"
radio input "true"
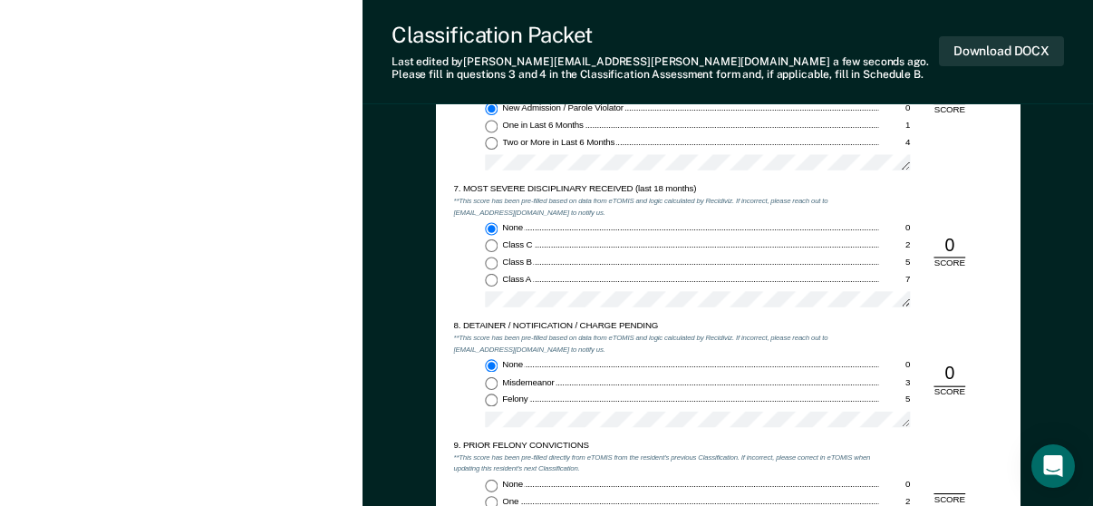
scroll to position [1994, 0]
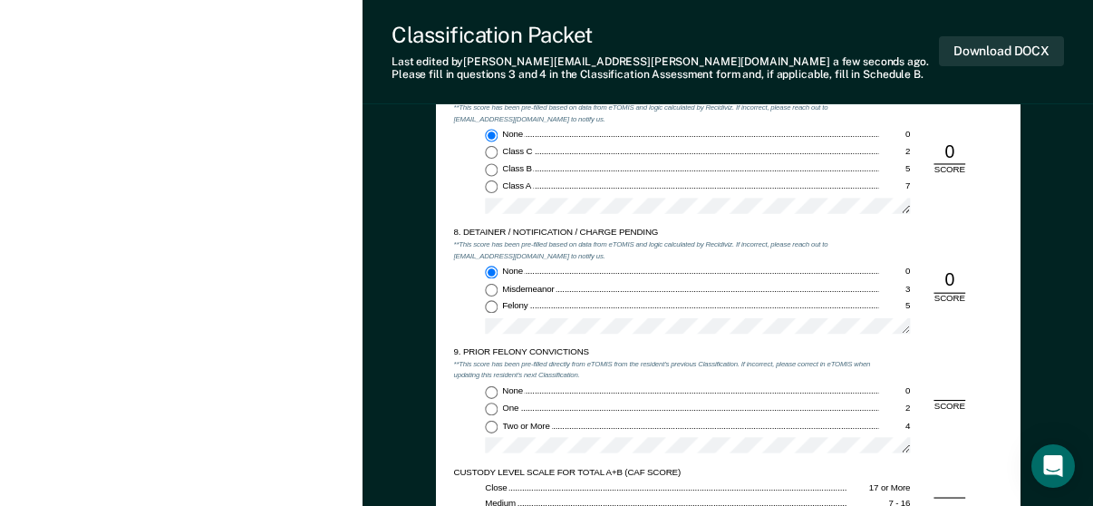
click at [494, 430] on input "Two or More 4" at bounding box center [491, 426] width 13 height 13
type textarea "x"
radio input "true"
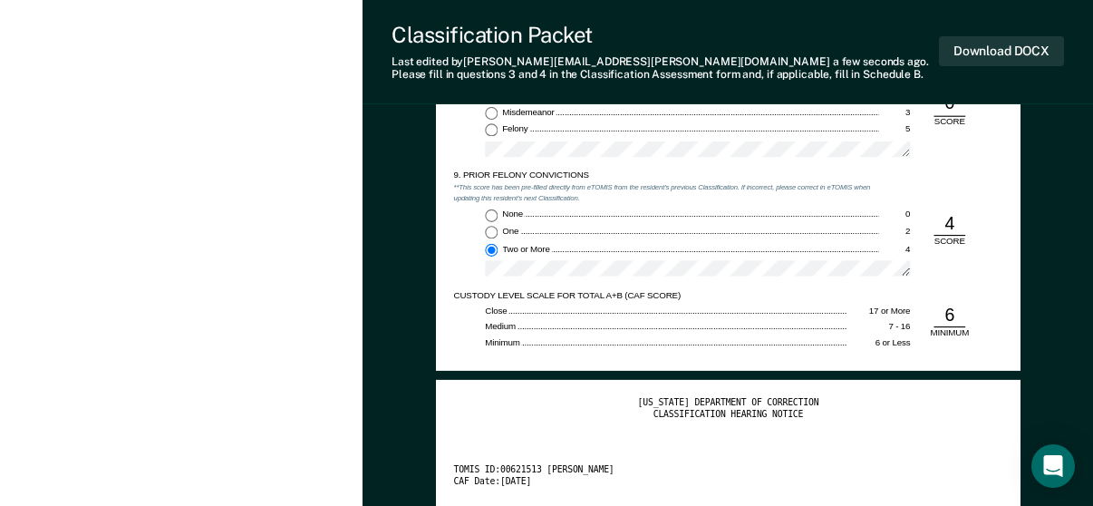
scroll to position [2084, 0]
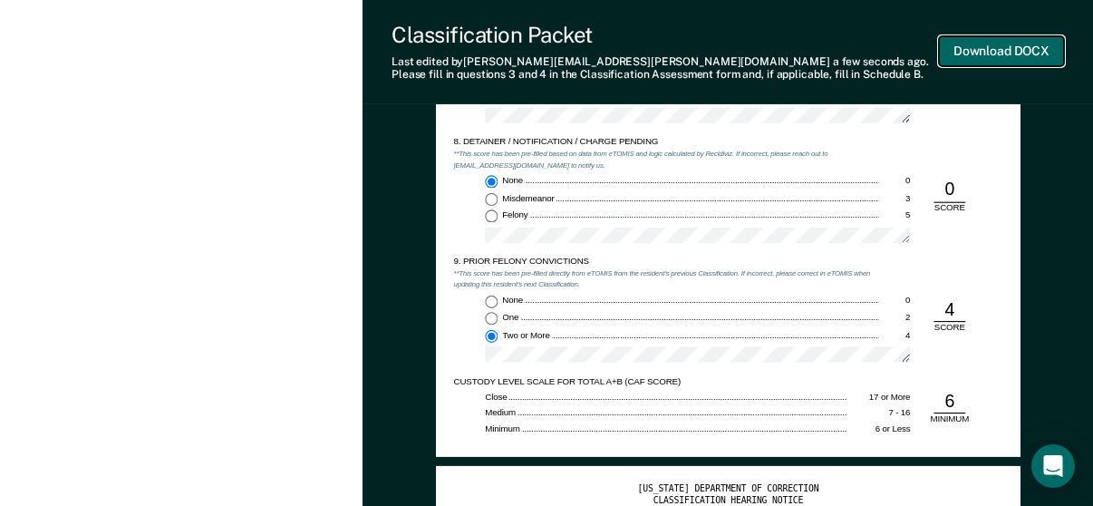
click at [990, 47] on button "Download DOCX" at bounding box center [1001, 51] width 125 height 30
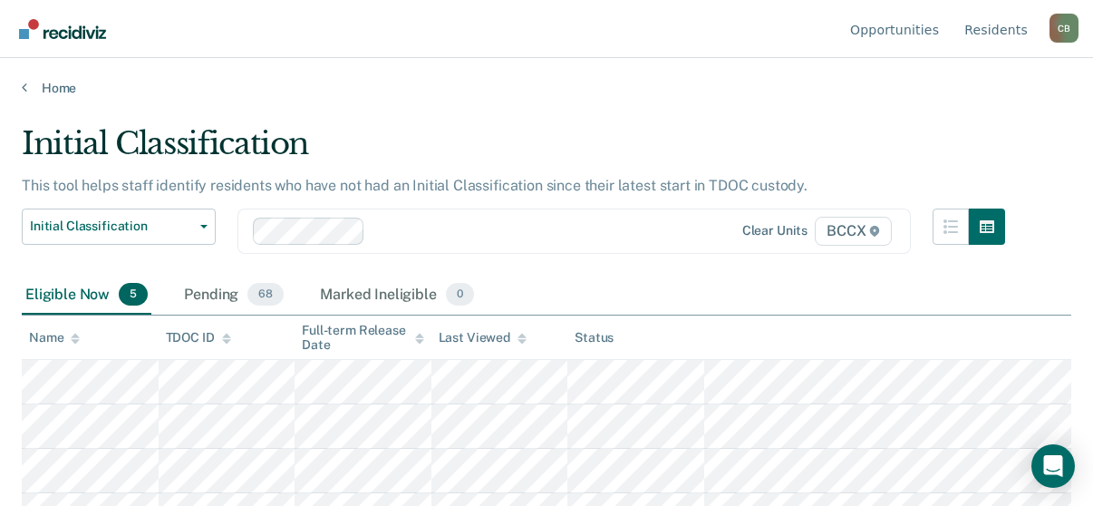
click at [482, 127] on div "Initial Classification" at bounding box center [513, 151] width 983 height 52
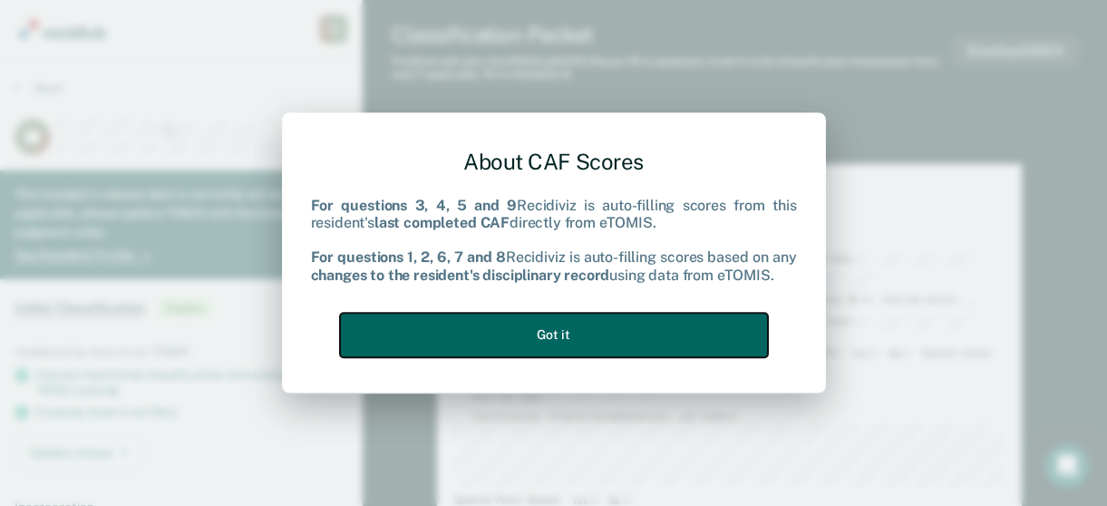
click at [612, 336] on button "Got it" at bounding box center [554, 335] width 428 height 44
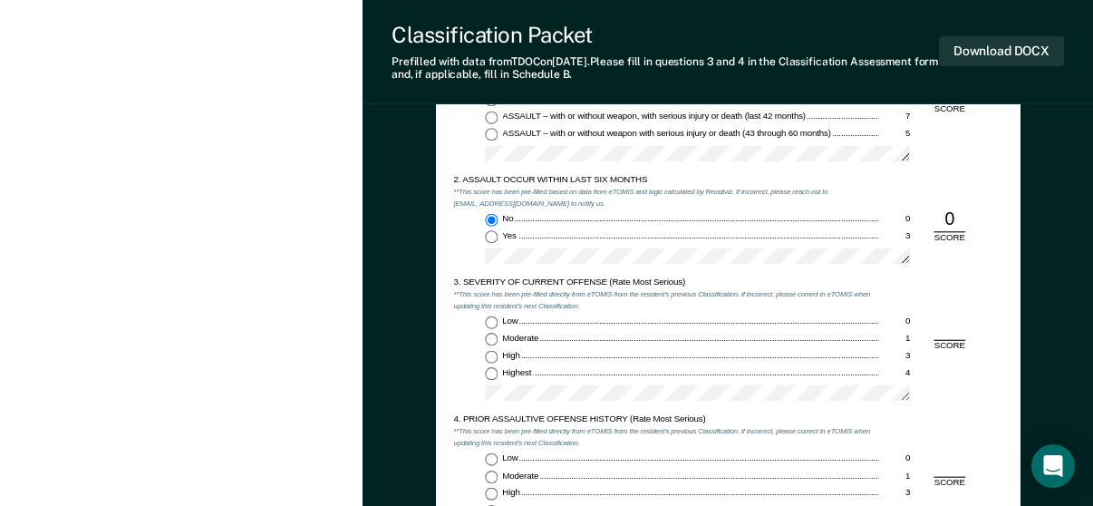
scroll to position [1088, 0]
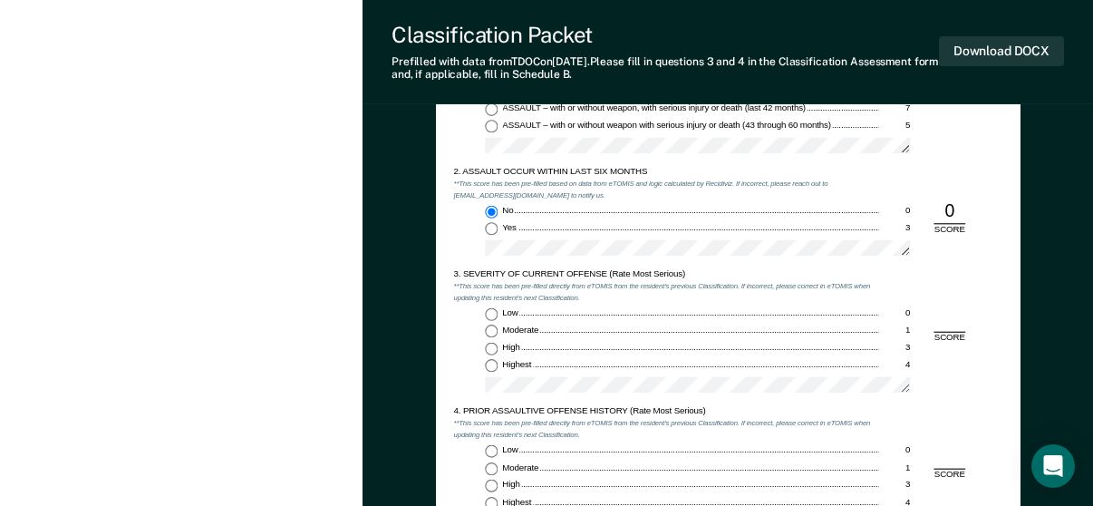
click at [493, 353] on input "High 3" at bounding box center [491, 348] width 13 height 13
type textarea "x"
radio input "true"
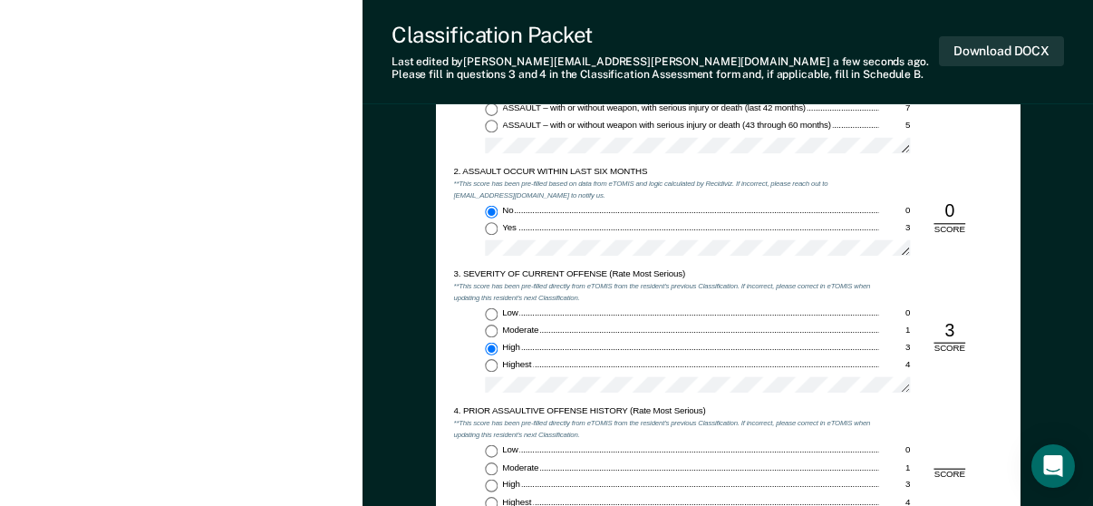
click at [490, 451] on input "Low 0" at bounding box center [491, 450] width 13 height 13
type textarea "x"
radio input "true"
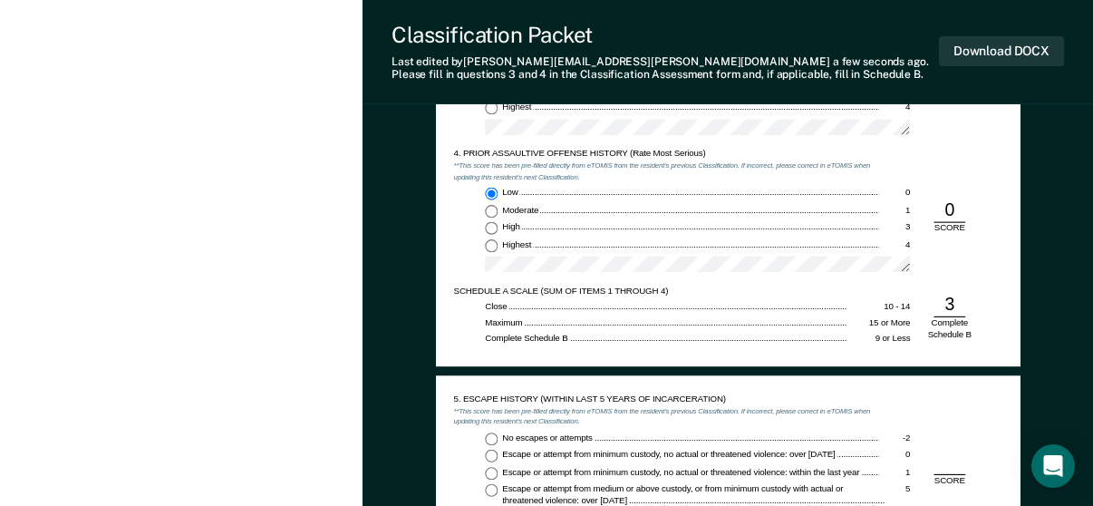
scroll to position [1450, 0]
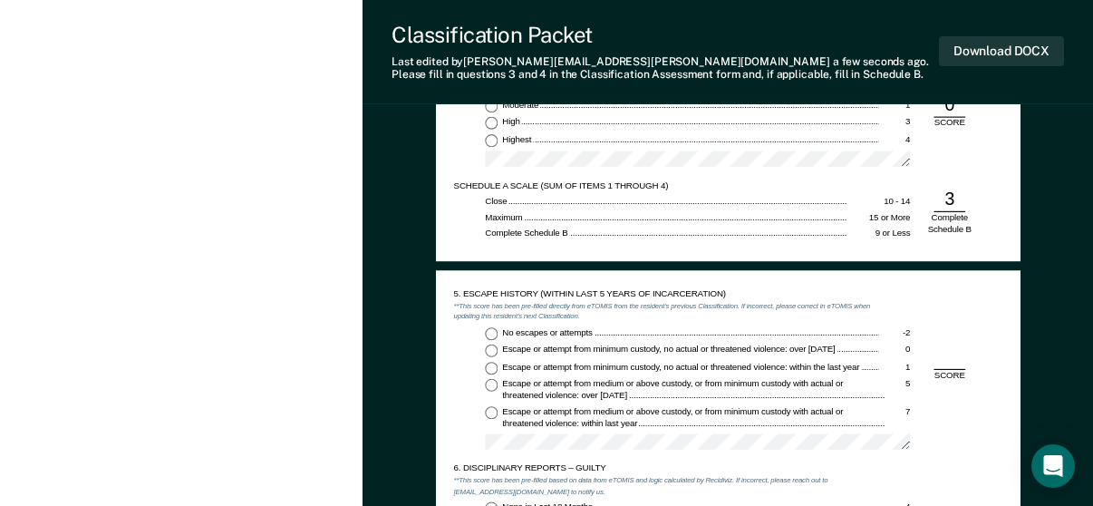
click at [493, 338] on input "No escapes or attempts -2" at bounding box center [491, 333] width 13 height 13
type textarea "x"
radio input "true"
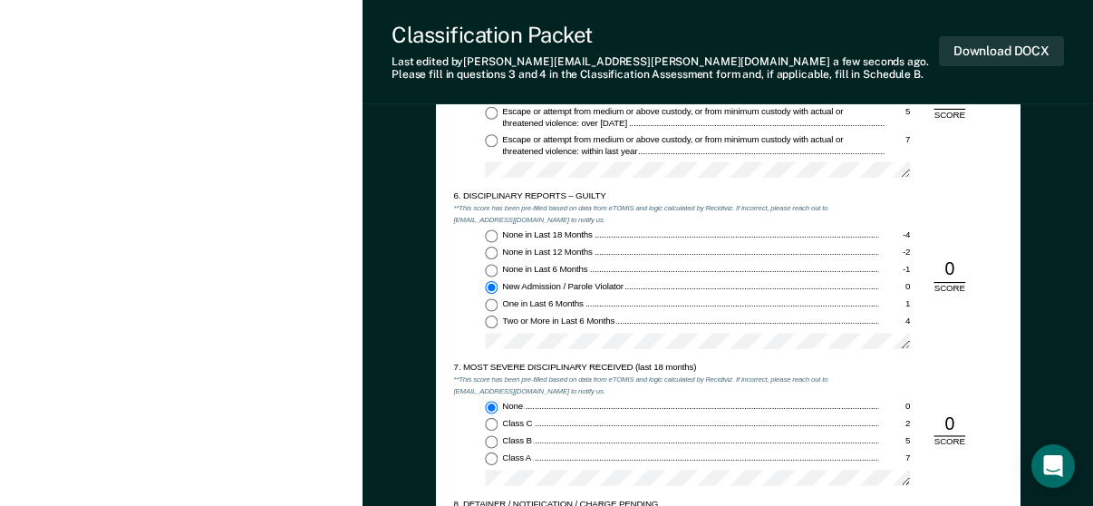
scroll to position [1994, 0]
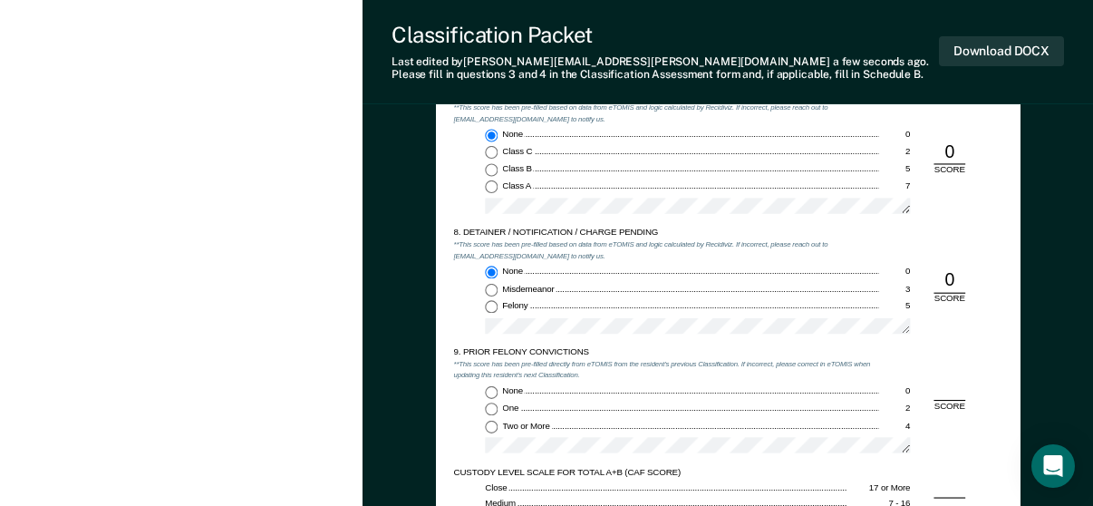
click at [489, 390] on input "None 0" at bounding box center [491, 391] width 13 height 13
type textarea "x"
radio input "true"
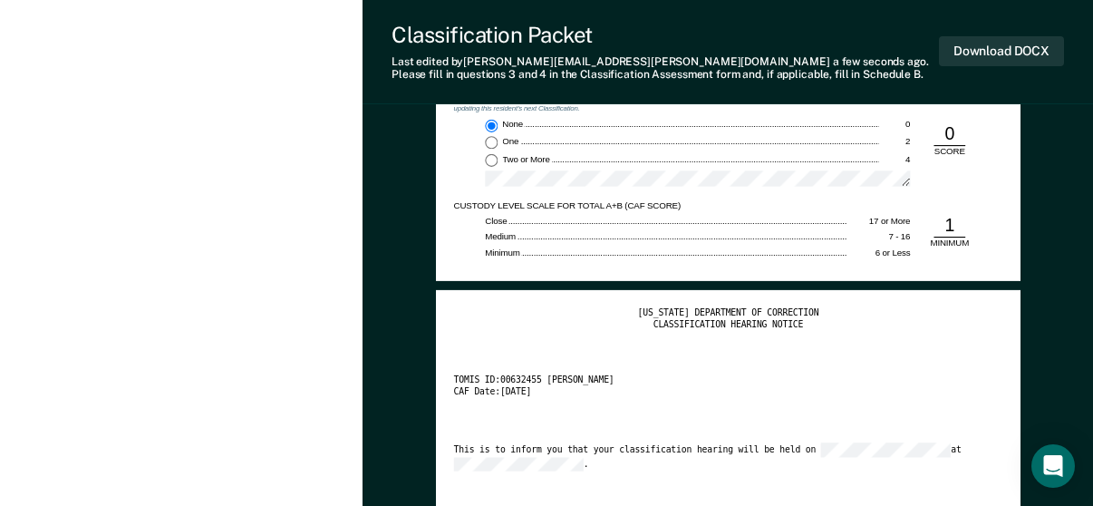
scroll to position [2266, 0]
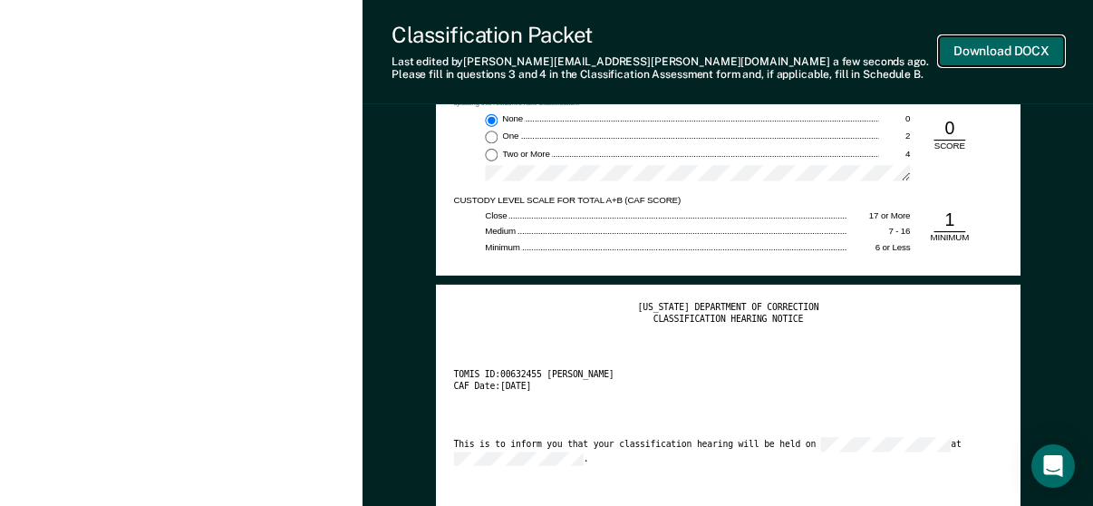
click at [994, 53] on button "Download DOCX" at bounding box center [1001, 51] width 125 height 30
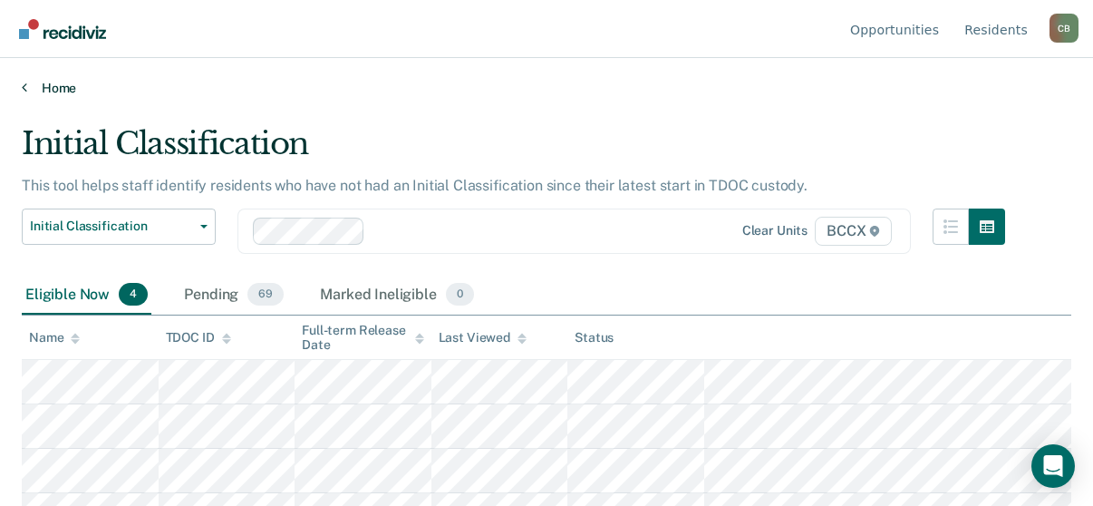
click at [497, 85] on link "Home" at bounding box center [546, 88] width 1049 height 16
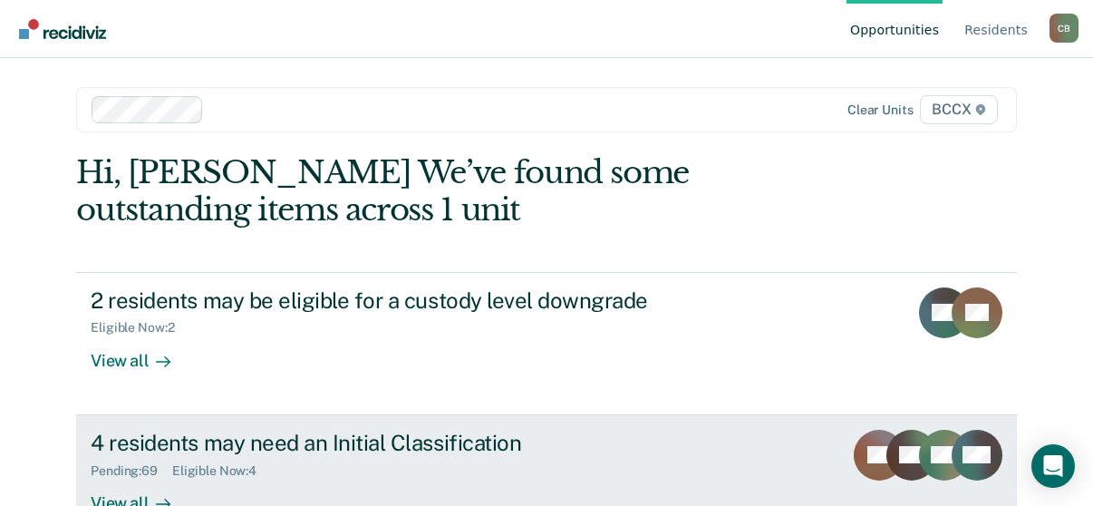
click at [420, 440] on div "4 residents may need an Initial Classification" at bounding box center [409, 443] width 636 height 26
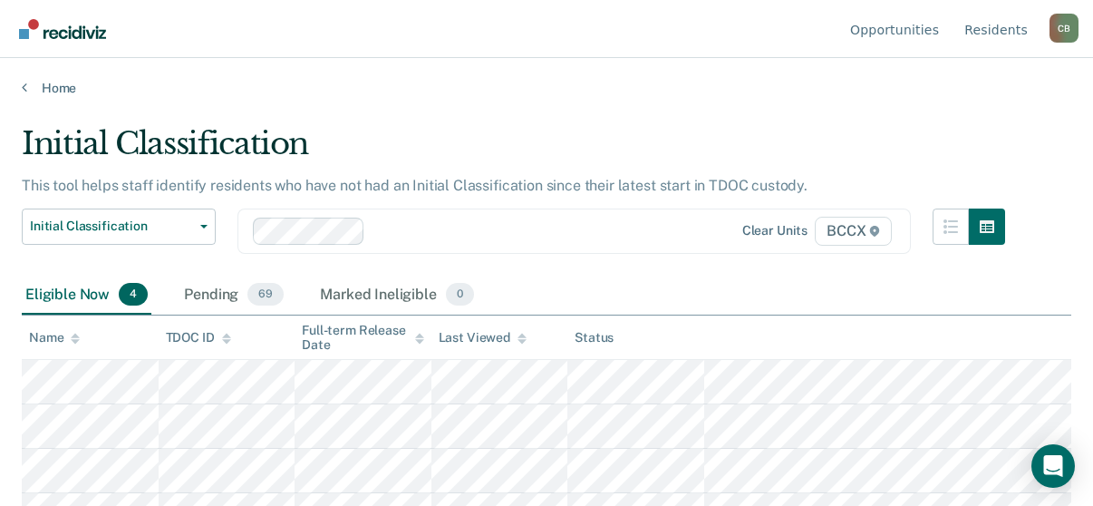
click at [545, 133] on div "Initial Classification" at bounding box center [513, 151] width 983 height 52
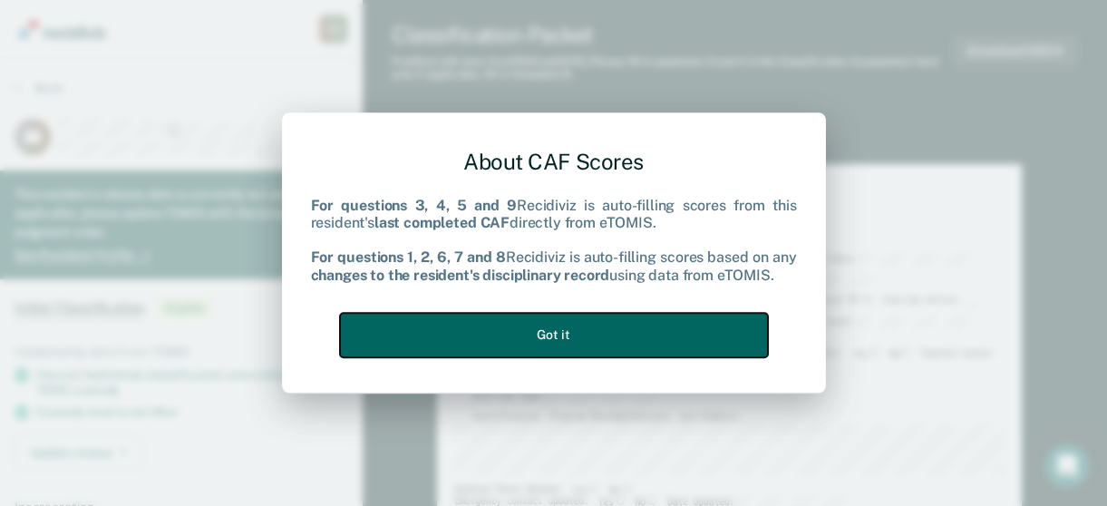
click at [599, 322] on button "Got it" at bounding box center [554, 335] width 428 height 44
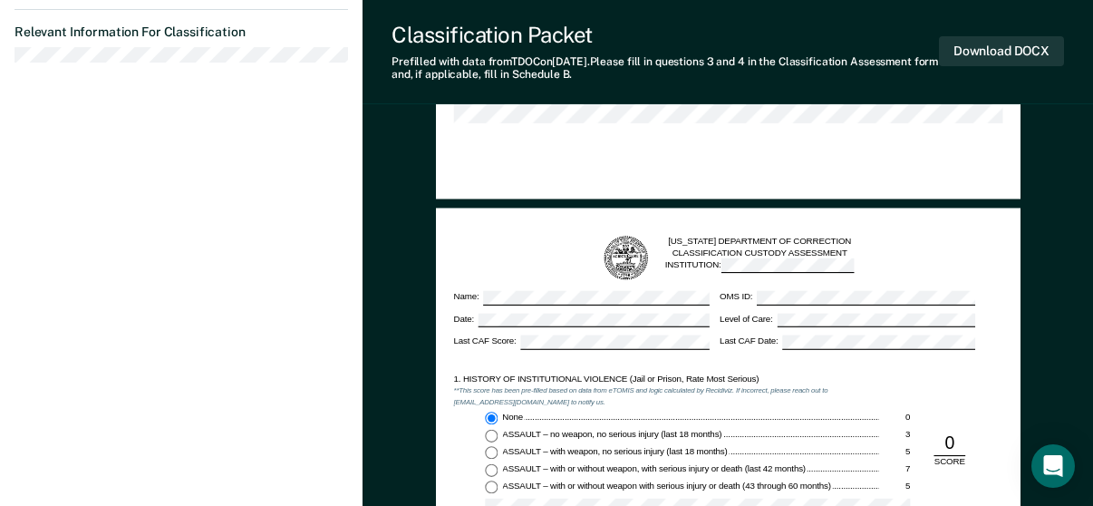
scroll to position [997, 0]
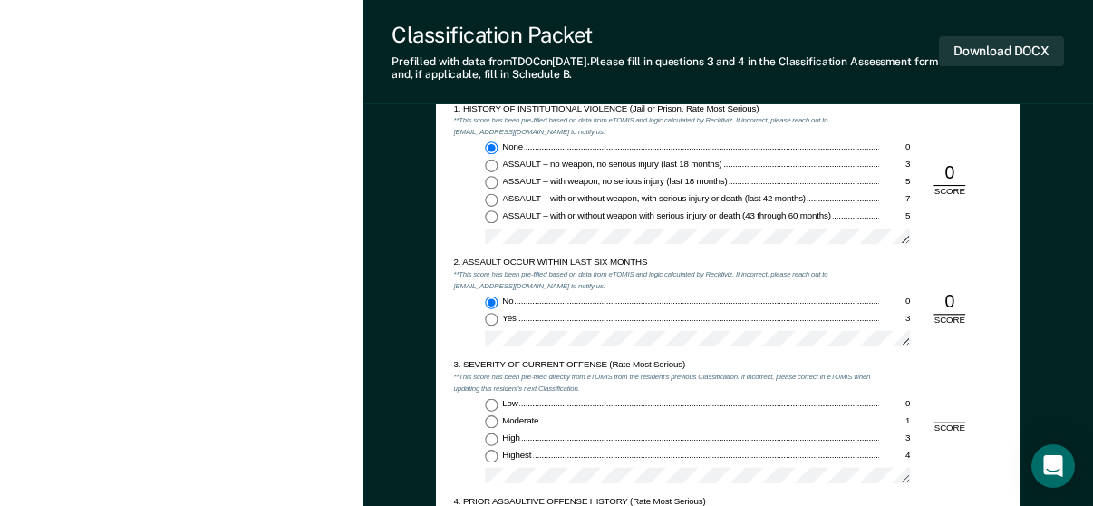
click at [493, 459] on input "Highest 4" at bounding box center [491, 456] width 13 height 13
type textarea "x"
radio input "true"
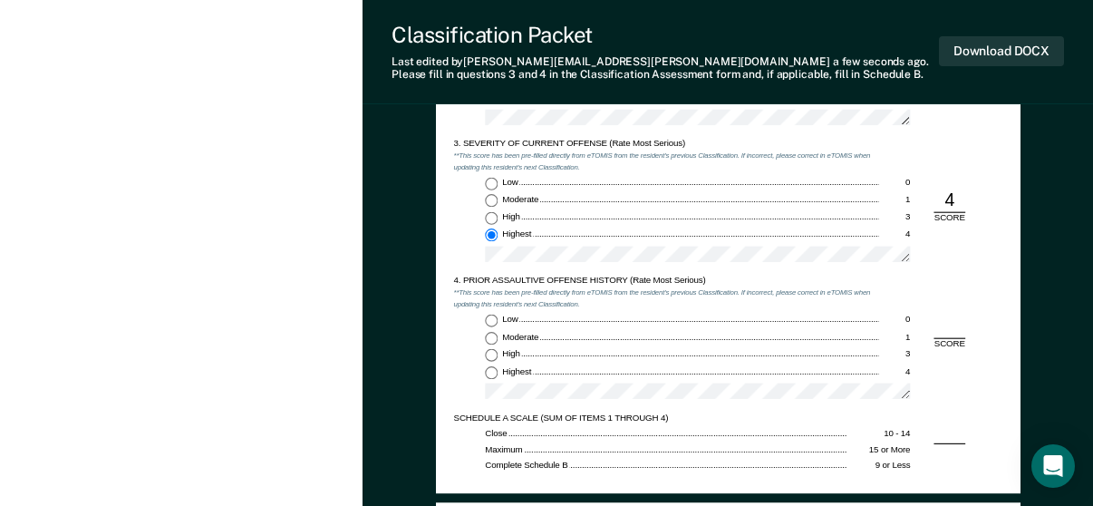
scroll to position [1359, 0]
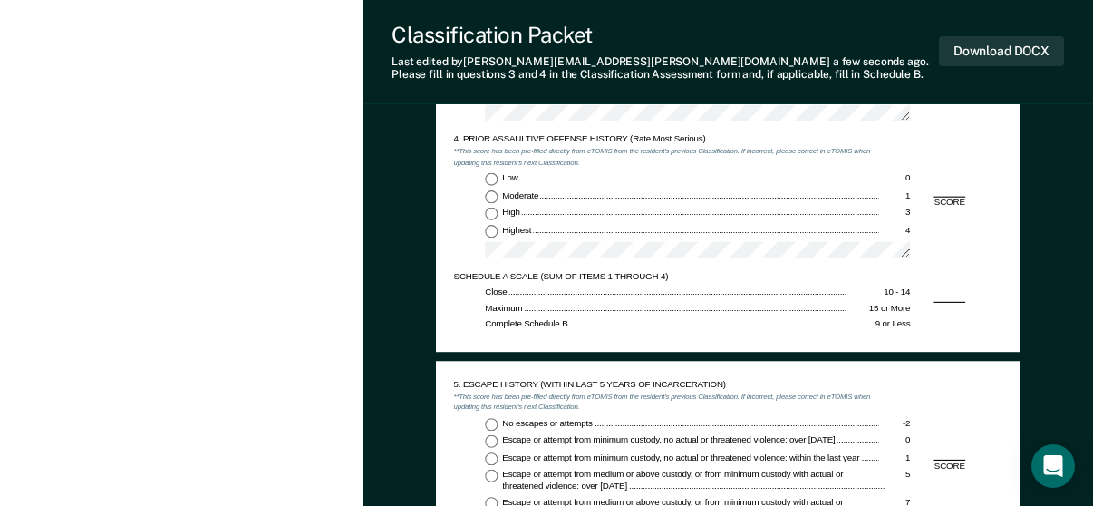
click at [492, 178] on input "Low 0" at bounding box center [491, 178] width 13 height 13
type textarea "x"
radio input "true"
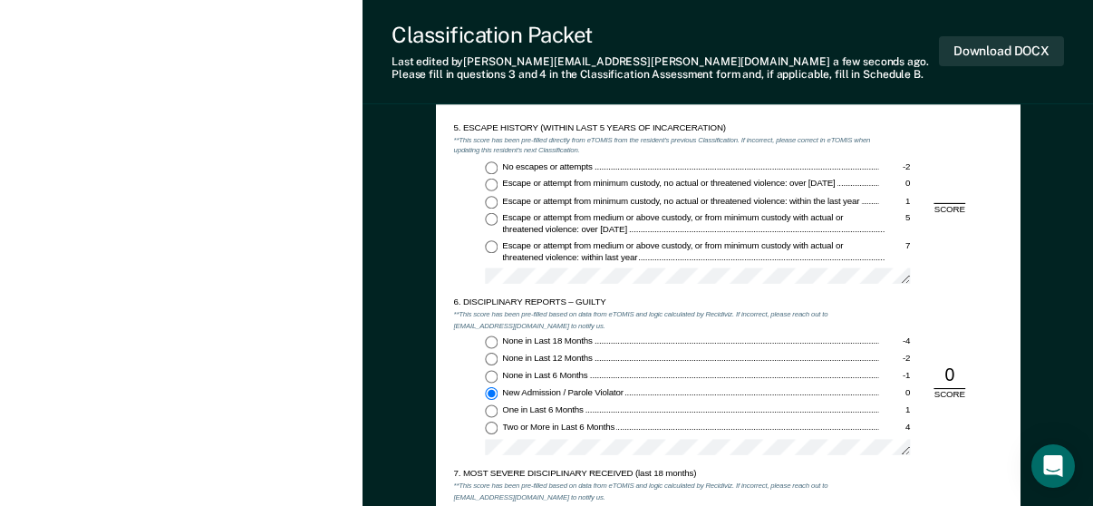
scroll to position [1450, 0]
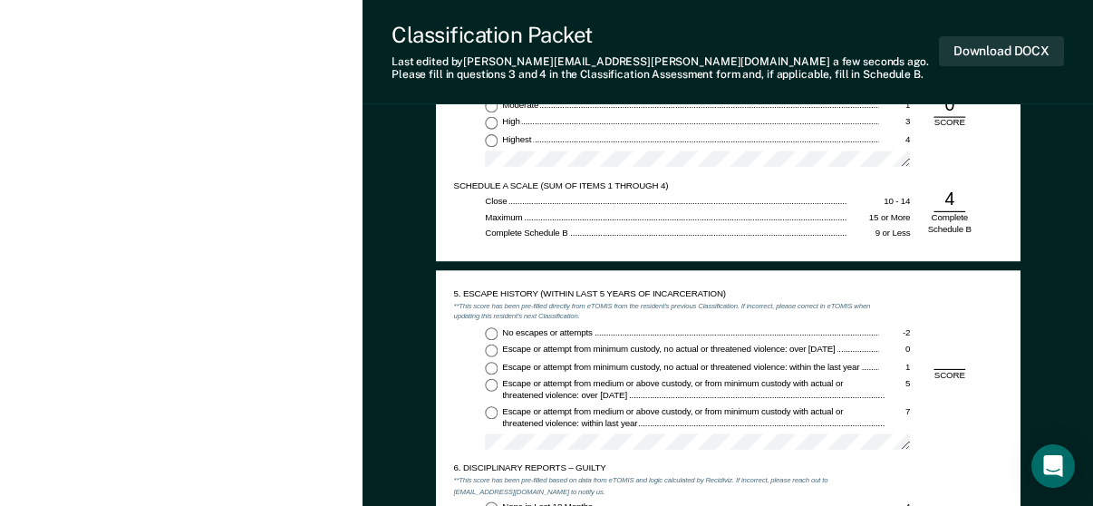
click at [491, 331] on input "No escapes or attempts -2" at bounding box center [491, 333] width 13 height 13
type textarea "x"
radio input "true"
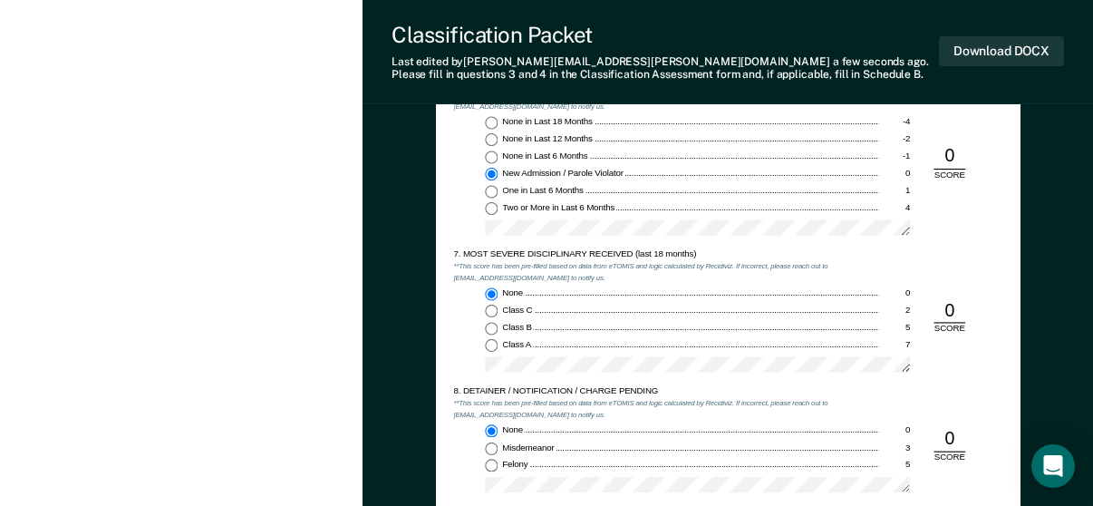
scroll to position [2084, 0]
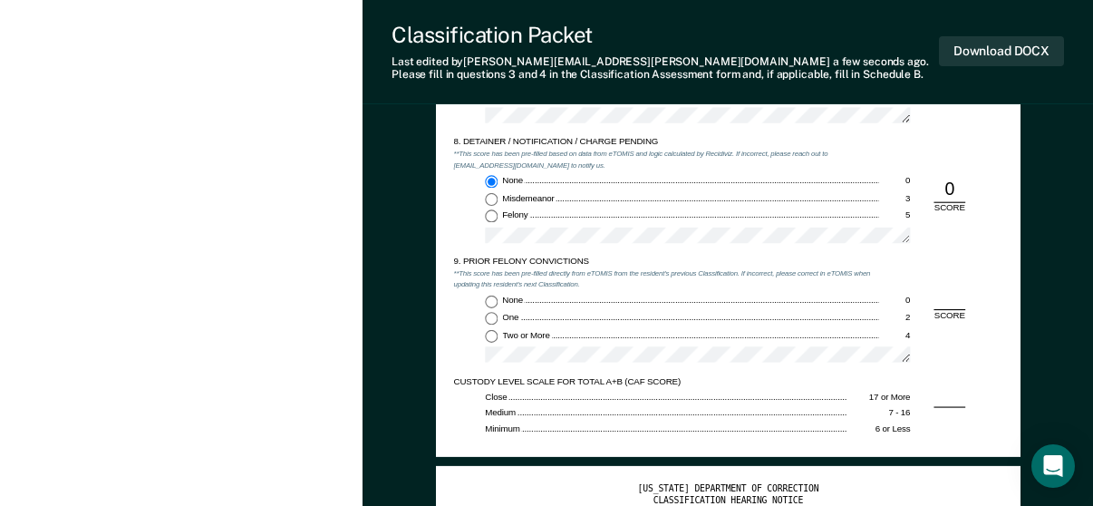
click at [490, 301] on input "None 0" at bounding box center [491, 301] width 13 height 13
type textarea "x"
radio input "true"
click at [987, 53] on button "Download DOCX" at bounding box center [1001, 51] width 125 height 30
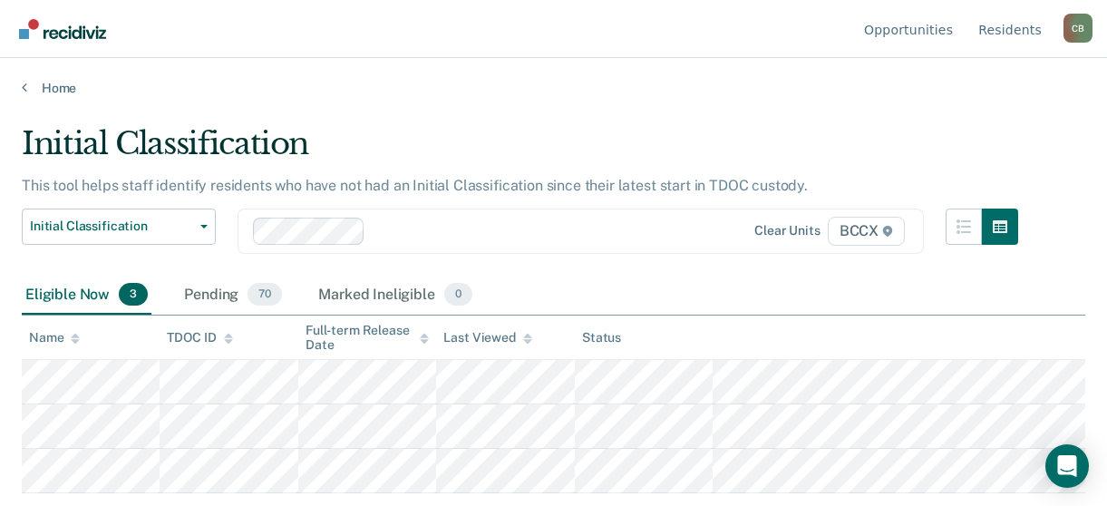
click at [717, 285] on div "Eligible Now 3 Pending 70 Marked Ineligible 0" at bounding box center [553, 296] width 1063 height 41
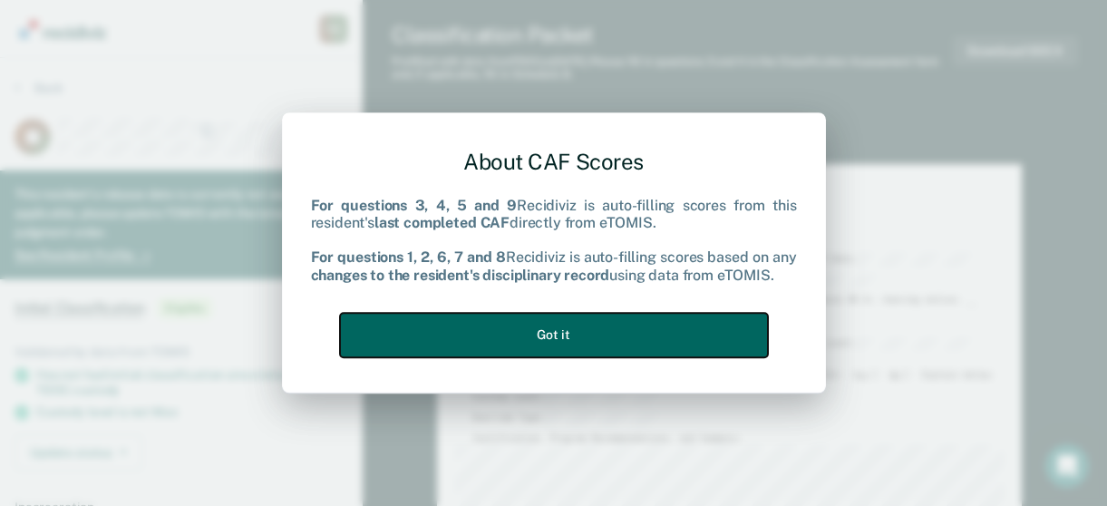
click at [573, 332] on button "Got it" at bounding box center [554, 335] width 428 height 44
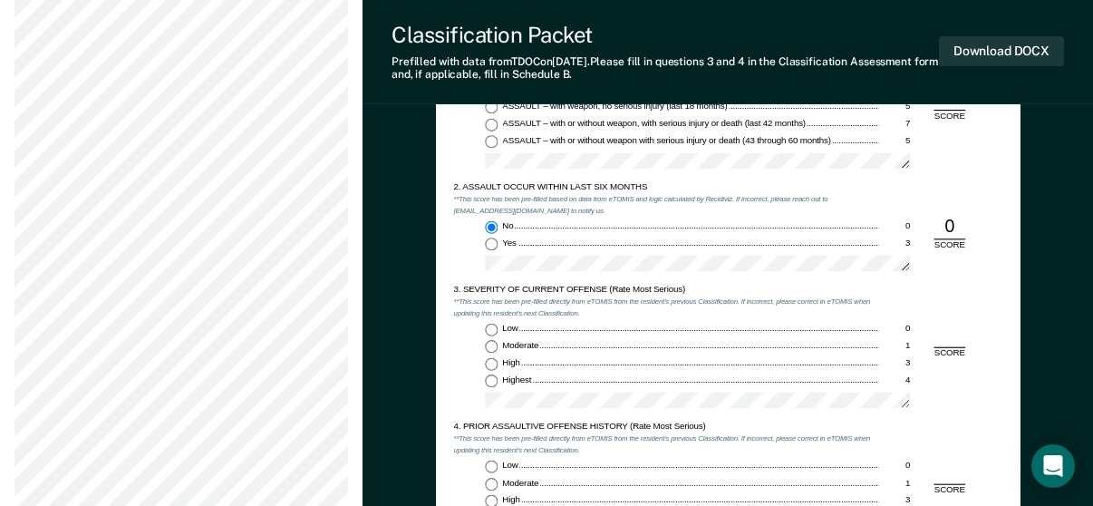
scroll to position [1088, 0]
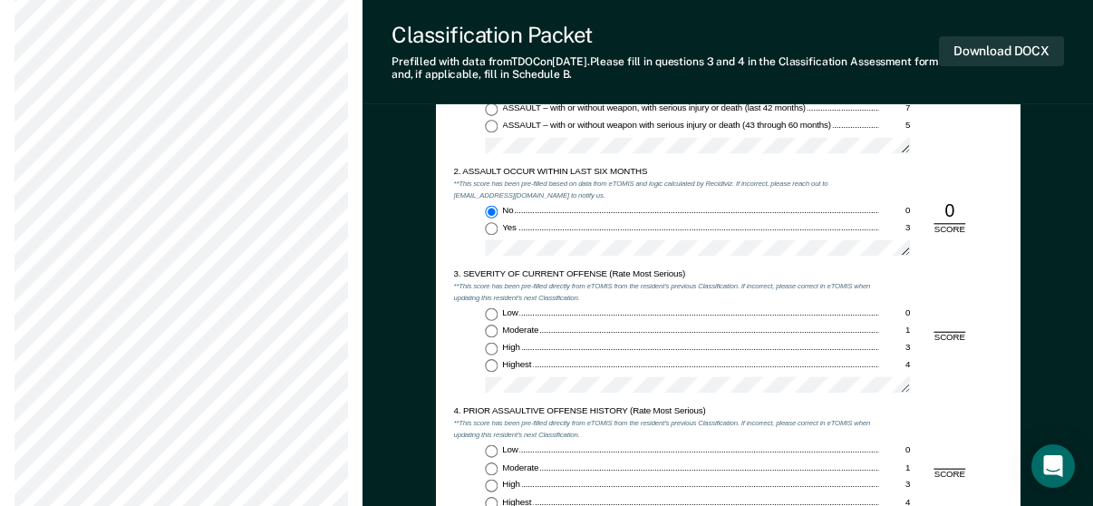
click at [491, 328] on input "Moderate 1" at bounding box center [491, 330] width 13 height 13
type textarea "x"
radio input "true"
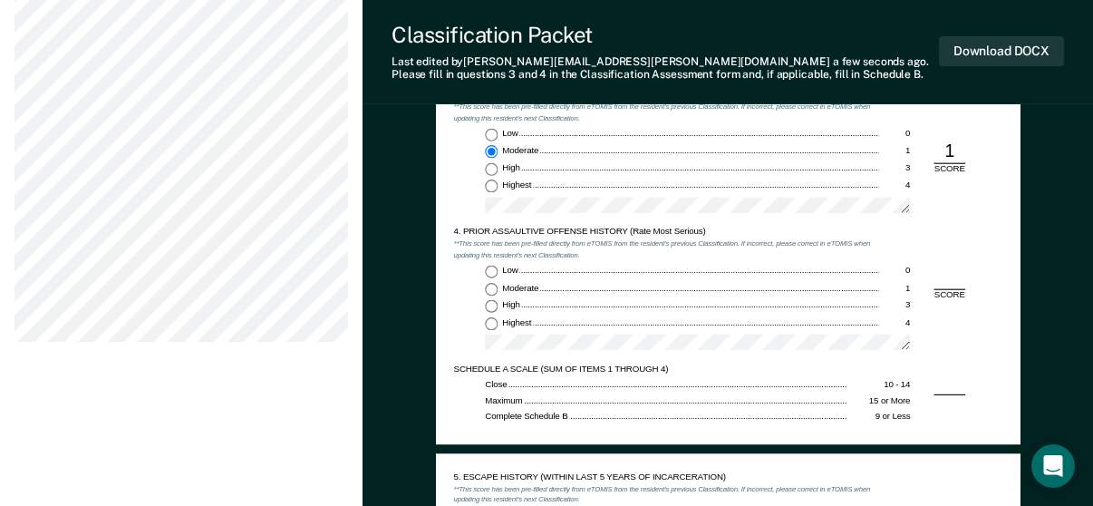
scroll to position [1269, 0]
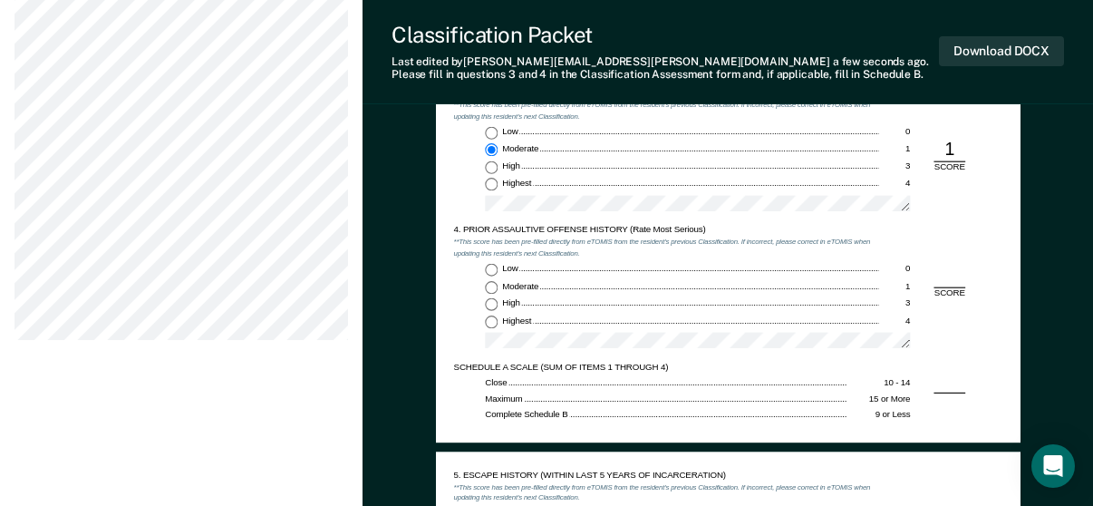
click at [494, 303] on input "High 3" at bounding box center [491, 303] width 13 height 13
type textarea "x"
radio input "true"
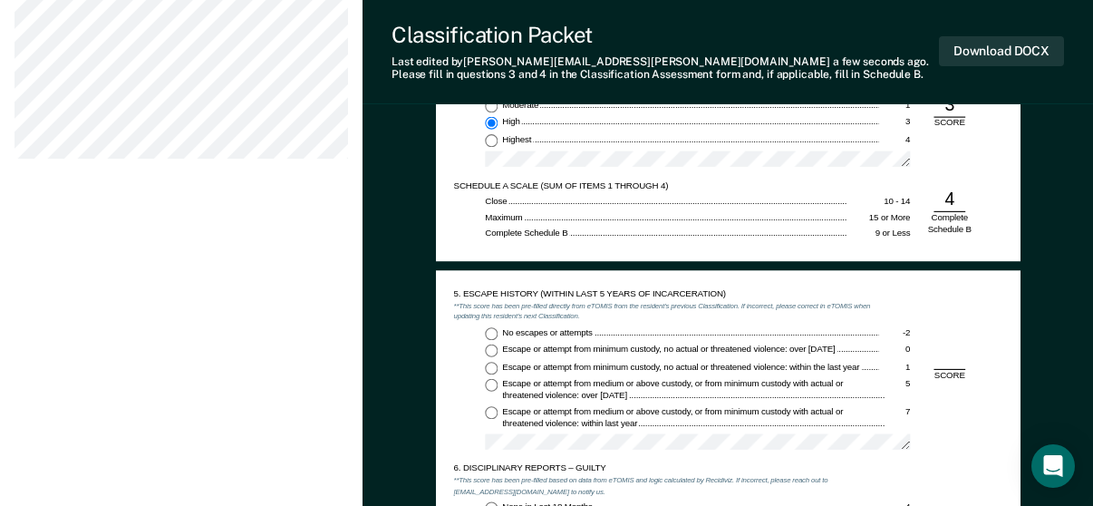
click at [498, 334] on label "No escapes or attempts -2" at bounding box center [697, 333] width 425 height 13
click at [498, 334] on input "No escapes or attempts -2" at bounding box center [491, 333] width 13 height 13
type textarea "x"
radio input "true"
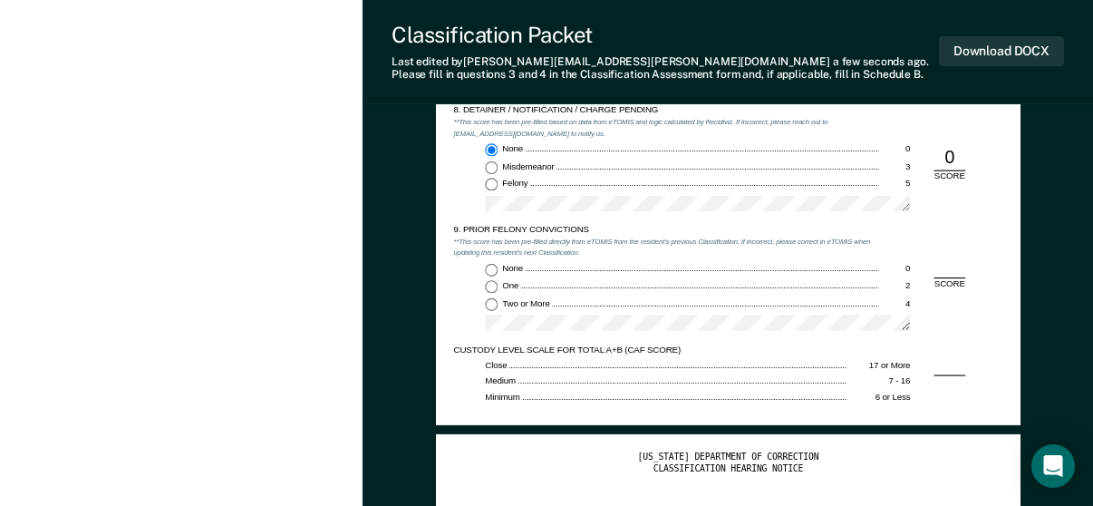
scroll to position [2084, 0]
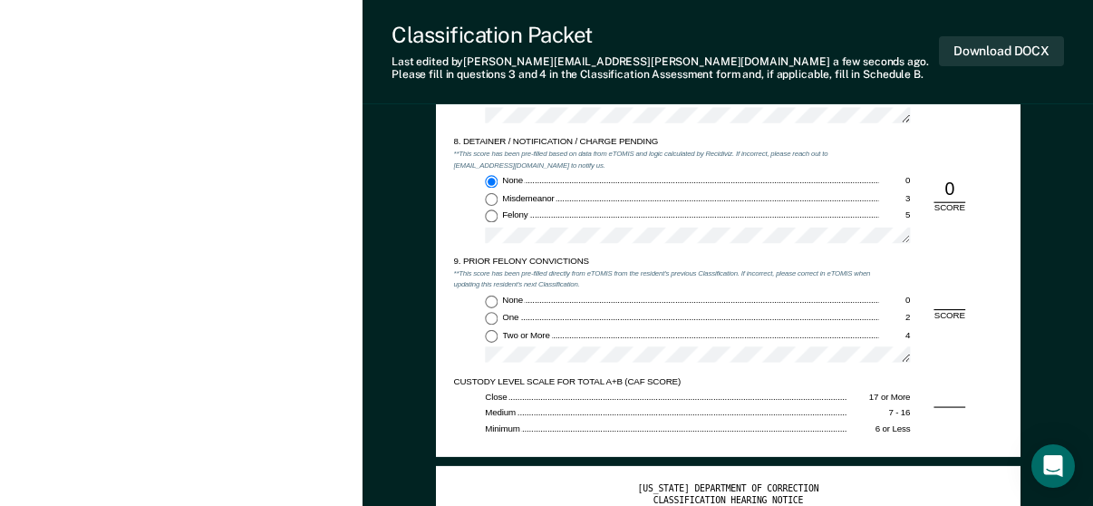
click at [491, 336] on input "Two or More 4" at bounding box center [491, 335] width 13 height 13
type textarea "x"
radio input "true"
click at [974, 51] on button "Download DOCX" at bounding box center [1001, 51] width 125 height 30
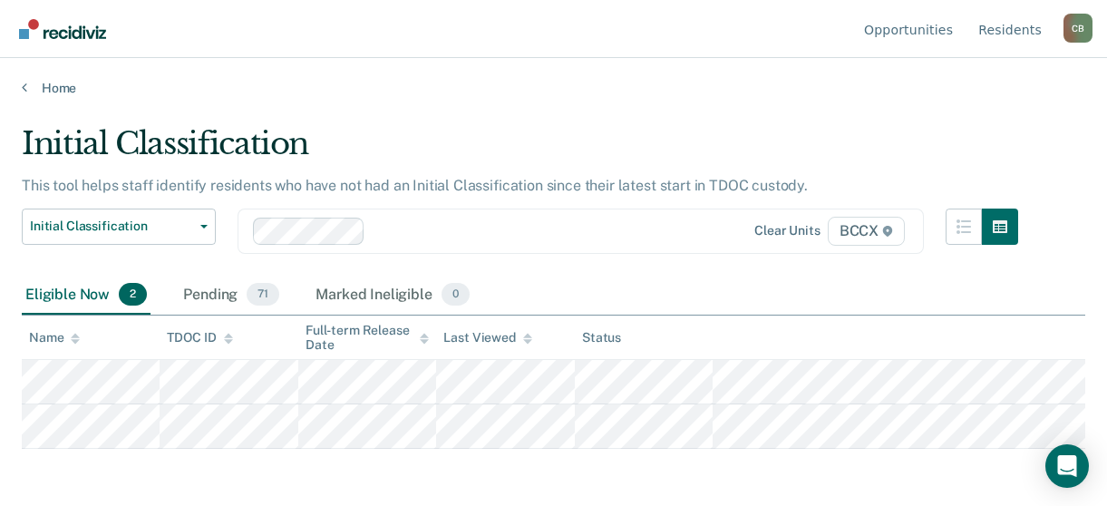
click at [651, 279] on div "Eligible Now 2 Pending 71 Marked Ineligible 0" at bounding box center [553, 296] width 1063 height 41
click at [652, 138] on div "Initial Classification" at bounding box center [520, 151] width 996 height 52
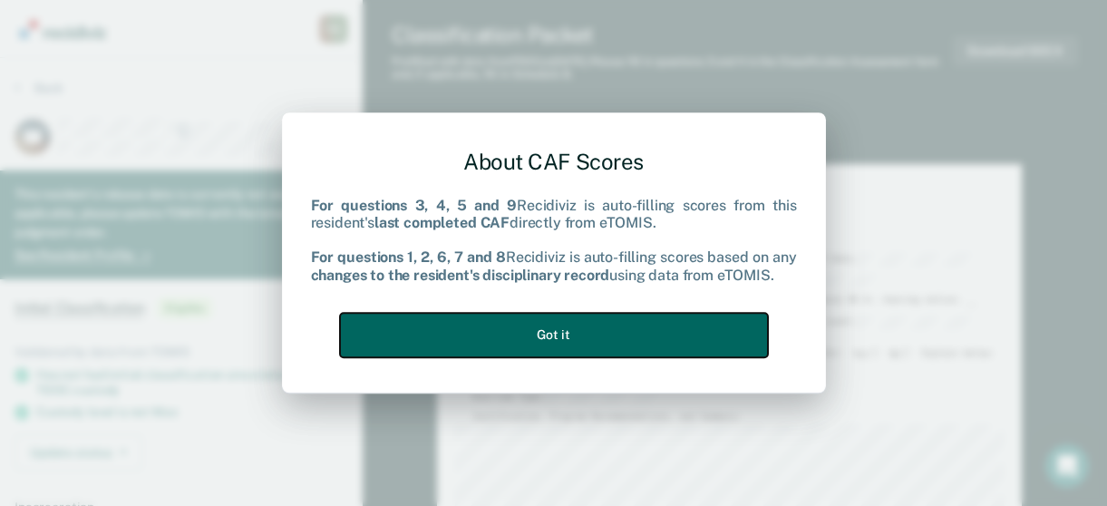
click at [482, 324] on button "Got it" at bounding box center [554, 335] width 428 height 44
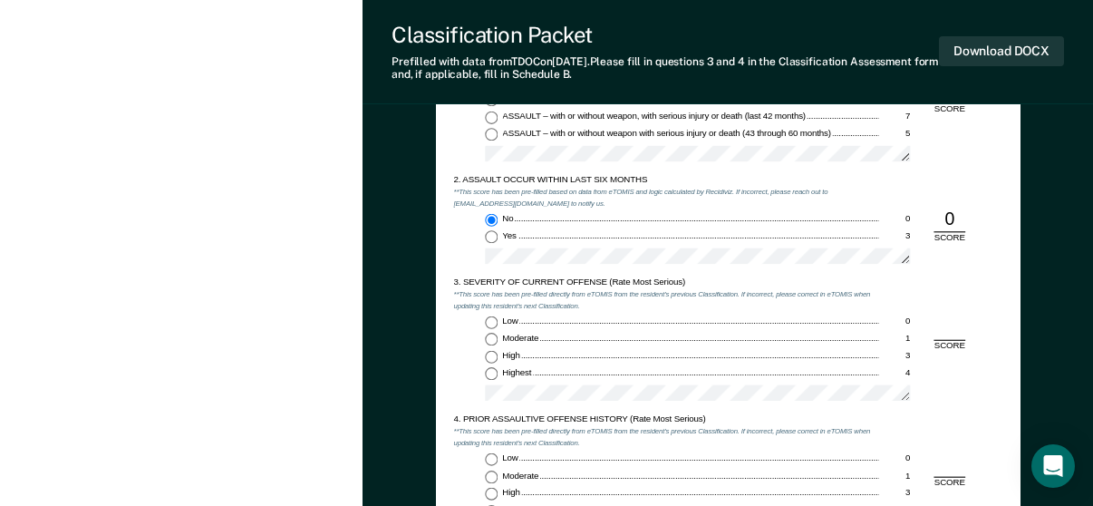
scroll to position [1088, 0]
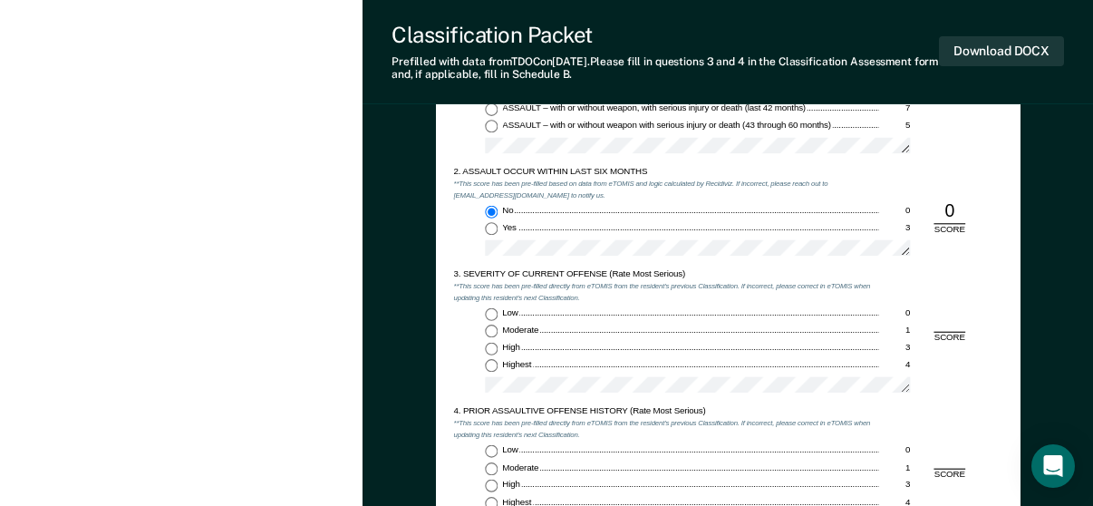
click at [491, 366] on input "Highest 4" at bounding box center [491, 365] width 13 height 13
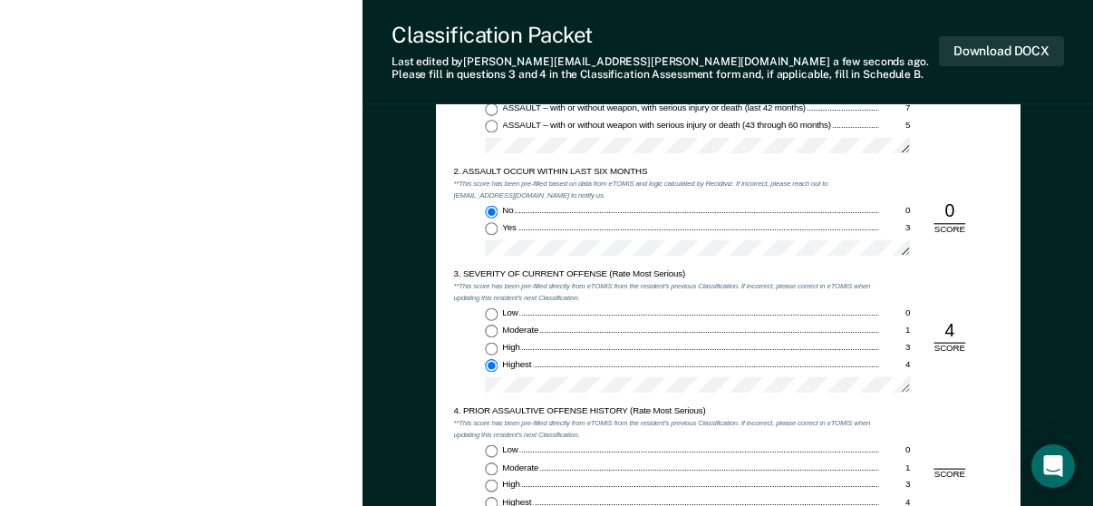
type textarea "x"
radio input "true"
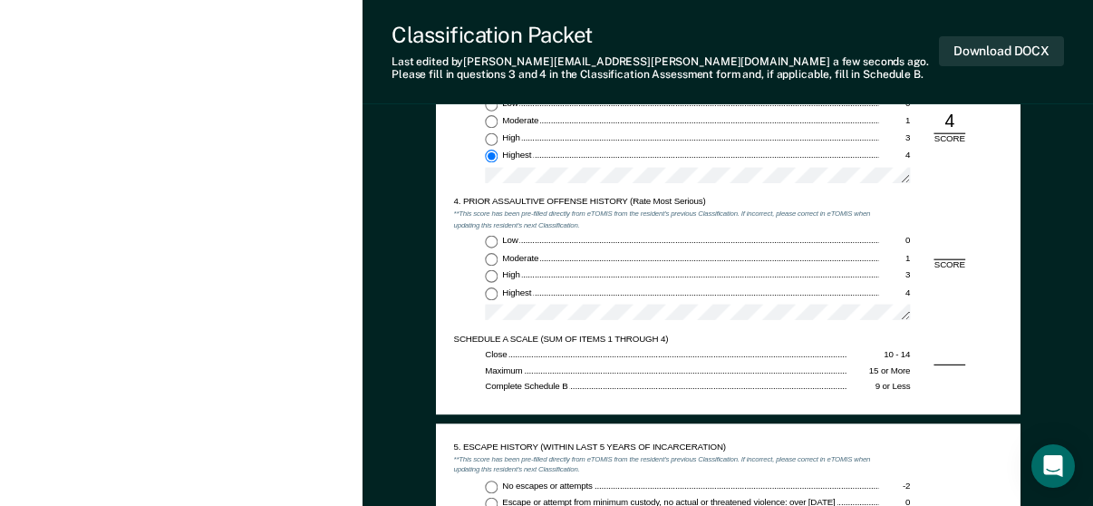
scroll to position [1359, 0]
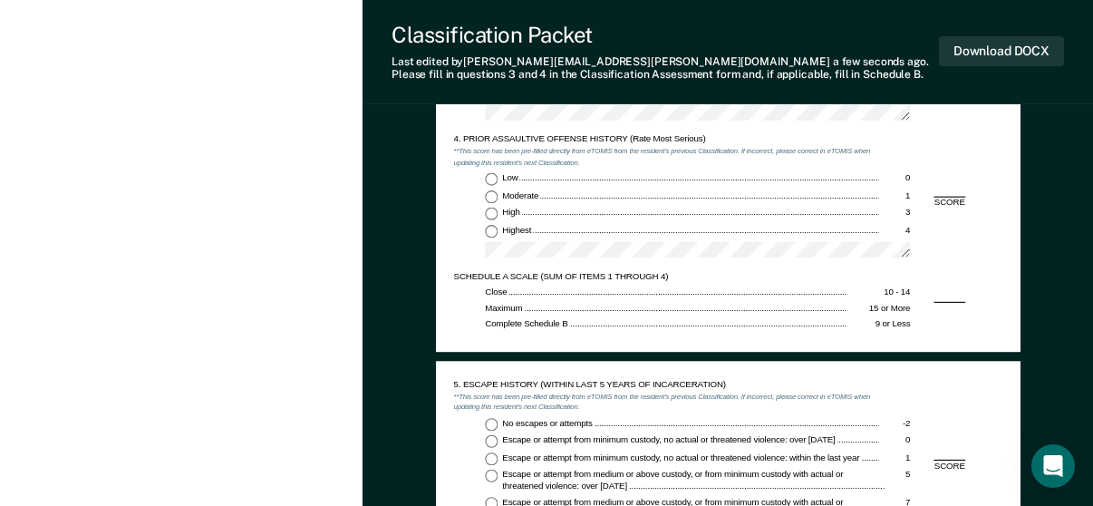
click at [491, 234] on input "Highest 4" at bounding box center [491, 230] width 13 height 13
type textarea "x"
radio input "true"
click at [490, 422] on input "No escapes or attempts -2" at bounding box center [491, 424] width 13 height 13
type textarea "x"
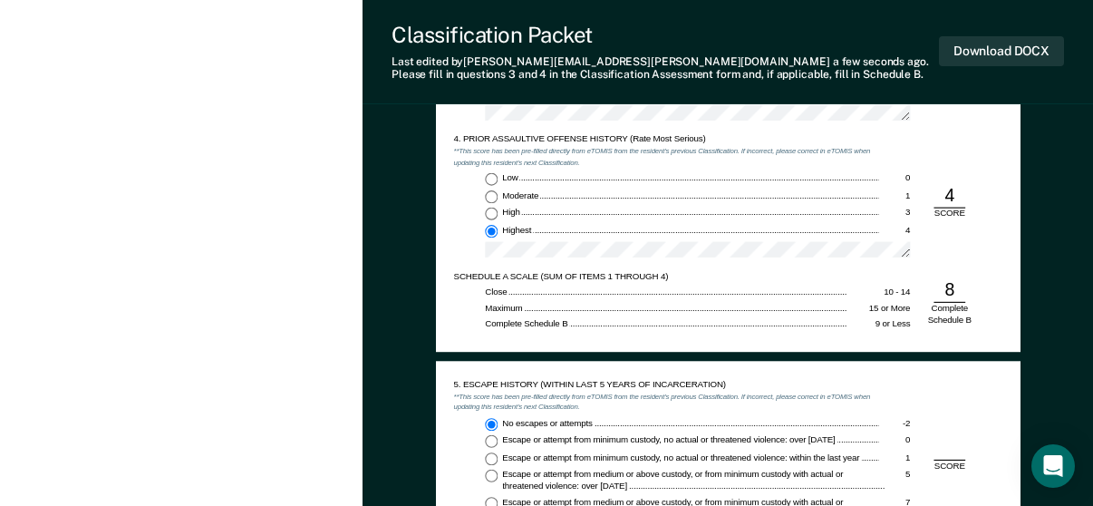
radio input "true"
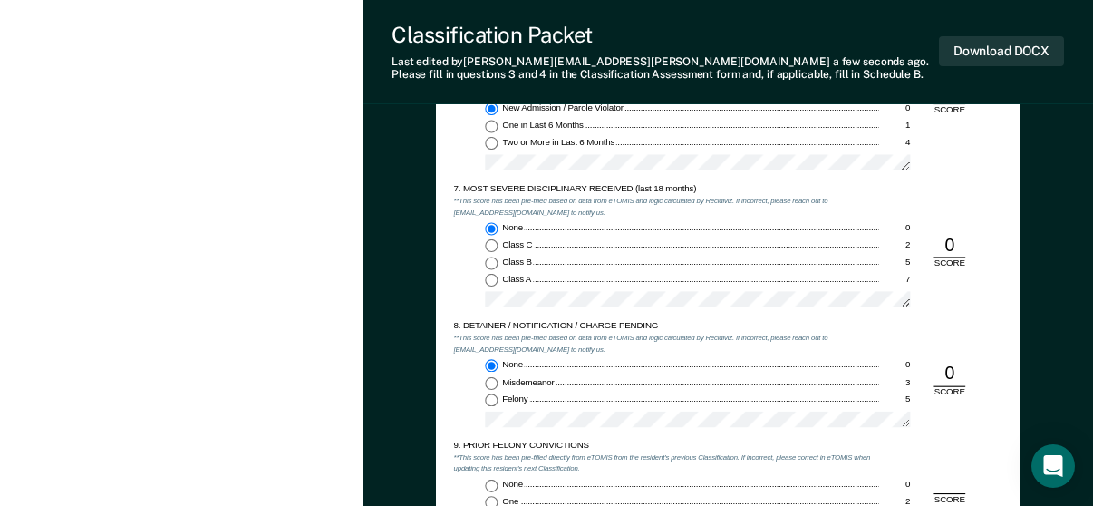
scroll to position [2084, 0]
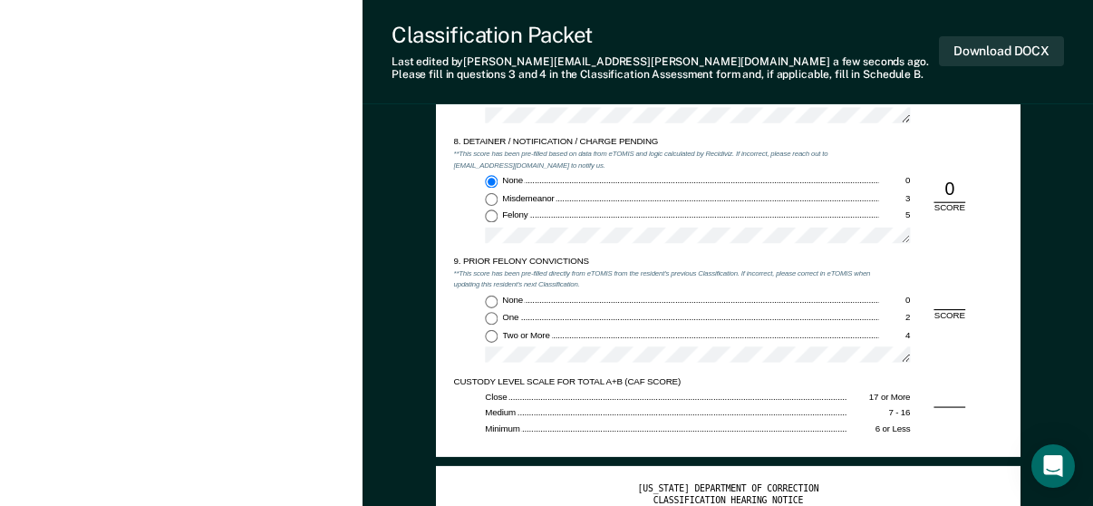
click at [490, 335] on input "Two or More 4" at bounding box center [491, 335] width 13 height 13
type textarea "x"
radio input "true"
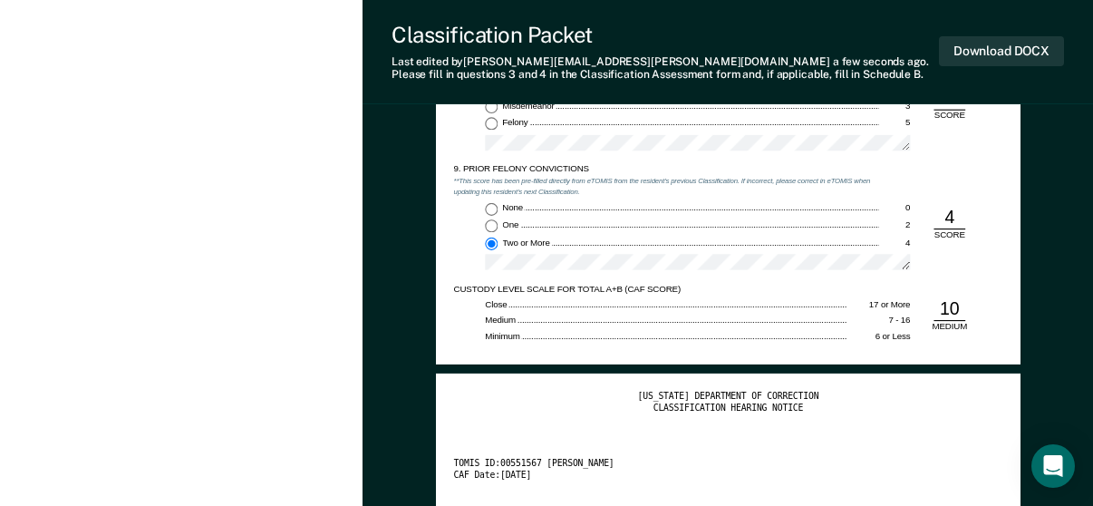
scroll to position [2175, 0]
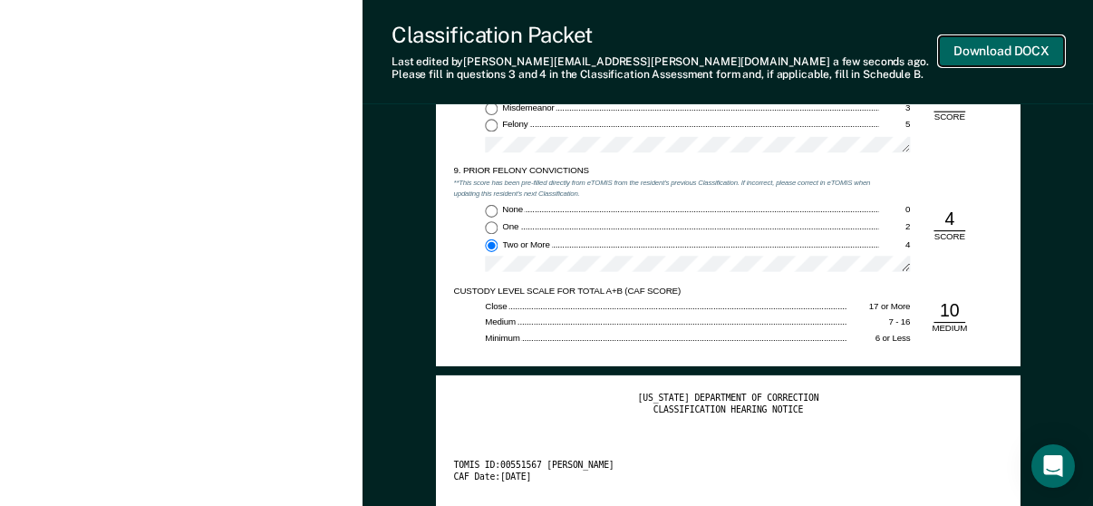
click at [993, 52] on button "Download DOCX" at bounding box center [1001, 51] width 125 height 30
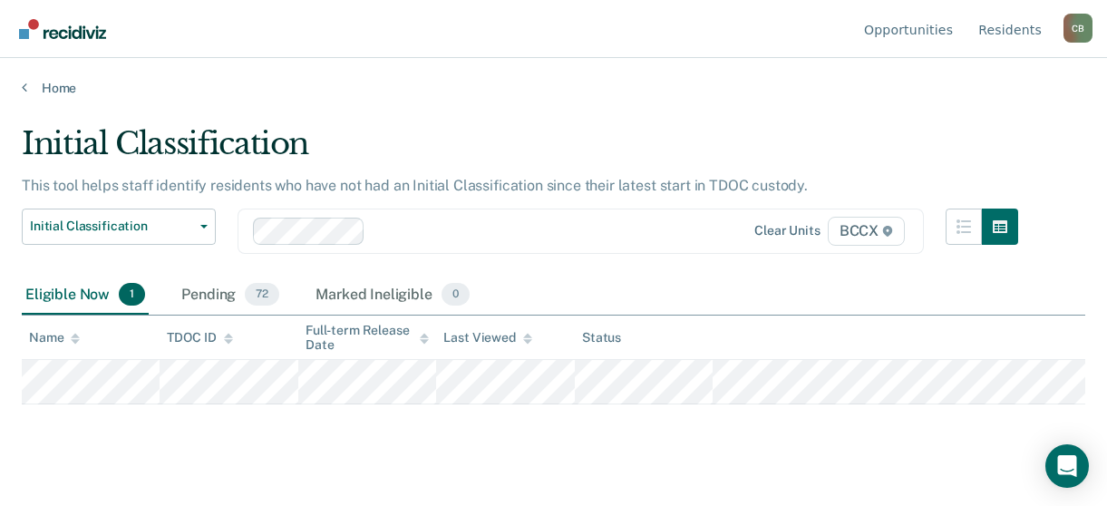
click at [509, 108] on main "Initial Classification This tool helps staff identify residents who have not ha…" at bounding box center [553, 298] width 1107 height 404
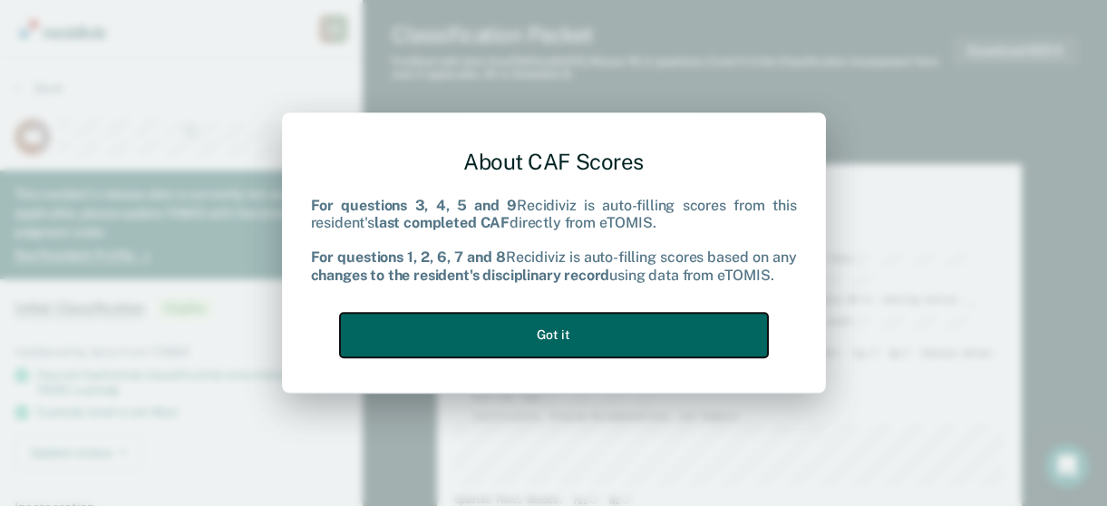
click at [578, 337] on button "Got it" at bounding box center [554, 335] width 428 height 44
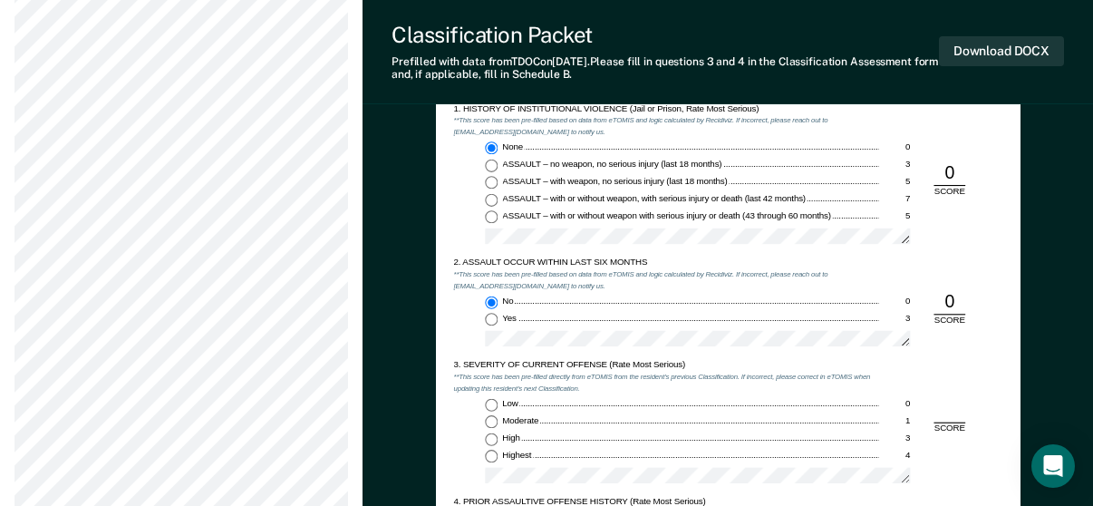
scroll to position [1178, 0]
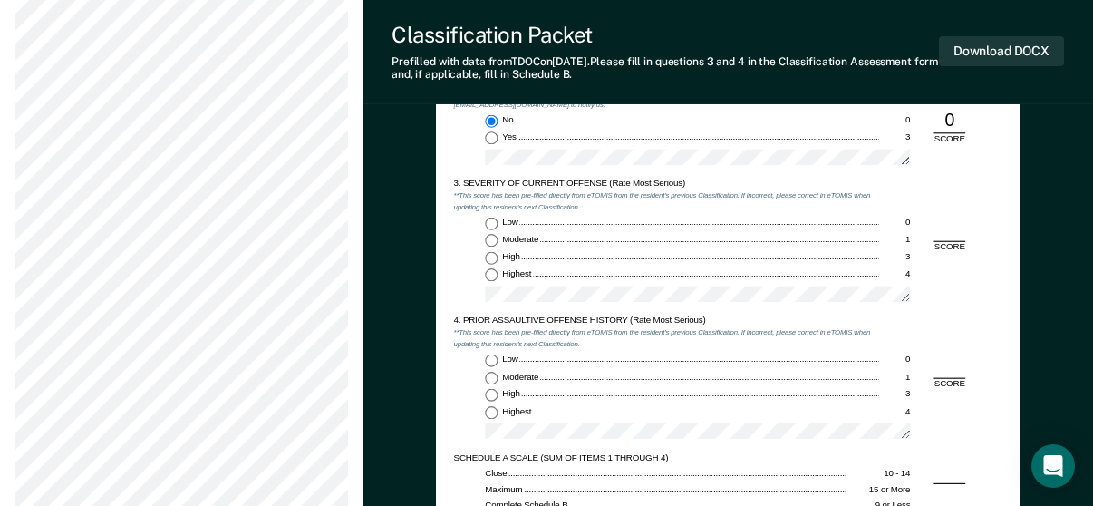
click at [491, 272] on input "Highest 4" at bounding box center [491, 274] width 13 height 13
type textarea "x"
radio input "true"
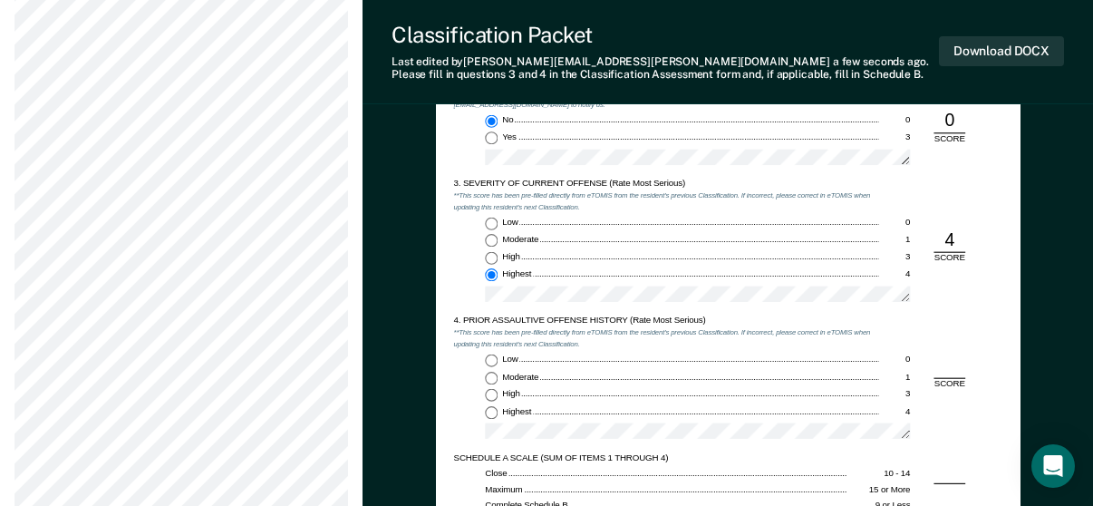
click at [492, 392] on input "High 3" at bounding box center [491, 394] width 13 height 13
type textarea "x"
radio input "true"
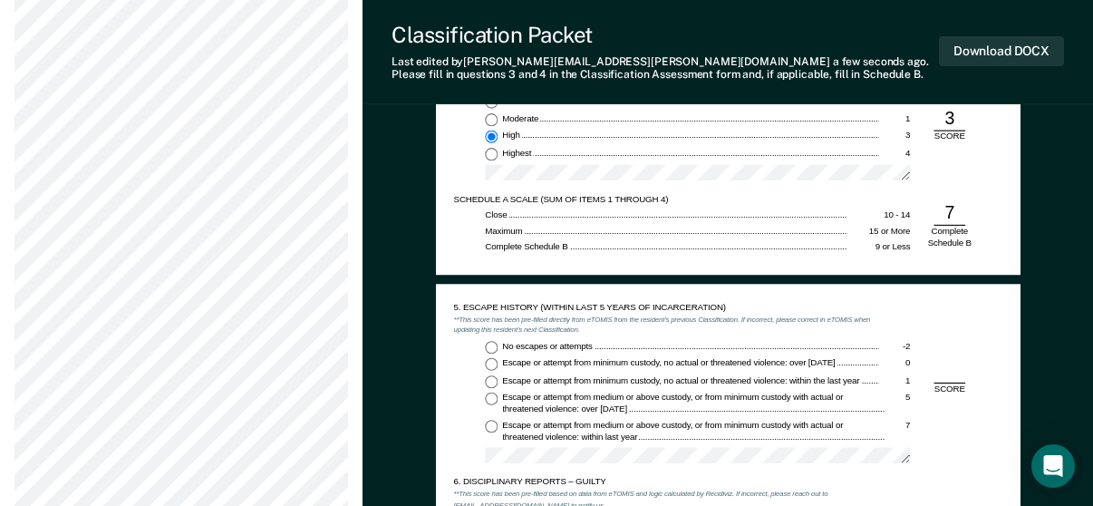
scroll to position [1450, 0]
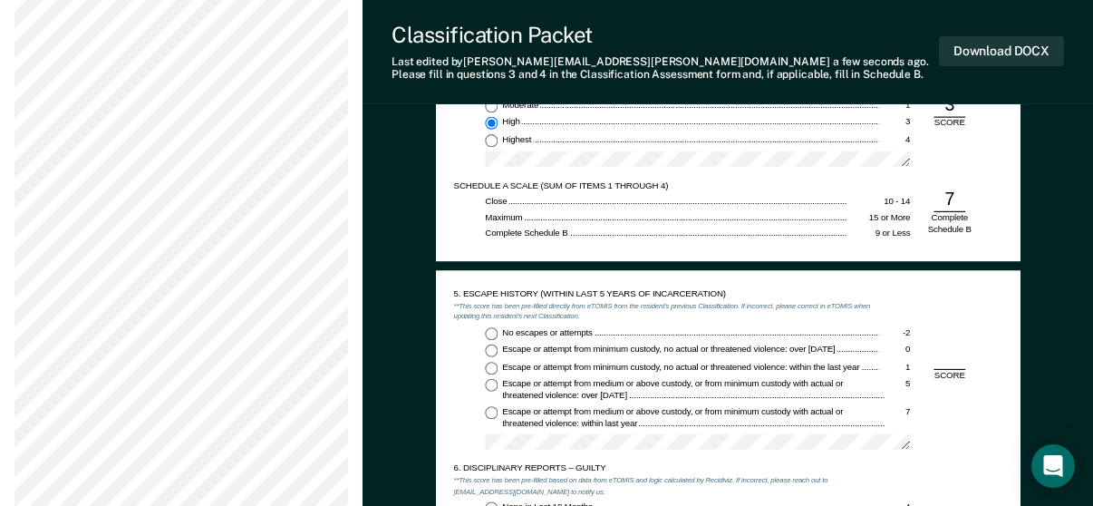
click at [495, 327] on input "No escapes or attempts -2" at bounding box center [491, 333] width 13 height 13
type textarea "x"
radio input "true"
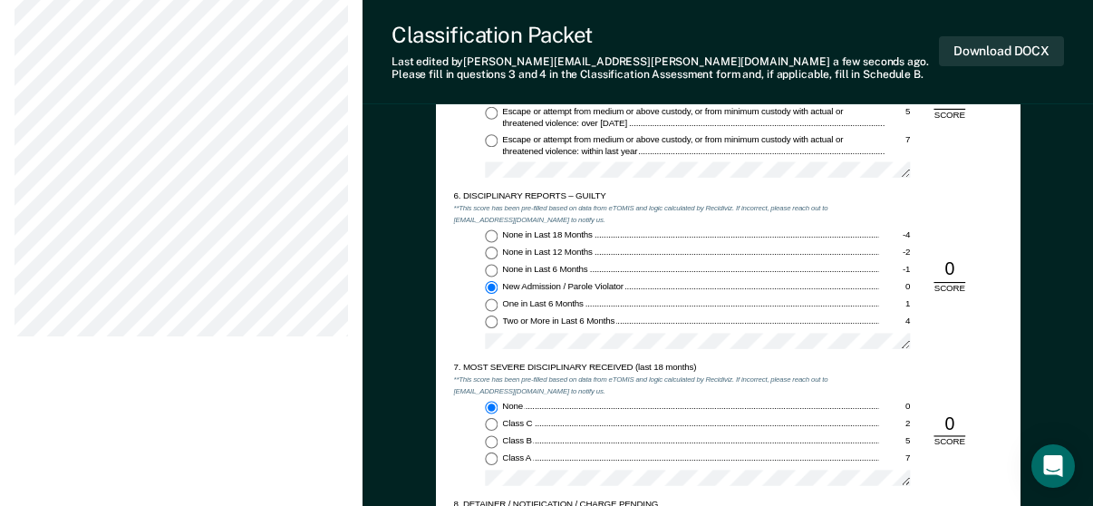
scroll to position [1994, 0]
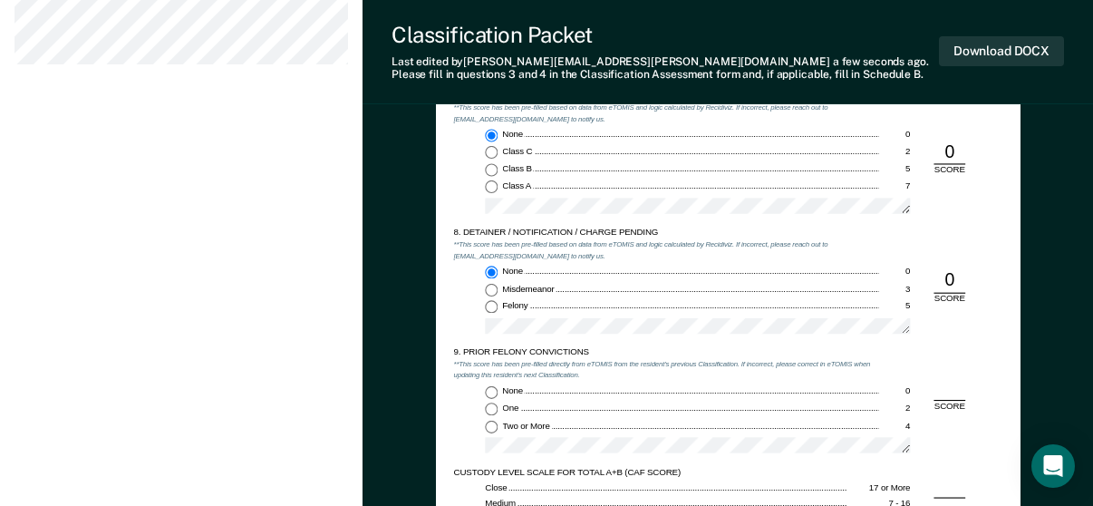
click at [489, 423] on input "Two or More 4" at bounding box center [491, 426] width 13 height 13
type textarea "x"
radio input "true"
click at [995, 48] on button "Download DOCX" at bounding box center [1001, 51] width 125 height 30
type textarea "x"
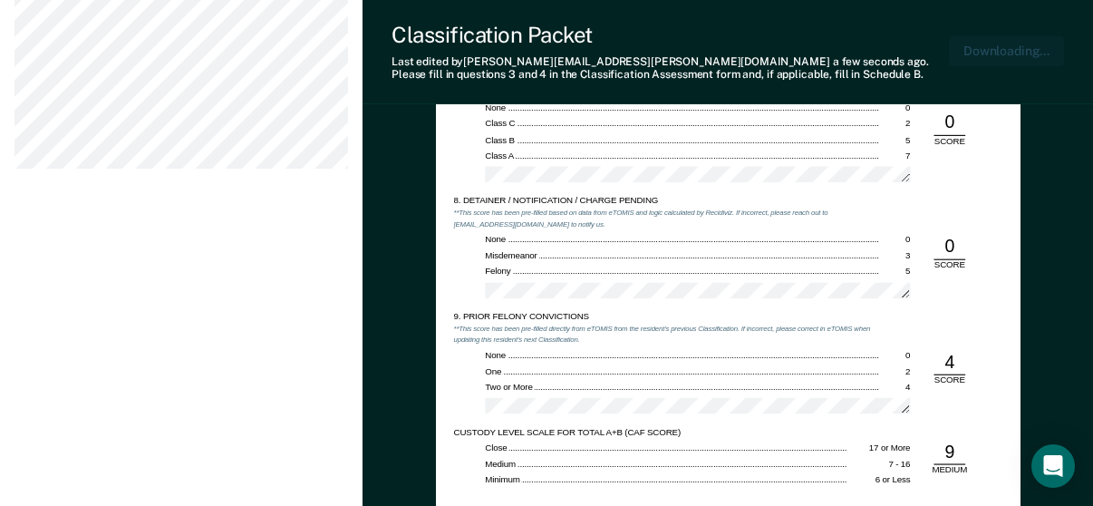
scroll to position [2083, 0]
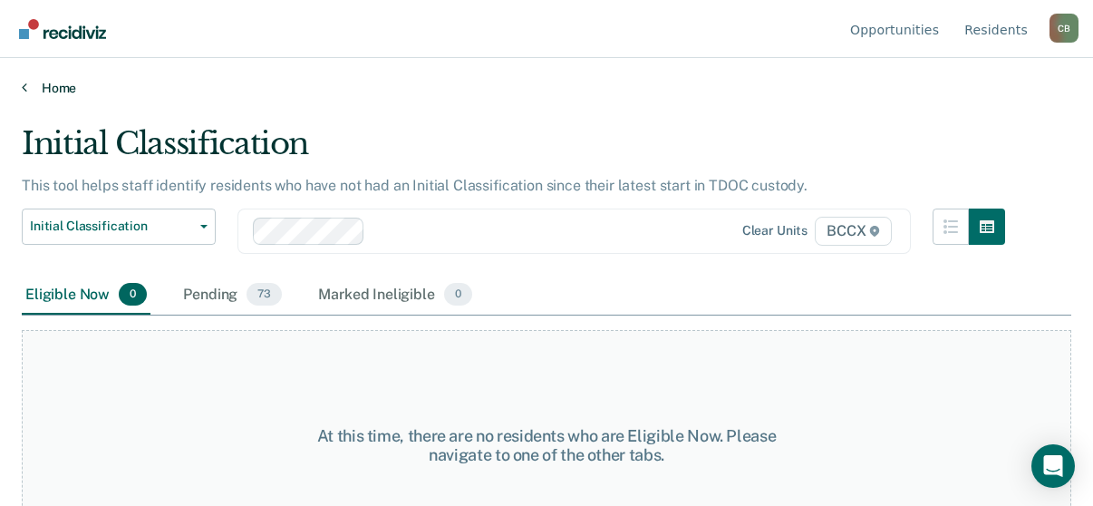
click at [45, 84] on link "Home" at bounding box center [546, 88] width 1049 height 16
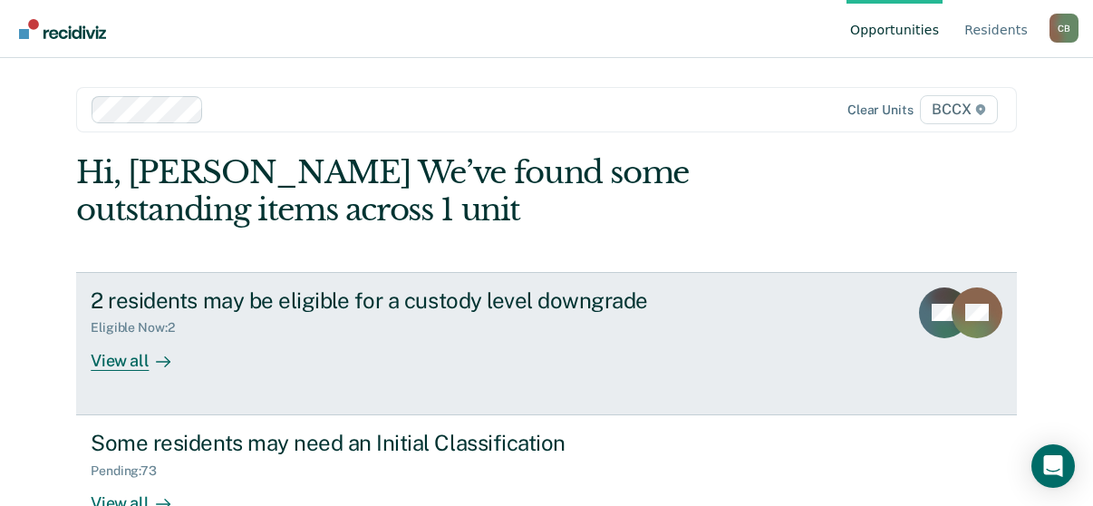
click at [102, 363] on div "View all" at bounding box center [142, 352] width 102 height 35
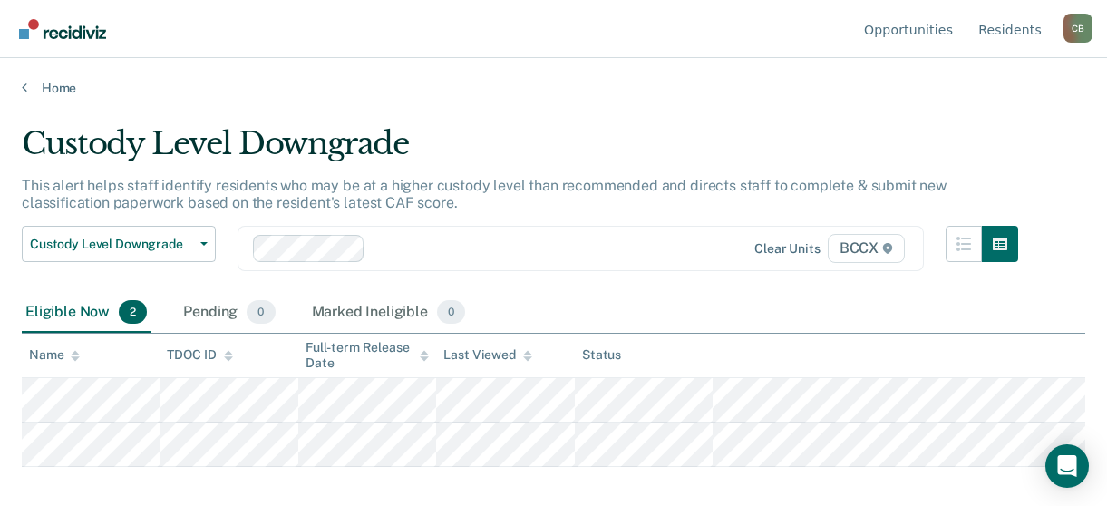
click at [758, 300] on div "Eligible Now 2 Pending 0 Marked Ineligible 0" at bounding box center [553, 313] width 1063 height 41
click at [645, 118] on main "Custody Level Downgrade This alert helps staff identify residents who may be at…" at bounding box center [553, 298] width 1107 height 404
